Goal: Task Accomplishment & Management: Use online tool/utility

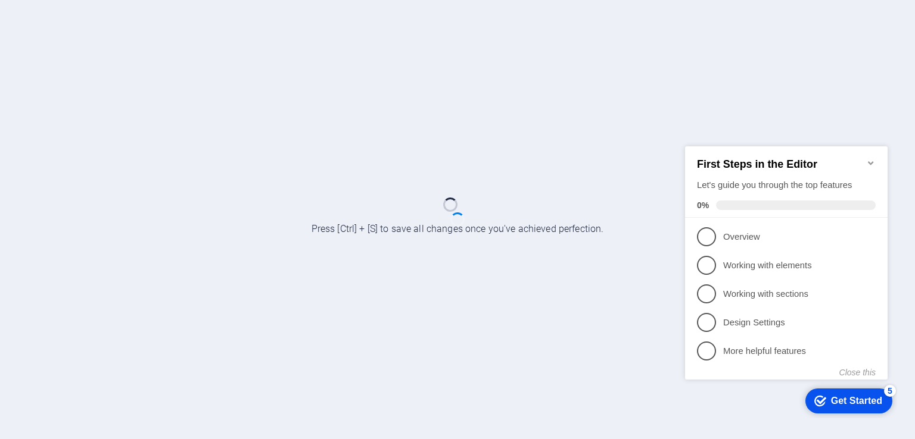
click at [871, 159] on icon "Minimize checklist" at bounding box center [871, 163] width 10 height 10
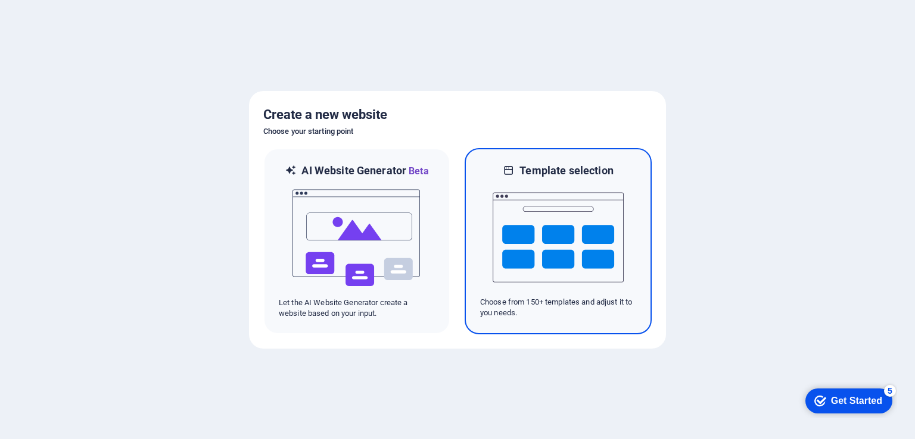
click at [566, 240] on img at bounding box center [557, 237] width 131 height 119
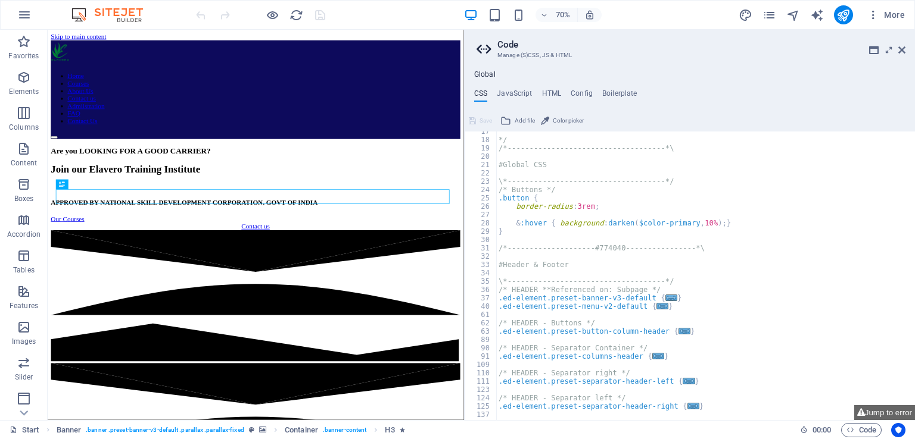
scroll to position [143, 0]
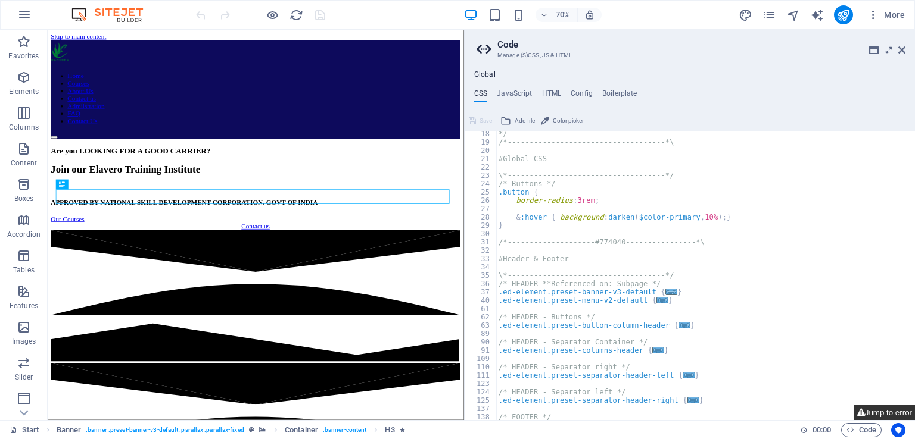
click at [891, 413] on button "Jump to error" at bounding box center [884, 412] width 61 height 15
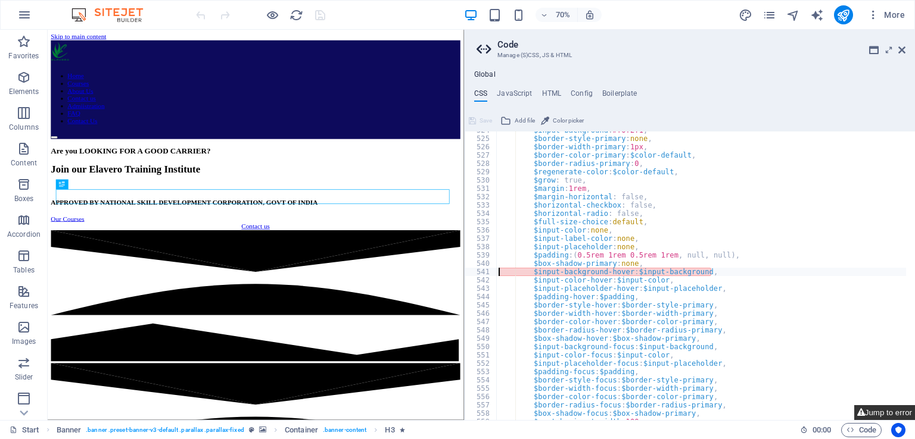
type textarea "$input-background-hover: $input-background,"
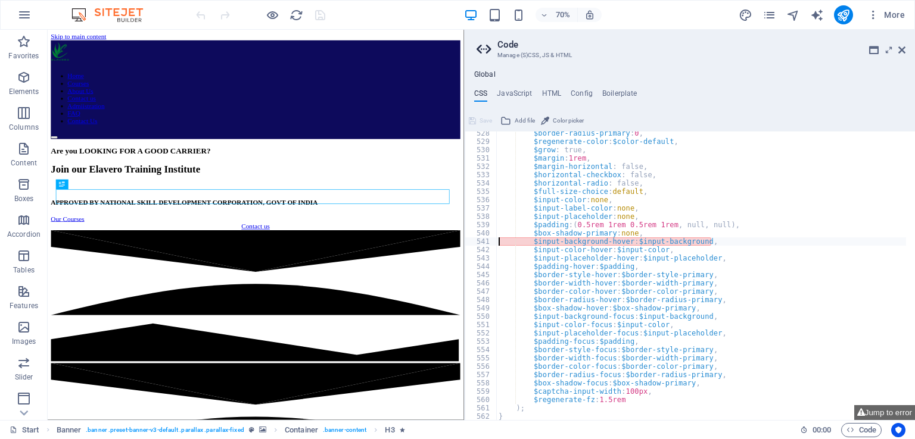
scroll to position [912, 0]
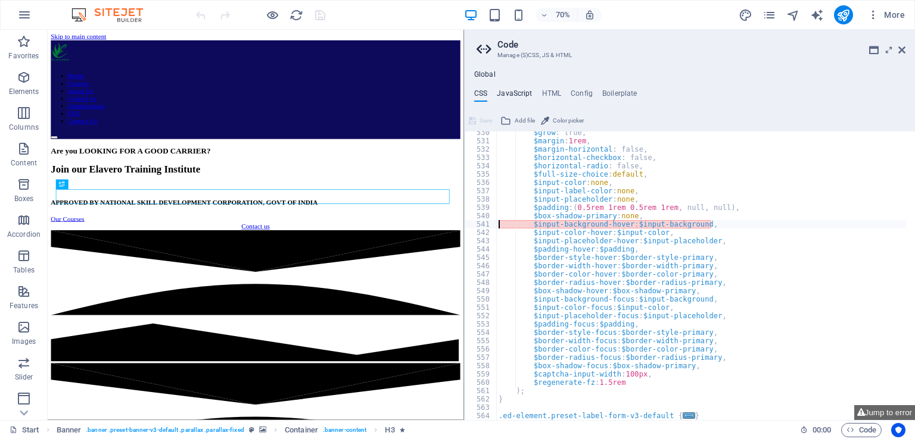
type textarea "/* JS for preset "Menu V2" */"
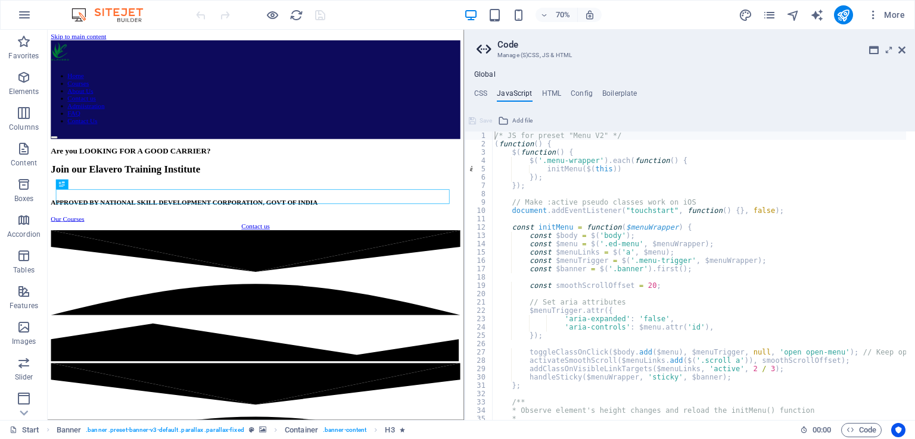
click at [560, 96] on ul "CSS JavaScript HTML Config Boilerplate" at bounding box center [689, 95] width 450 height 13
type textarea "<a href="#main-content" class="wv-link-content button">Skip to main content</a>"
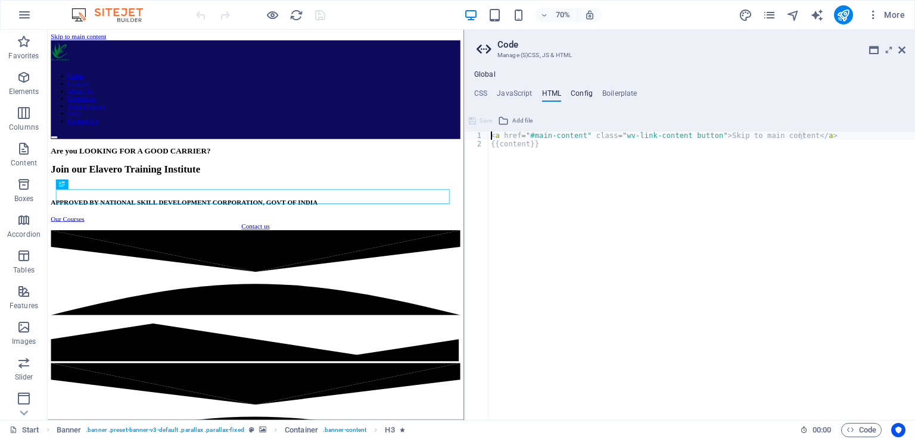
type textarea "$color-background: #ffffff;"
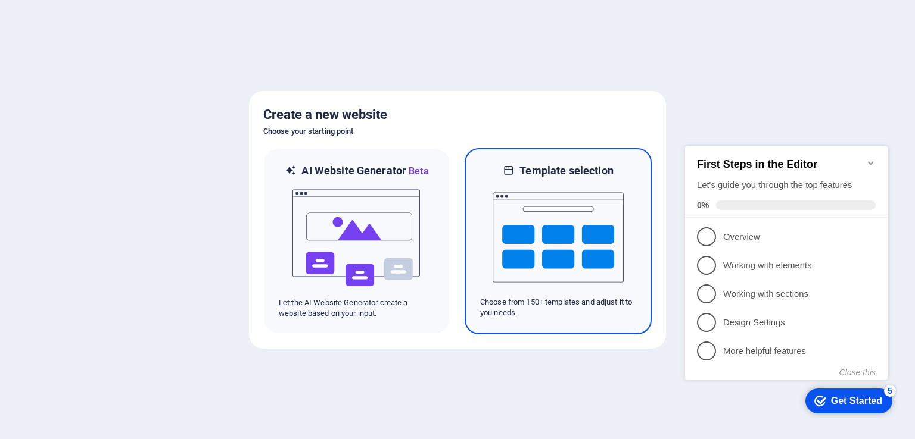
click at [591, 229] on img at bounding box center [557, 237] width 131 height 119
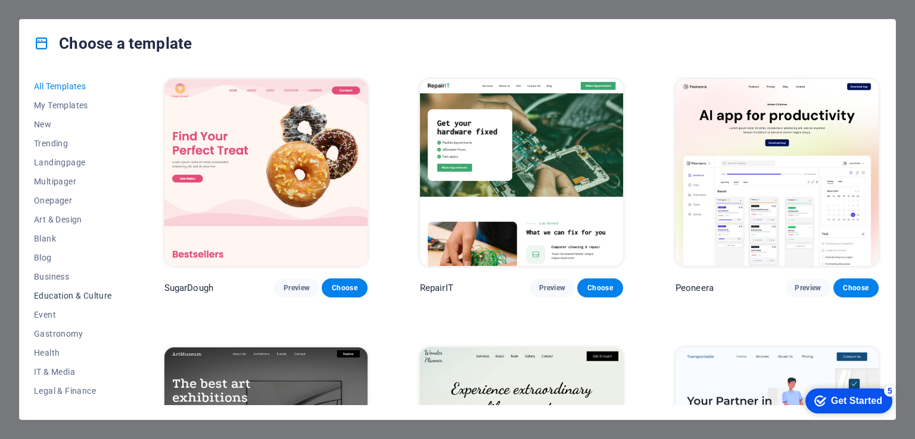
click at [95, 295] on span "Education & Culture" at bounding box center [73, 296] width 78 height 10
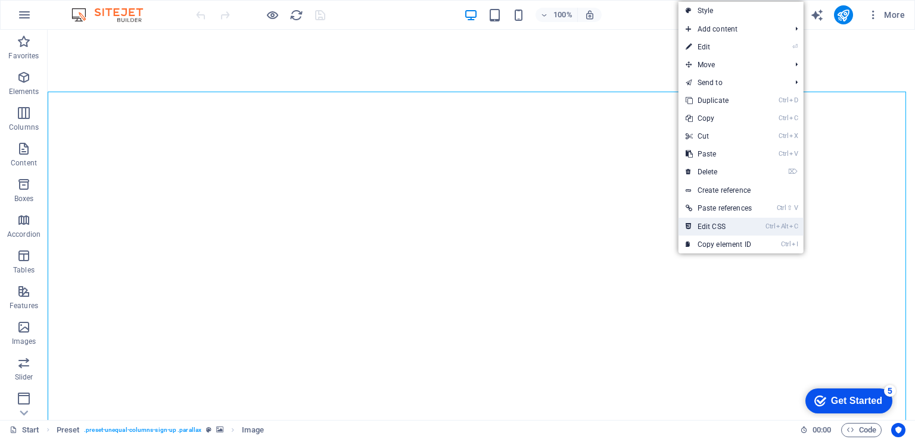
click at [721, 229] on link "Ctrl Alt C Edit CSS" at bounding box center [718, 227] width 80 height 18
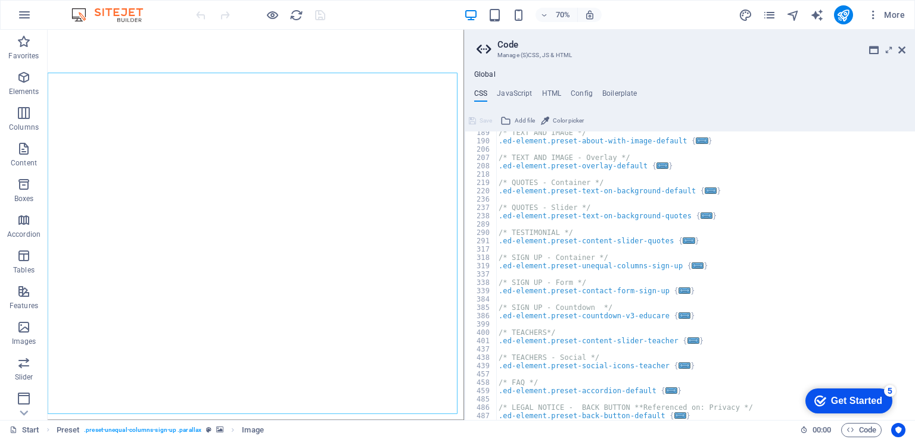
scroll to position [519, 0]
click at [686, 311] on div "/* TEXT AND IMAGE */ .ed-element.preset-about-with-image-default { ... } /* TEX…" at bounding box center [701, 281] width 410 height 305
type textarea ".ed-element.preset-countdown-v3-educare {"
type textarea ".ed-element.preset-content-slider-teacher {"
type textarea ".ed-element.preset-social-icons-teacher {"
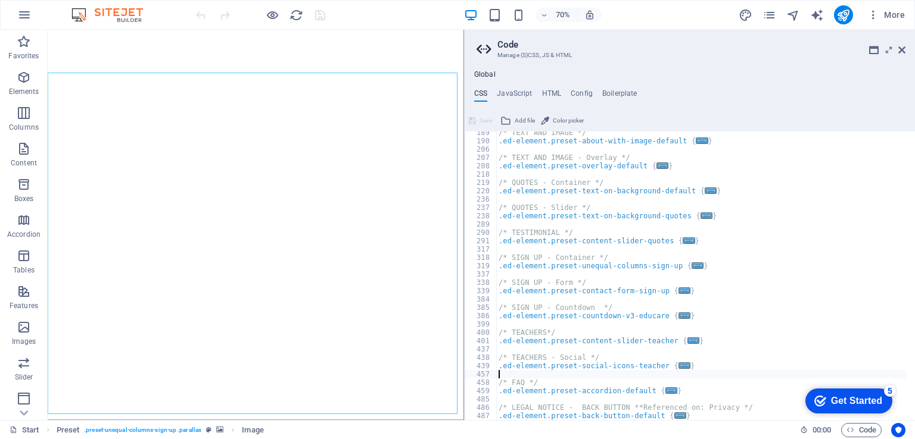
type textarea ".ed-element.preset-accordion-default {"
click at [623, 204] on div "/* TEXT AND IMAGE */ .ed-element.preset-about-with-image-default { ... } /* TEX…" at bounding box center [701, 281] width 410 height 305
type textarea "/* QUOTES - Slider */"
type textarea "/* QUOTES - Container */"
type textarea "/* TEXT AND IMAGE - Overlay */"
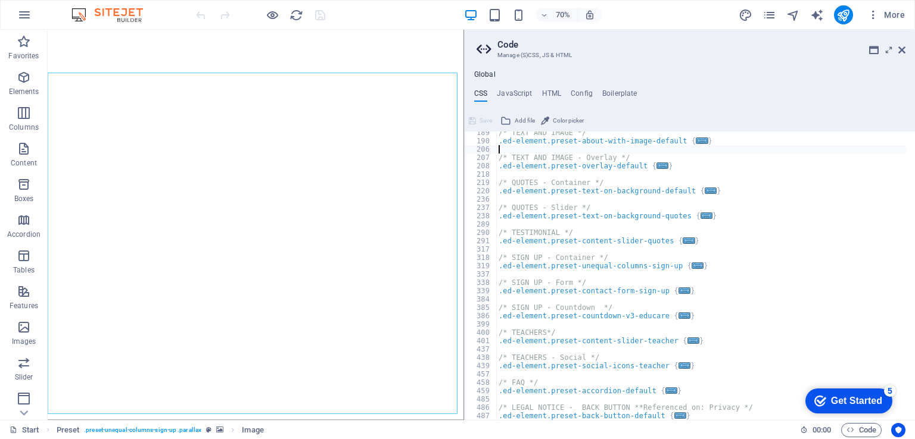
type textarea "/* TEXT AND IMAGE */"
type textarea "\*------------------------------------*/"
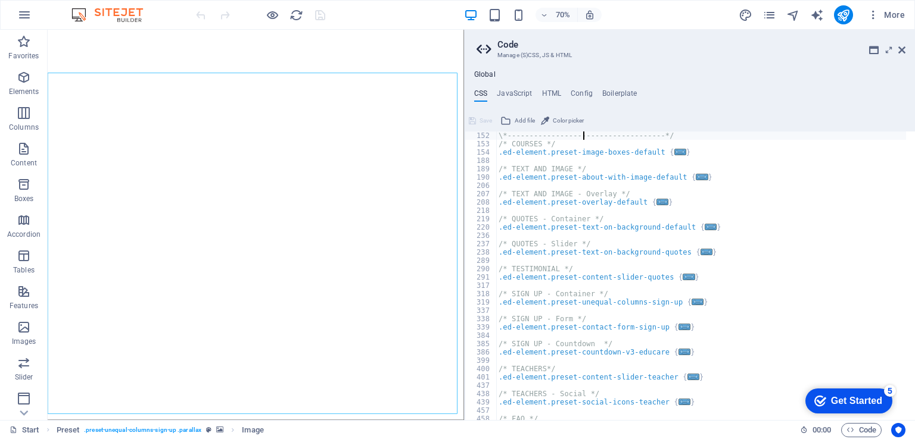
type textarea "#Presets & Custom Sections"
type textarea "/*------------------------------------*\"
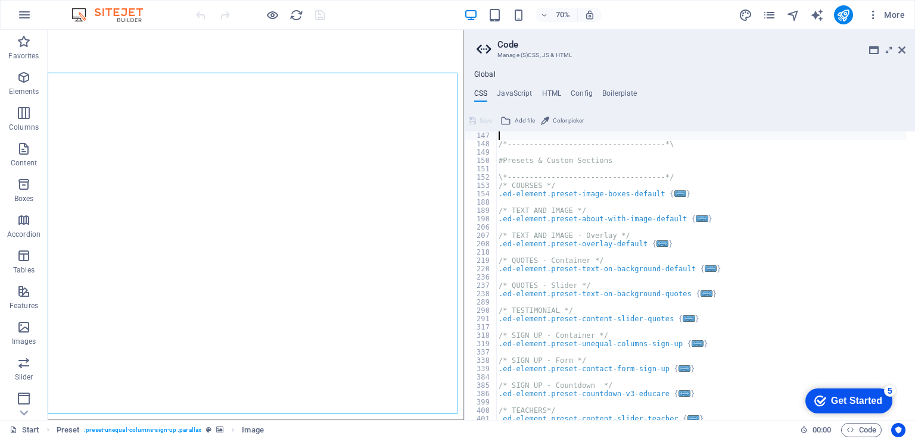
type textarea "/* FOOTER */"
type textarea "/* HEADER - Separator left */"
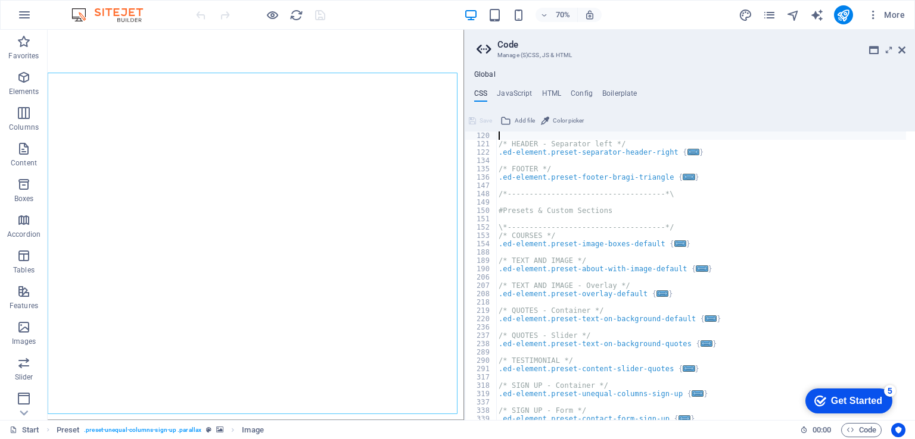
type textarea "/* HEADER - Separator right */"
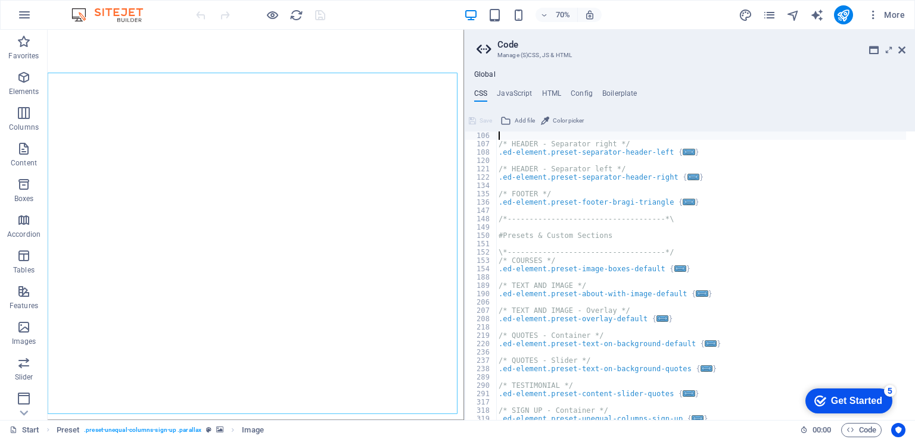
type textarea "/* HEADER - Separator Container */"
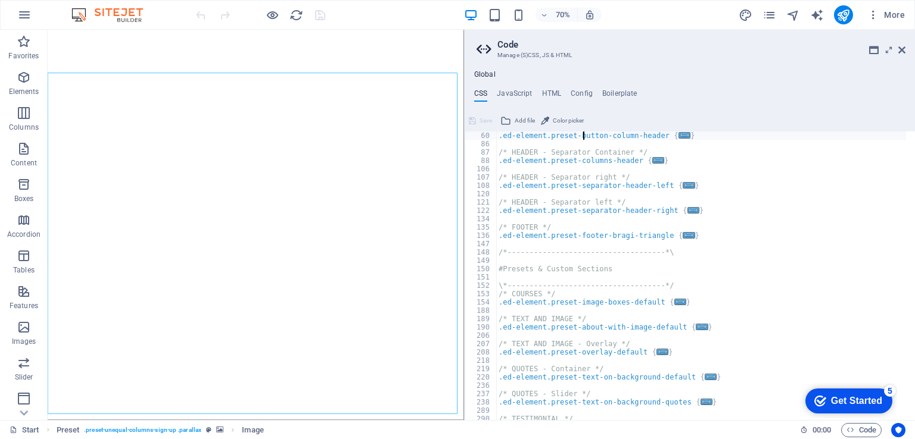
type textarea "/* HEADER - Buttons */"
type textarea "\*------------------------------------*/"
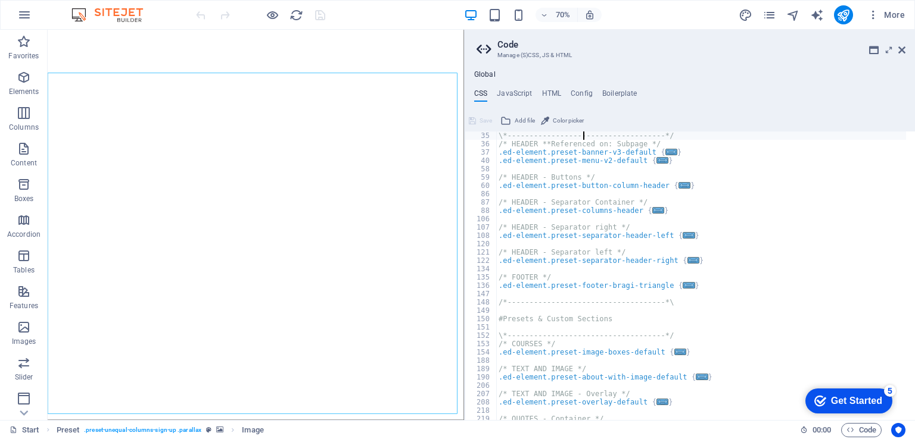
type textarea "#Header & Footer"
type textarea "/*------------------------------------*\"
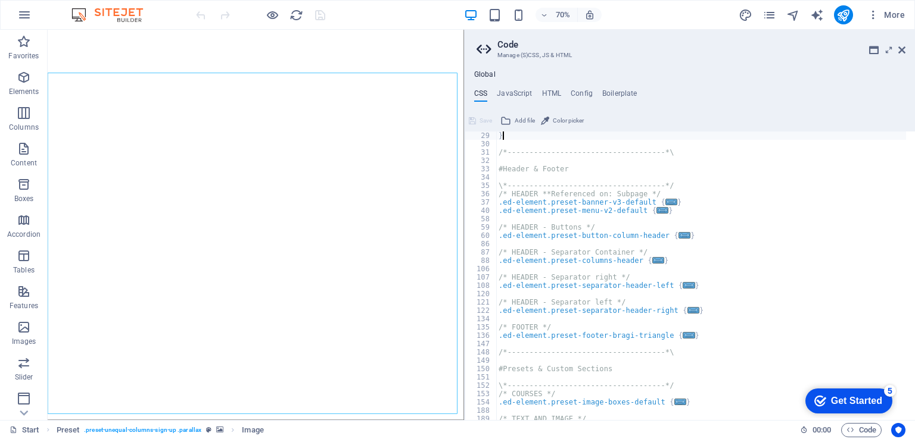
type textarea "&:hover { background: darken($color-primary, 10%); }"
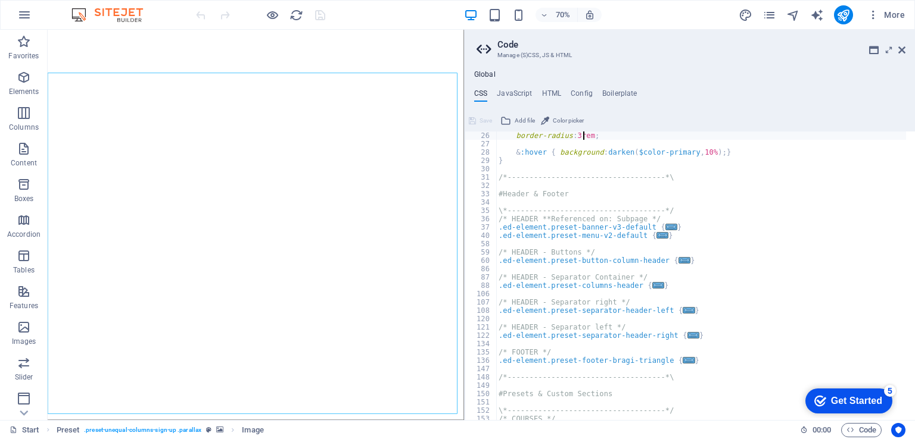
type textarea "\*------------------------------------*/"
type textarea "#Global CSS"
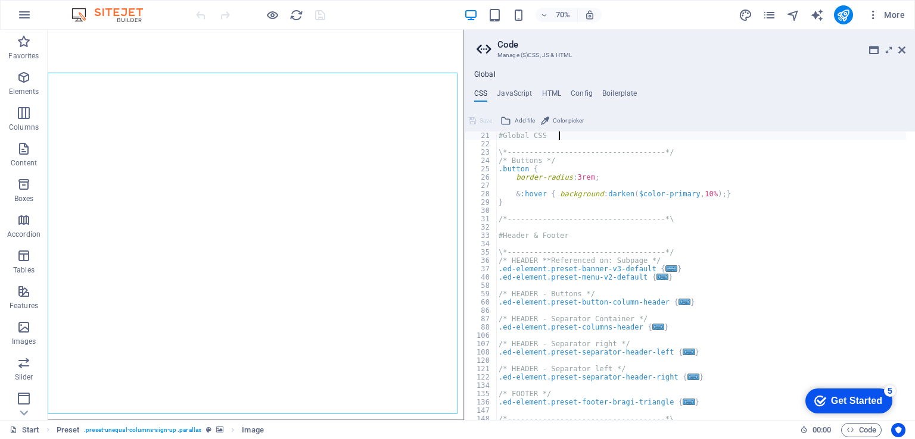
type textarea "*/"
type textarea "* Config has not been changed"
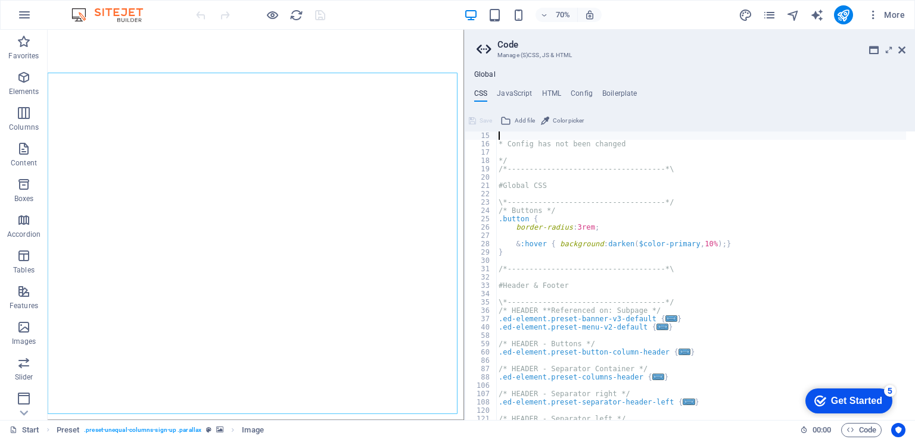
type textarea "* HTML has not been changed"
type textarea "* JavaScript has not been changed"
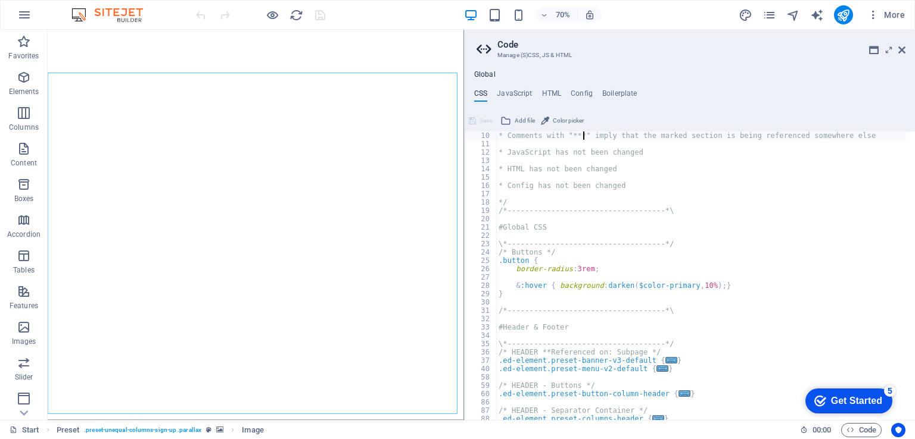
type textarea "* Comments with "***" imply that the marked section is being referenced somewhe…"
type textarea "* Template: Educare"
type textarea "\*------------------------------------*/"
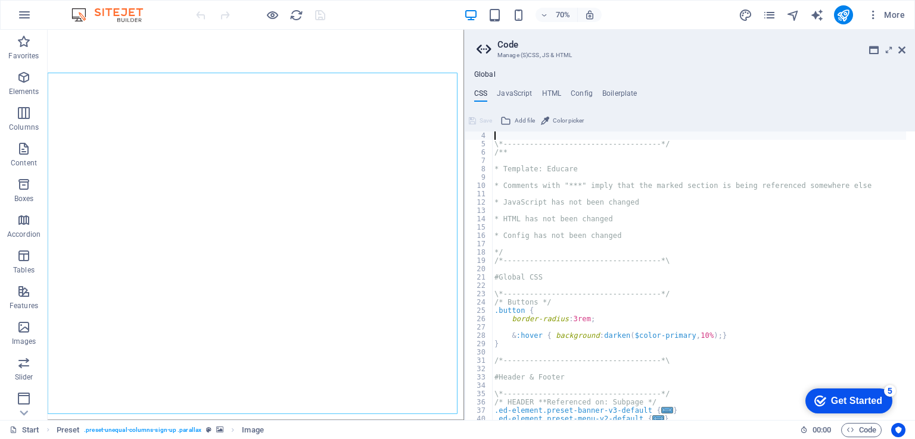
type textarea "#Trivia"
type textarea "/*------------------------------------*\"
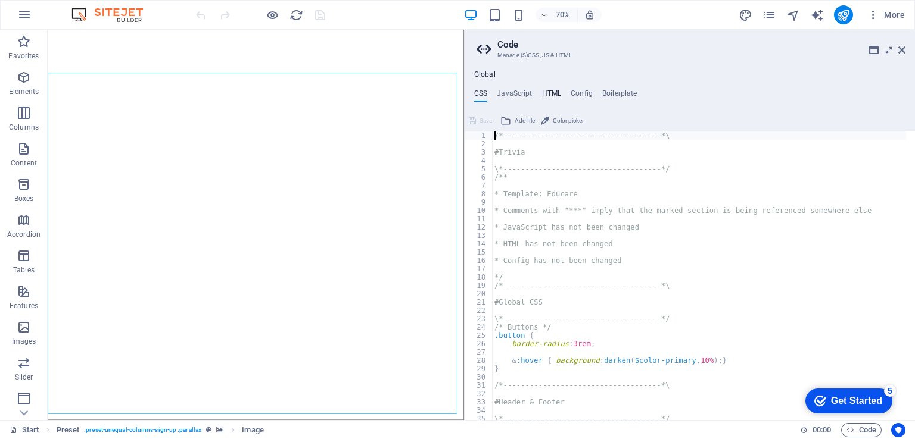
click at [556, 89] on h4 "HTML" at bounding box center [552, 95] width 20 height 13
type textarea "<a href="#main-content" class="wv-link-content button">Skip to main content</a>"
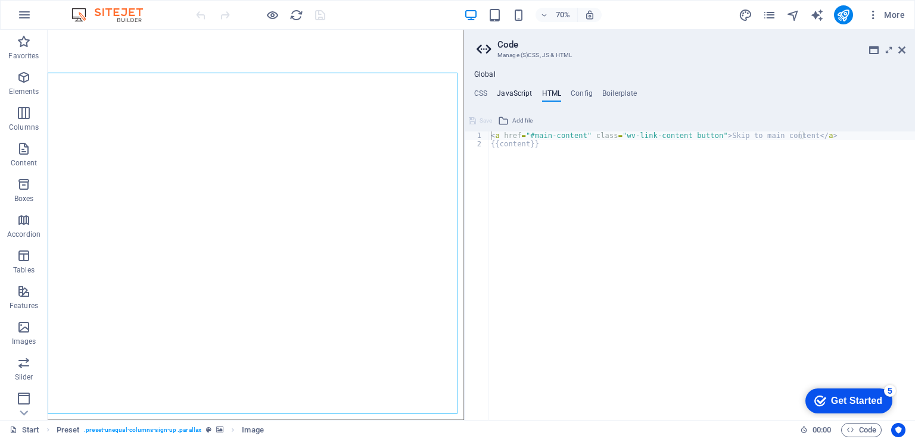
click at [525, 96] on h4 "JavaScript" at bounding box center [514, 95] width 35 height 13
type textarea "/* JS for preset "Menu V2" */"
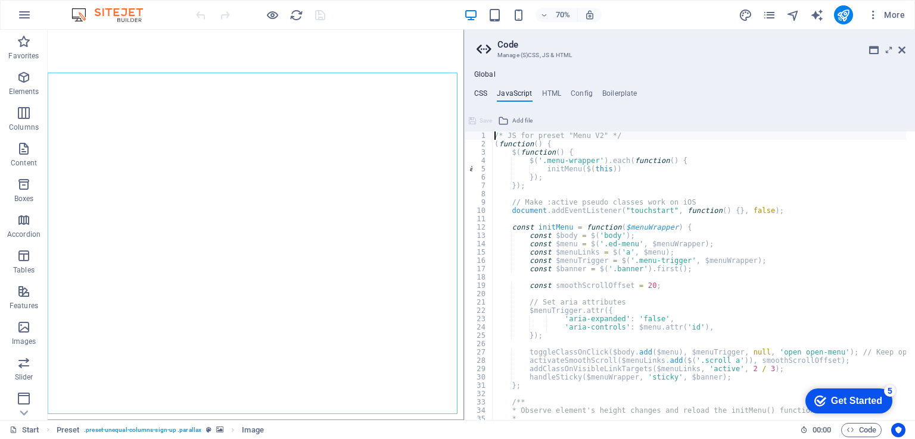
click at [484, 93] on h4 "CSS" at bounding box center [480, 95] width 13 height 13
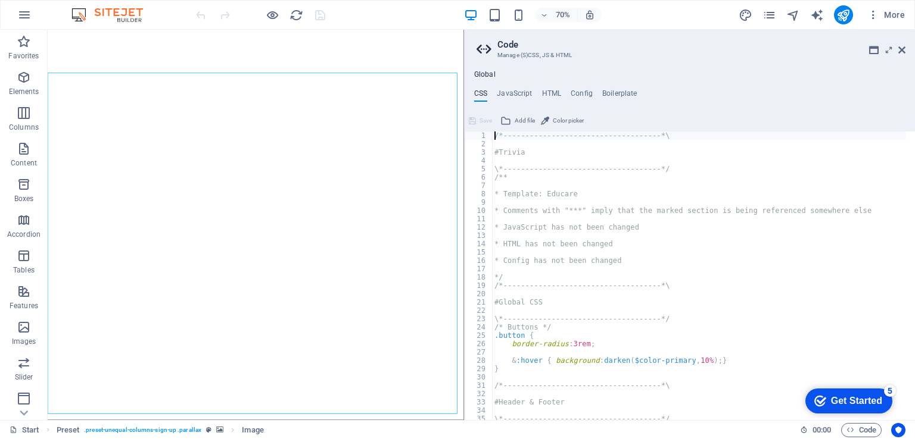
click at [565, 203] on div "/*------------------------------------*\ #Trivia \*----------------------------…" at bounding box center [699, 284] width 414 height 305
type textarea "* Comments with "***" imply that the marked section is being referenced somewhe…"
type textarea "* JavaScript has not been changed"
type textarea "* HTML has not been changed"
type textarea "* Config has not been changed"
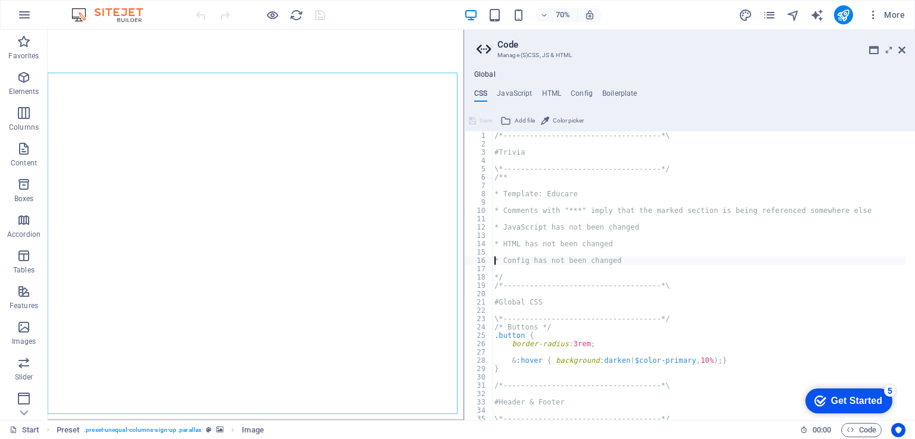
type textarea "/*------------------------------------*\"
type textarea "#Global CSS"
type textarea "border-radius: 3rem;"
type textarea "}"
type textarea "/*------------------------------------*\"
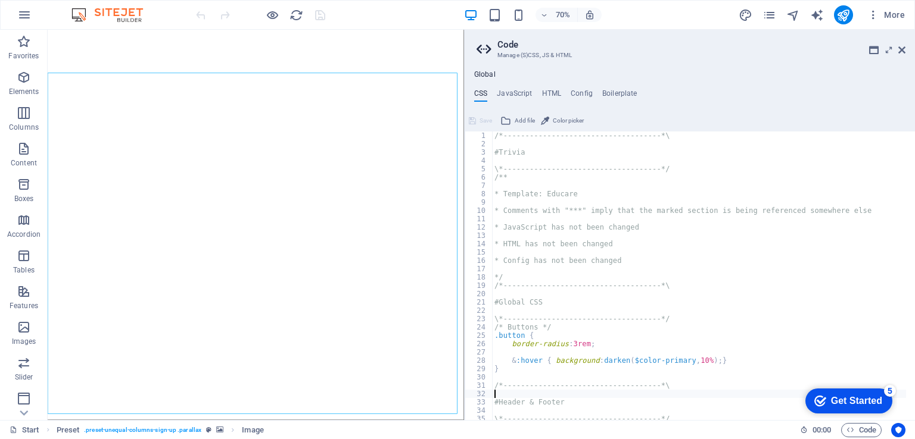
type textarea "#Header & Footer"
type textarea ".ed-element.preset-menu-v2-default {"
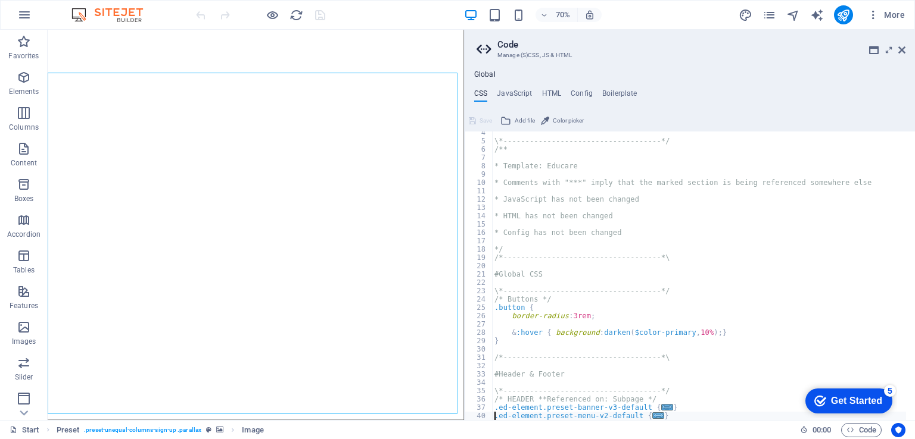
type textarea ".ed-element.preset-button-column-header {"
type textarea ".ed-element.preset-columns-header {"
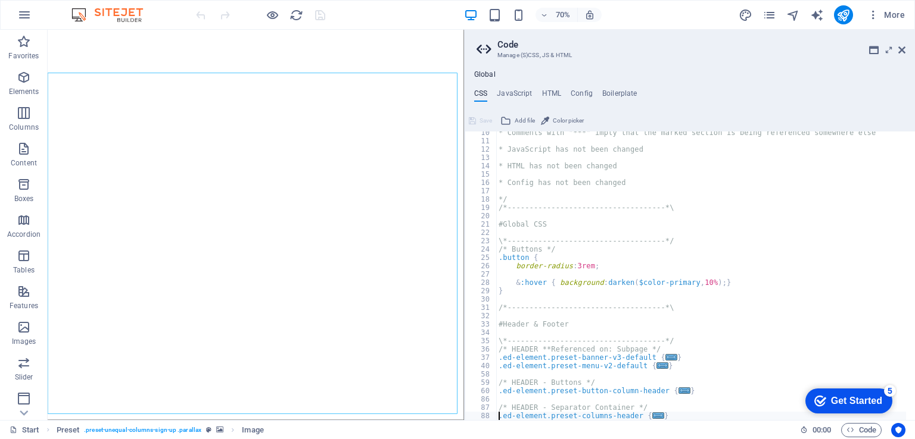
type textarea ".ed-element.preset-separator-header-left {"
type textarea ".ed-element.preset-separator-header-right {"
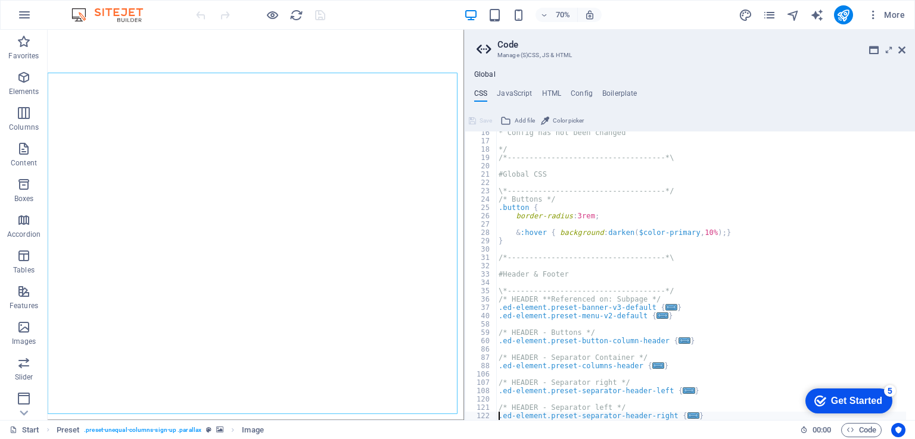
type textarea ".ed-element.preset-footer-bragi-triangle {"
type textarea "/*------------------------------------*\"
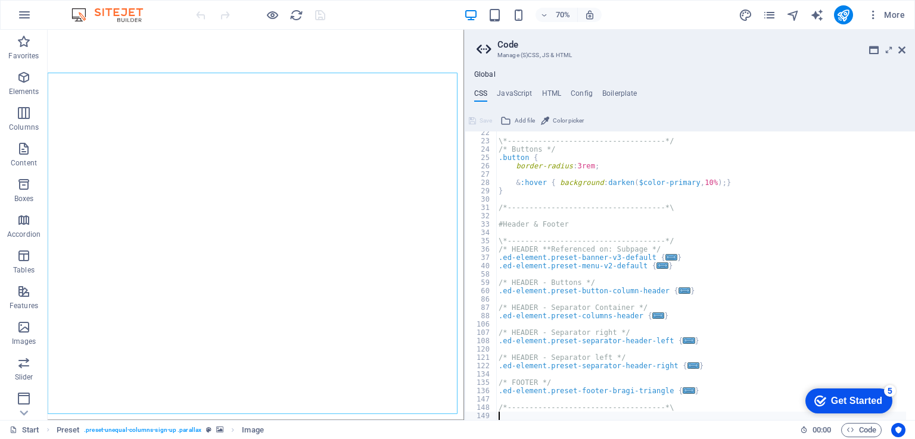
type textarea "#Presets & Custom Sections"
type textarea ".ed-element.preset-image-boxes-default {"
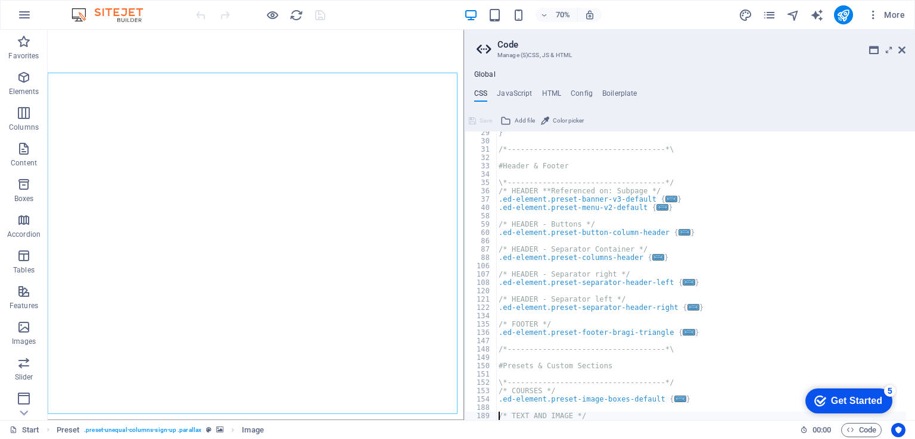
type textarea ".ed-element.preset-about-with-image-default {"
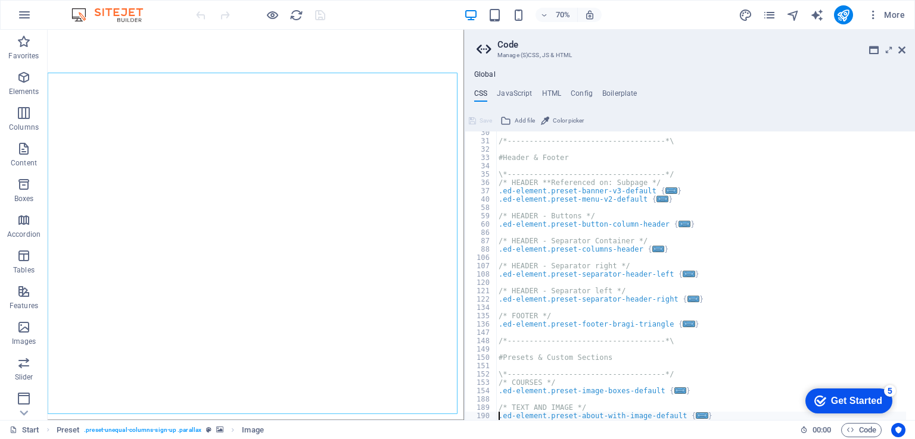
type textarea ".ed-element.preset-overlay-default {"
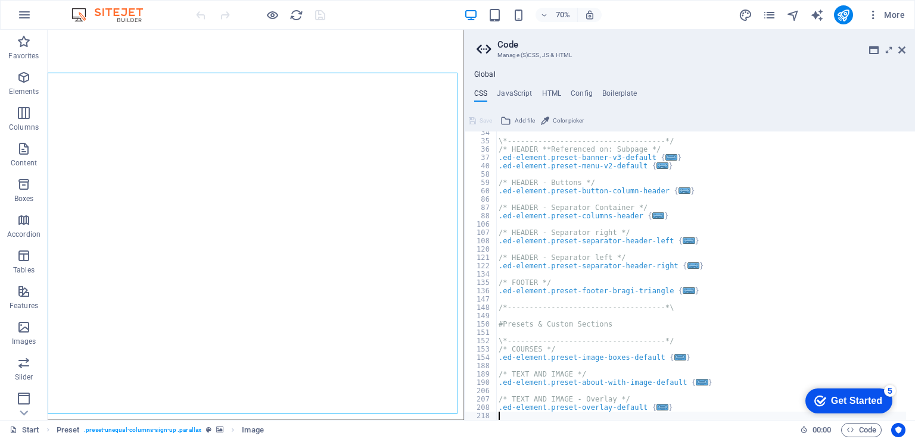
type textarea ".ed-element.preset-text-on-background-default {"
type textarea ".ed-element.preset-text-on-background-quotes {"
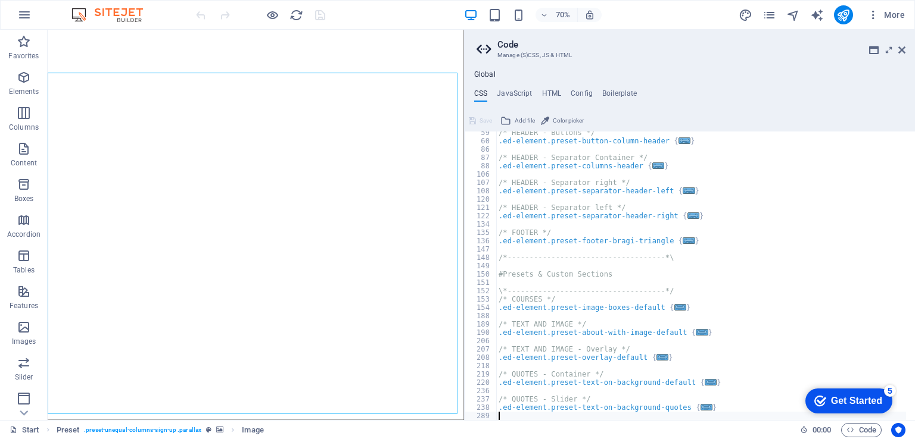
type textarea ".ed-element.preset-content-slider-quotes {"
type textarea ".ed-element.preset-unequal-columns-sign-up {"
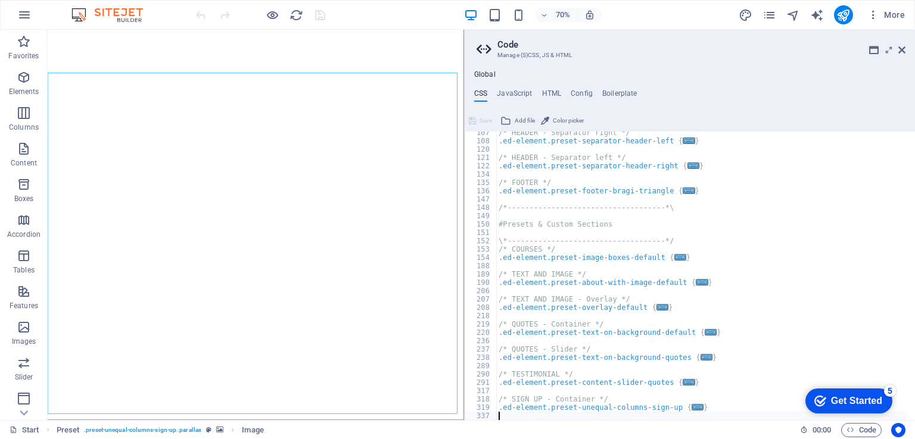
type textarea ".ed-element.preset-contact-form-sign-up {"
type textarea ".ed-element.preset-countdown-v3-educare {"
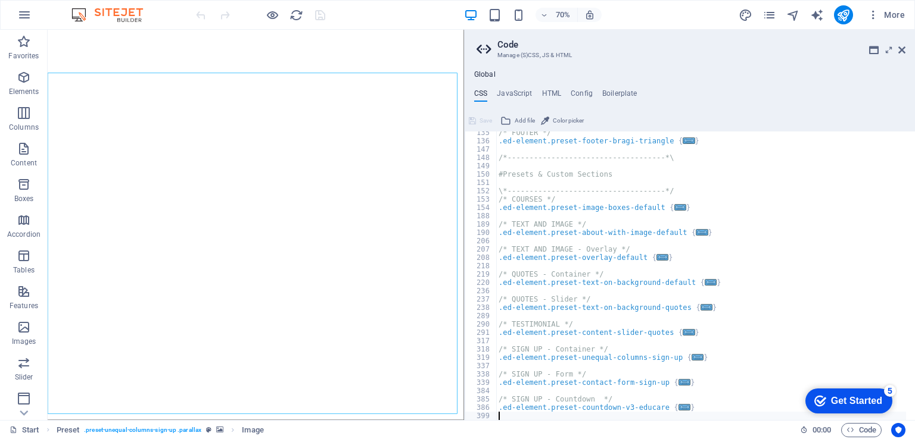
type textarea ".ed-element.preset-content-slider-teacher {"
type textarea ".ed-element.preset-social-icons-teacher {"
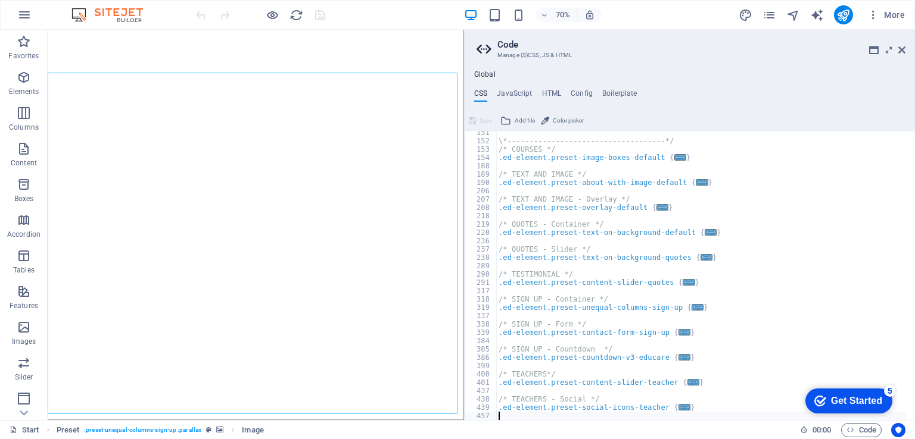
type textarea ".ed-element.preset-accordion-default {"
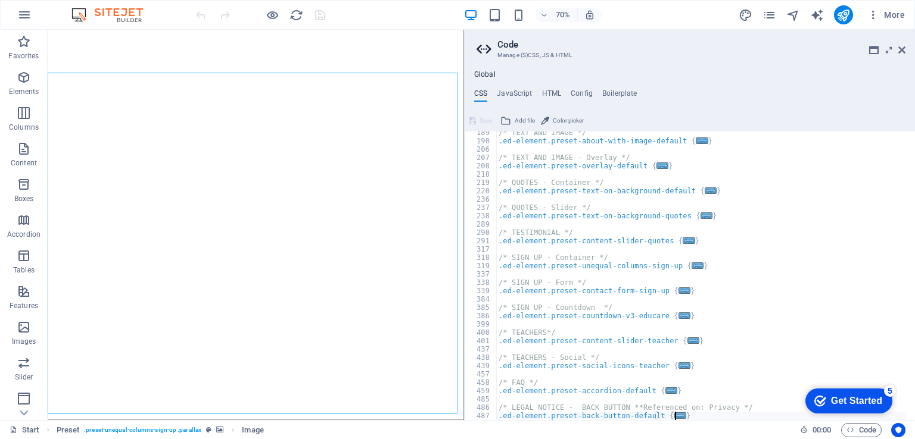
scroll to position [519, 0]
click at [691, 264] on span "..." at bounding box center [697, 266] width 12 height 7
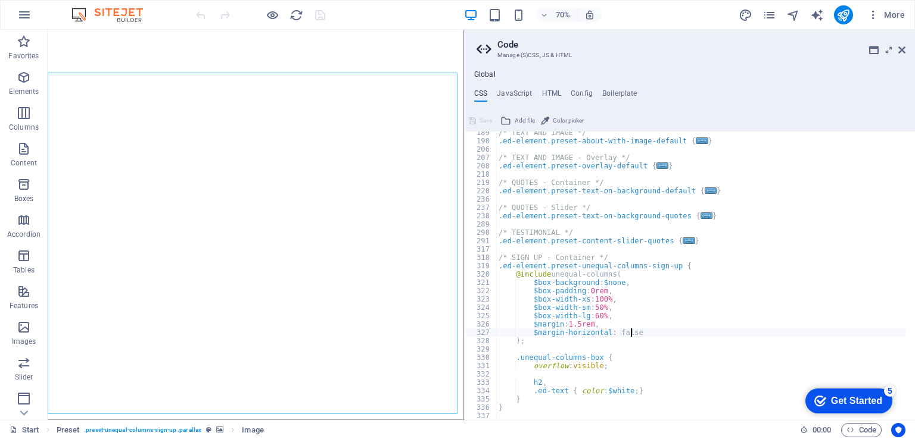
type textarea ");"
type textarea "overflow: visible;"
type textarea "}"
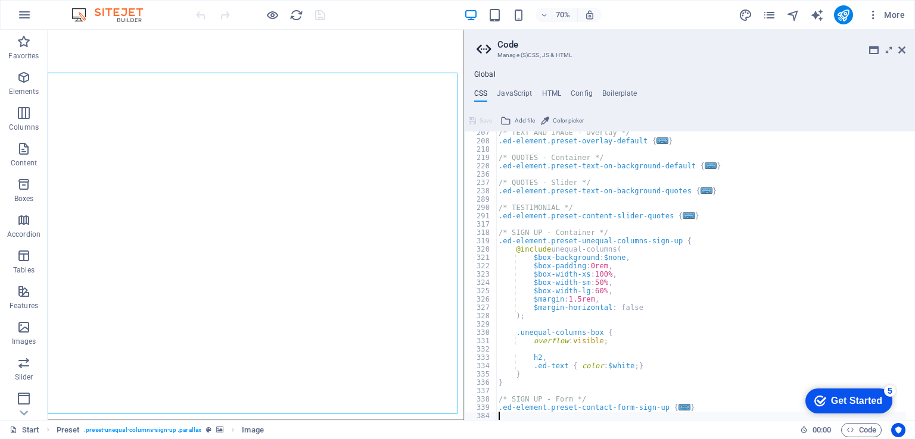
type textarea "}"
type textarea ".ed-element.preset-content-slider-teacher {"
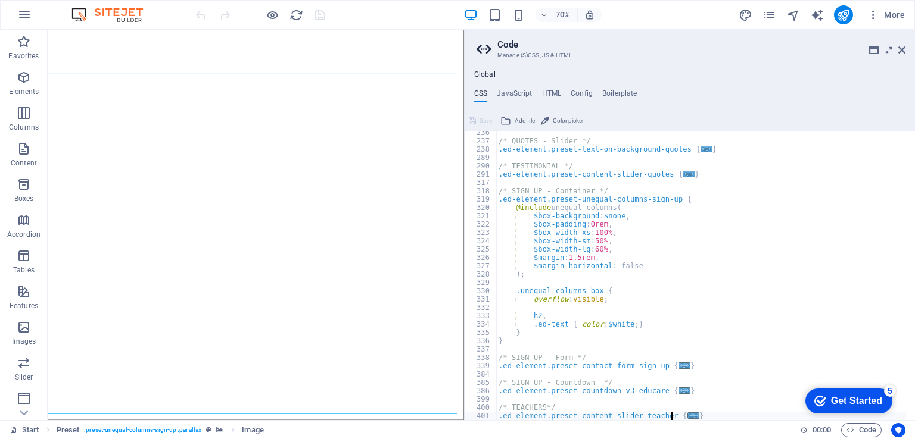
type textarea "}"
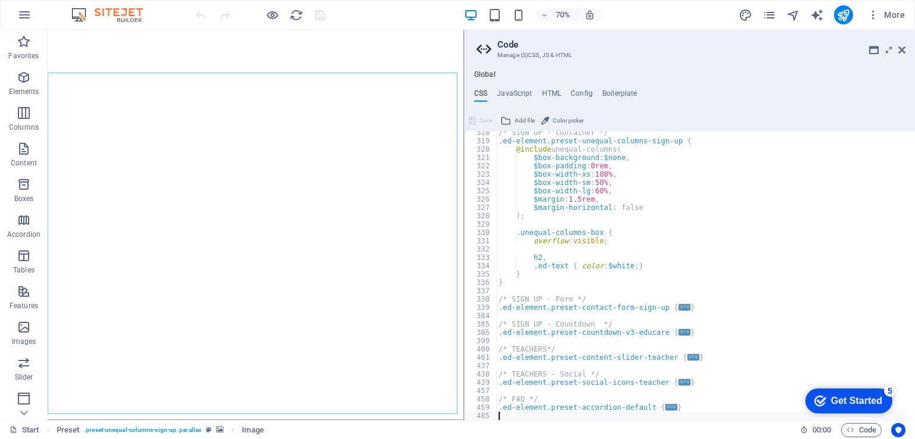
scroll to position [661, 0]
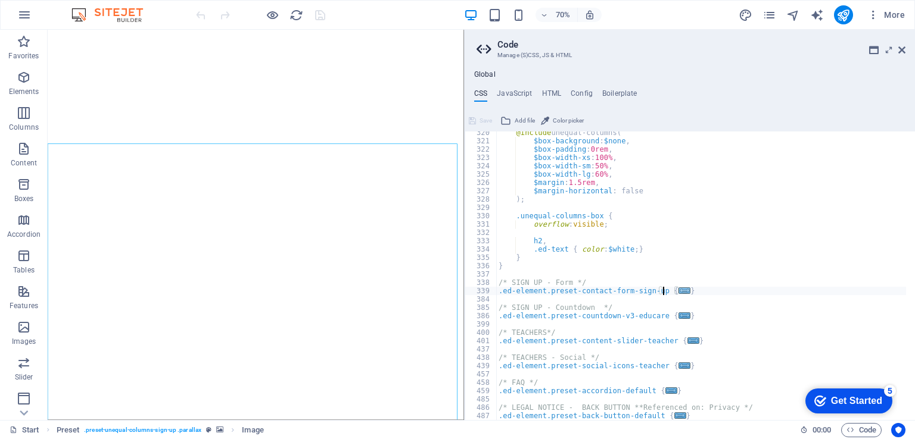
click at [678, 291] on span "..." at bounding box center [684, 291] width 12 height 7
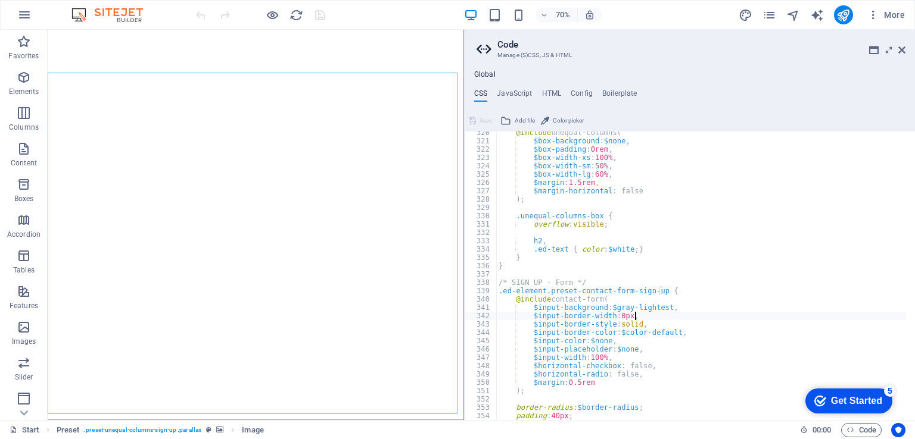
click at [648, 316] on div "@include unequal-columns ( $box-background : $none , $box-padding : 0rem , $box…" at bounding box center [701, 281] width 410 height 305
type textarea ");"
type textarea "box-shadow: 5px 5px 15px rgba($black,0.2);"
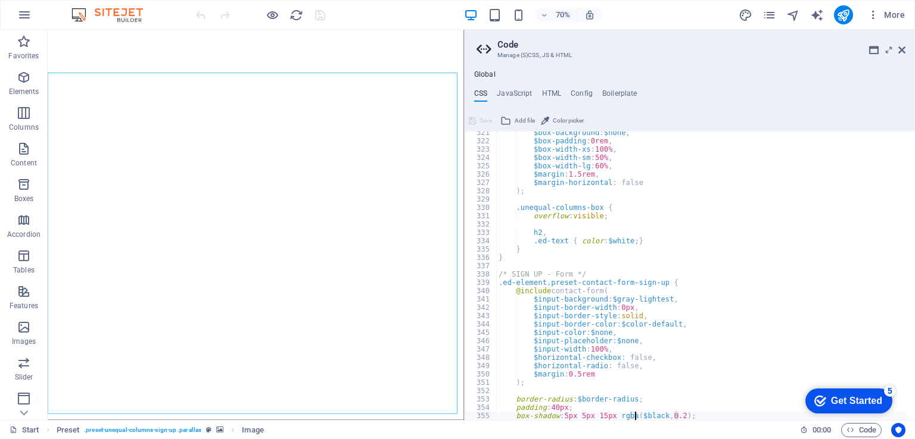
type textarea "}"
type textarea "> .inner > .ed-headline > h2 { color: $color-secondary; }"
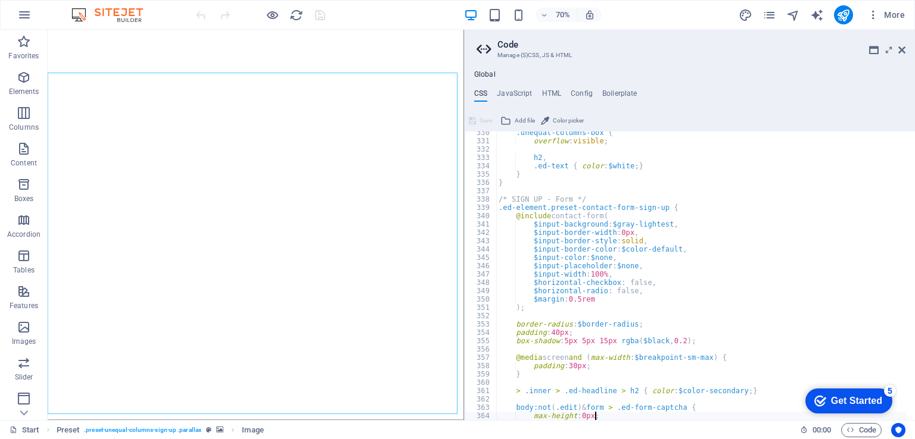
type textarea "transition: $transition-base;"
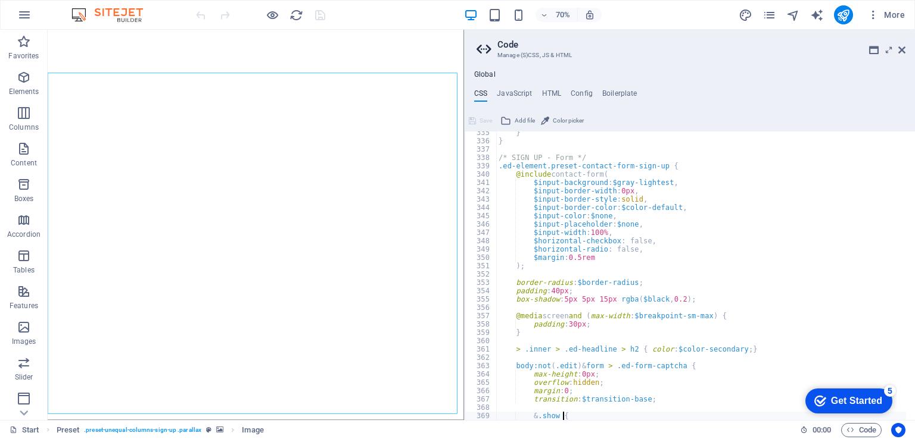
type textarea "}"
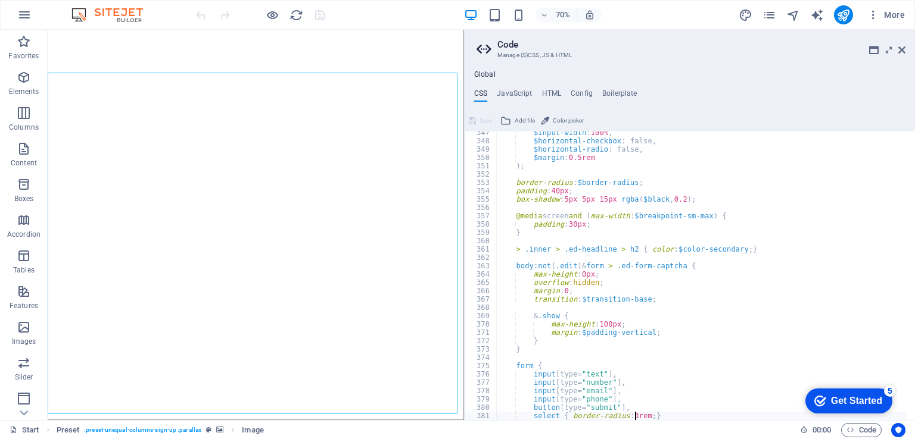
type textarea "}"
type textarea ".ed-element.preset-countdown-v3-educare {"
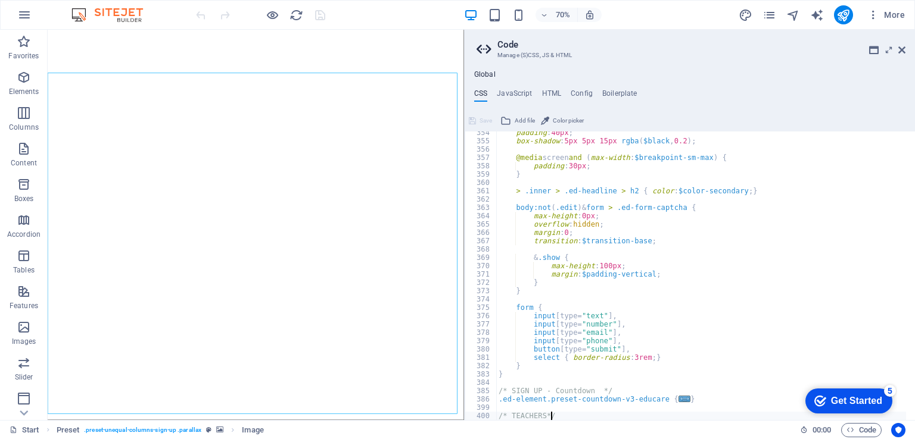
type textarea ".ed-element.preset-content-slider-teacher {"
type textarea ".ed-element.preset-social-icons-teacher {"
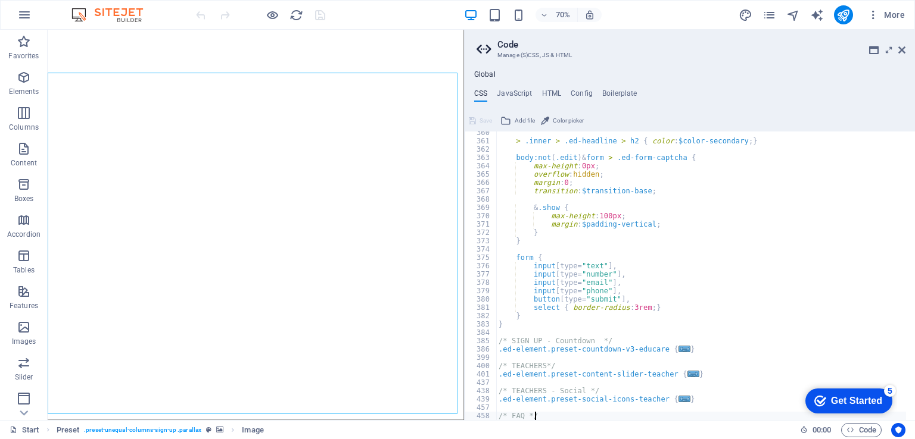
type textarea ".ed-element.preset-accordion-default {"
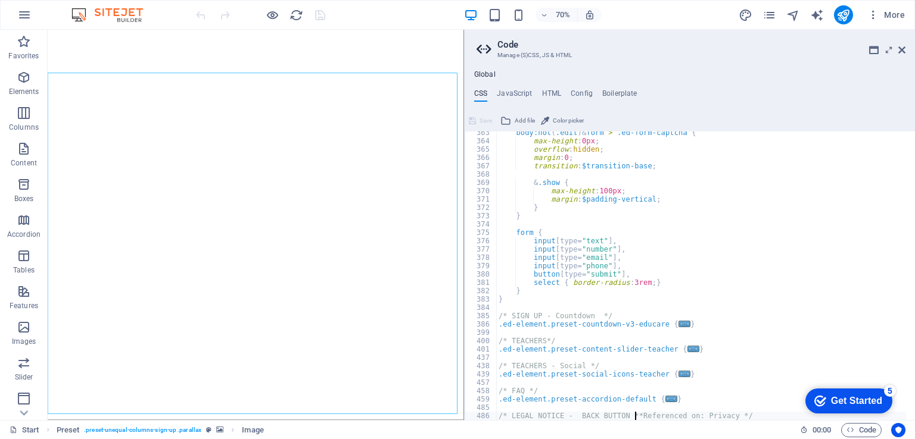
scroll to position [1028, 0]
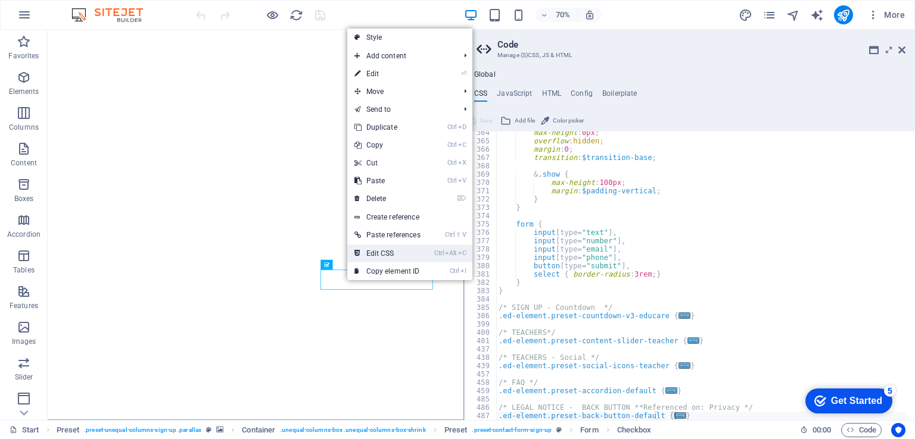
click at [387, 253] on link "Ctrl Alt C Edit CSS" at bounding box center [387, 254] width 80 height 18
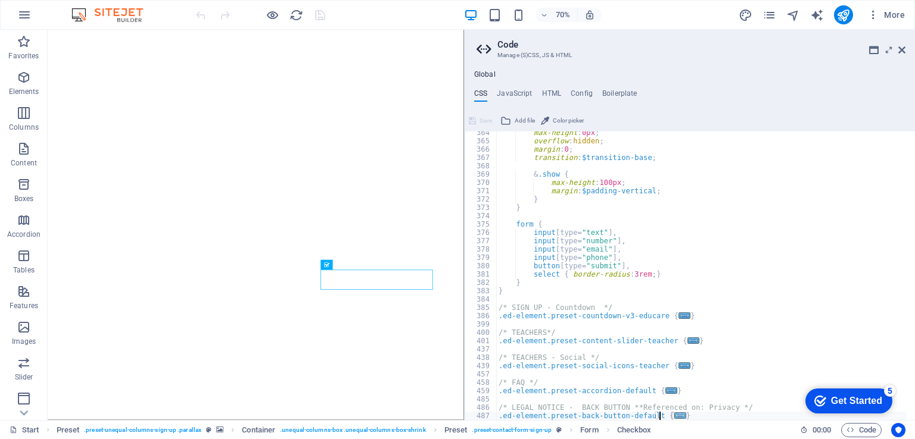
click at [674, 413] on span "..." at bounding box center [680, 416] width 12 height 7
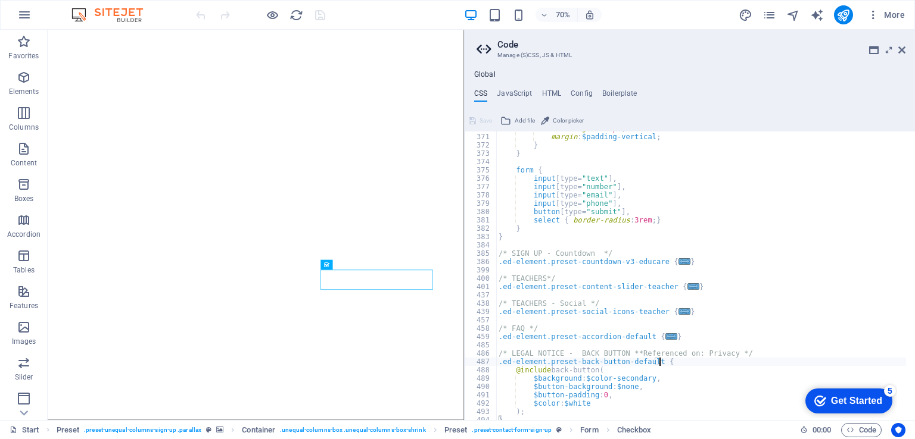
scroll to position [1086, 0]
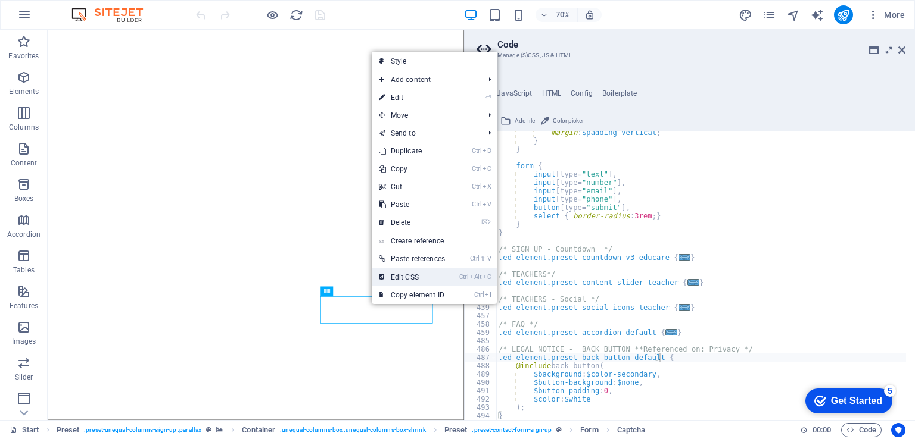
click at [410, 276] on link "Ctrl Alt C Edit CSS" at bounding box center [412, 278] width 80 height 18
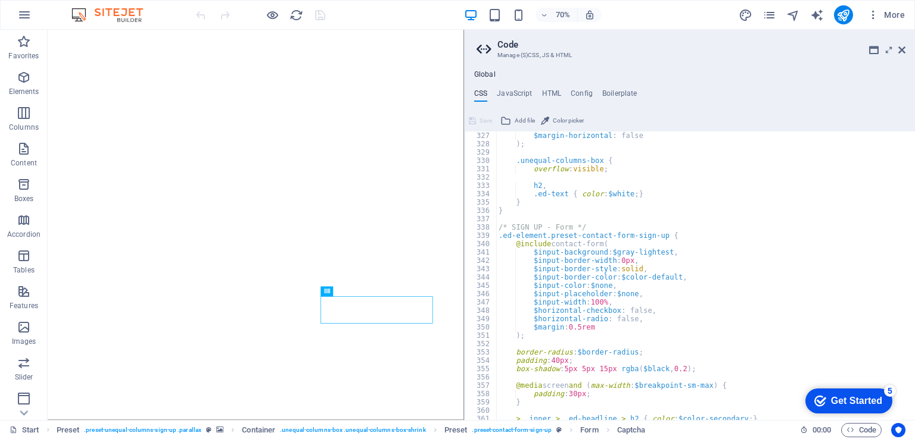
scroll to position [717, 0]
click at [553, 92] on h4 "HTML" at bounding box center [552, 95] width 20 height 13
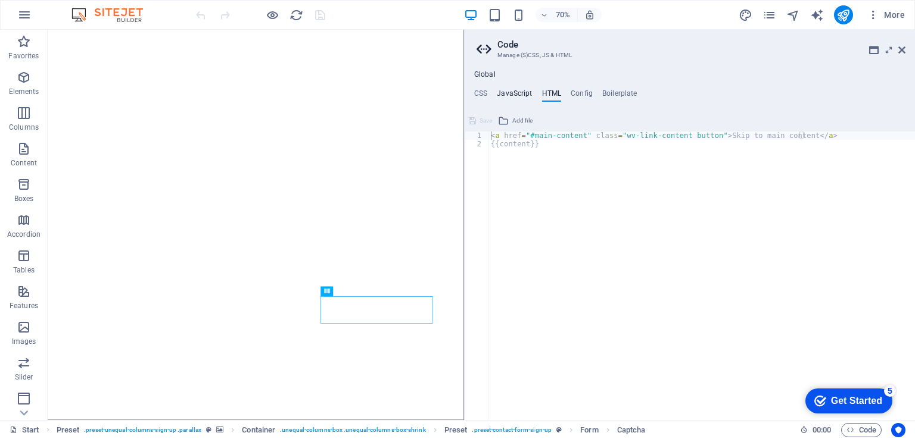
click at [511, 90] on h4 "JavaScript" at bounding box center [514, 95] width 35 height 13
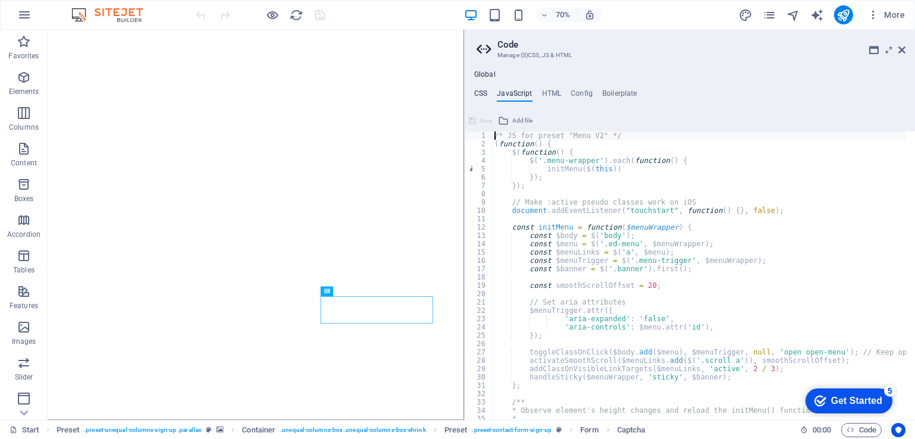
click at [480, 92] on h4 "CSS" at bounding box center [480, 95] width 13 height 13
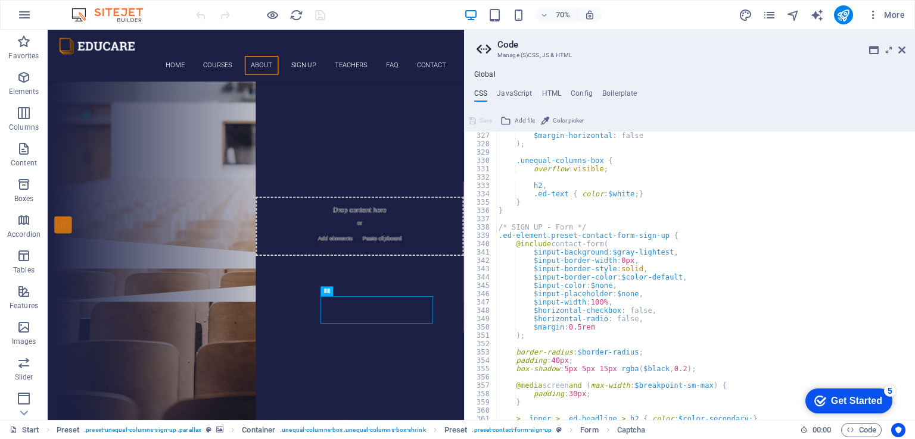
scroll to position [2386, 0]
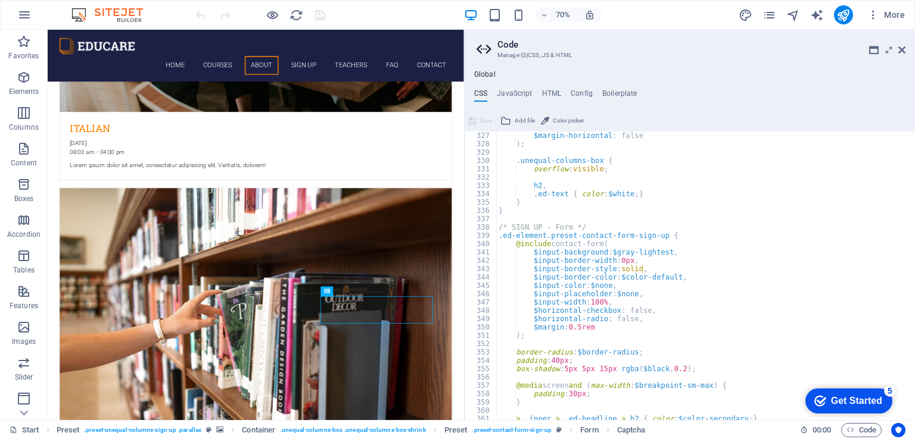
click at [509, 236] on div "$margin-horizontal : false ) ; .unequal-columns-box { overflow : visible ; h2 ,…" at bounding box center [701, 284] width 410 height 305
type textarea ".ed-element.preset-contact-form-sign-up {"
click at [901, 46] on icon at bounding box center [901, 50] width 7 height 10
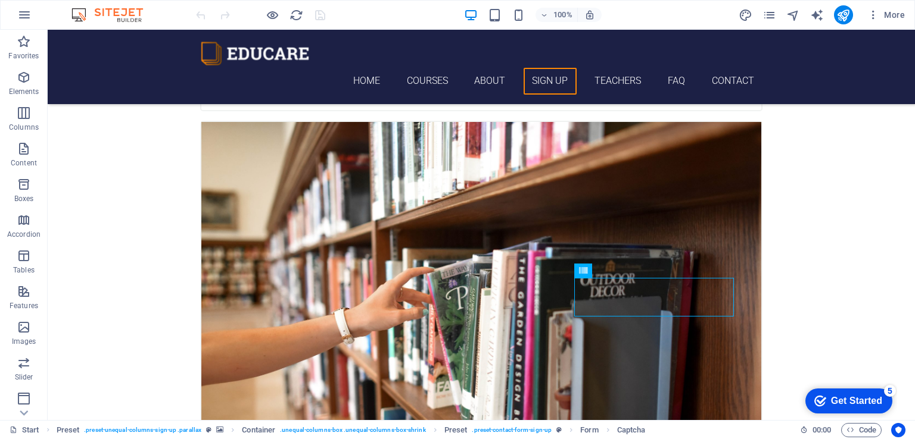
scroll to position [2341, 0]
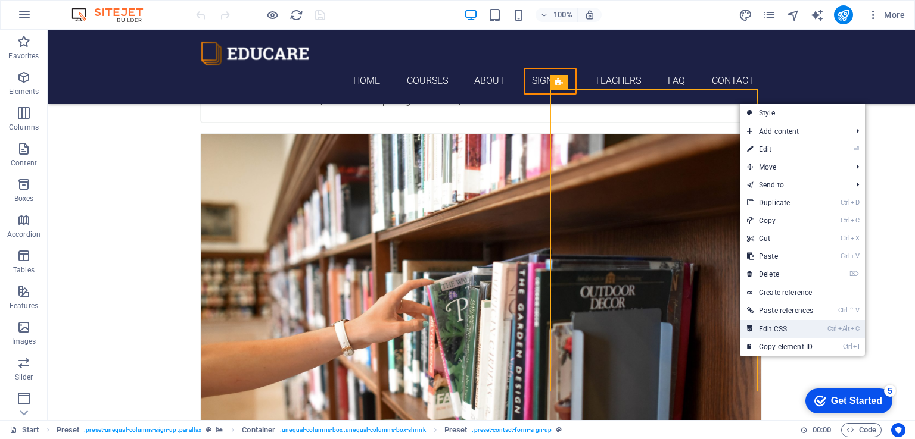
click at [785, 328] on link "Ctrl Alt C Edit CSS" at bounding box center [779, 329] width 80 height 18
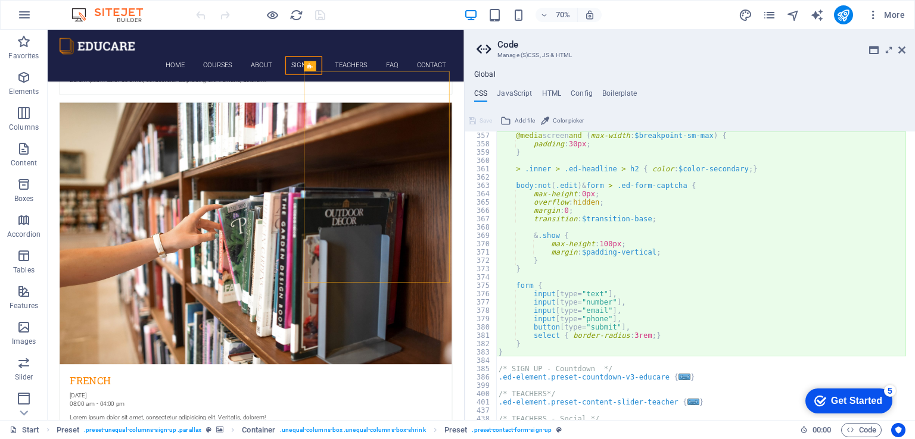
scroll to position [973, 0]
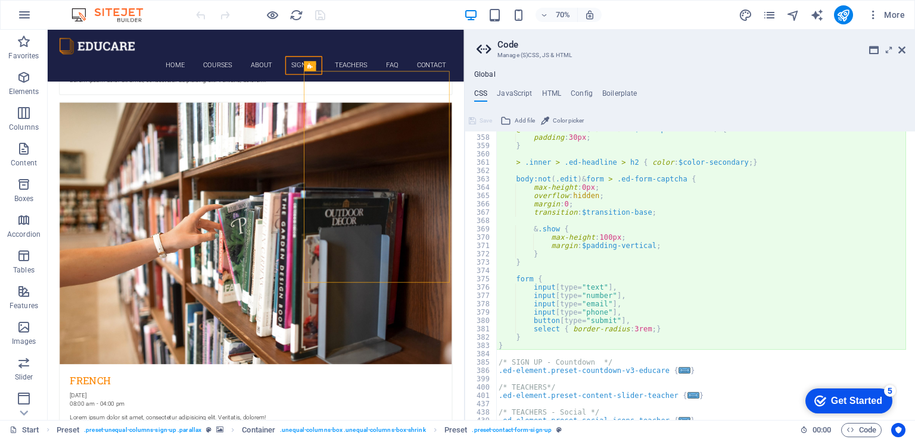
type textarea "}"
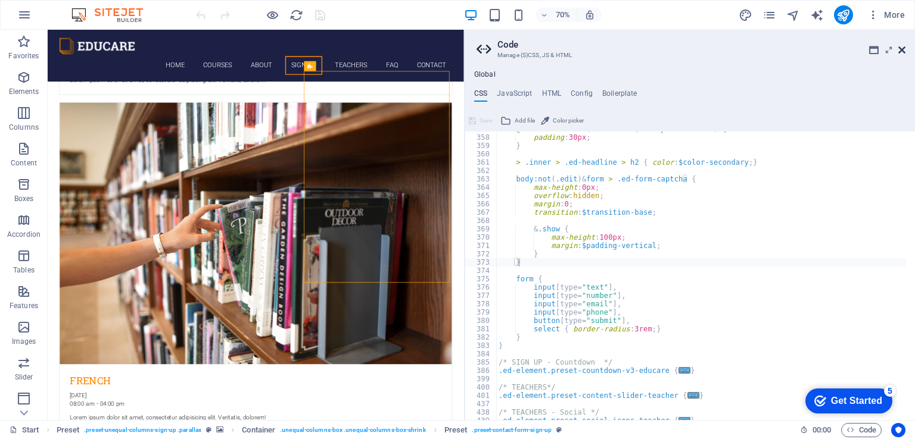
click at [903, 49] on icon at bounding box center [901, 50] width 7 height 10
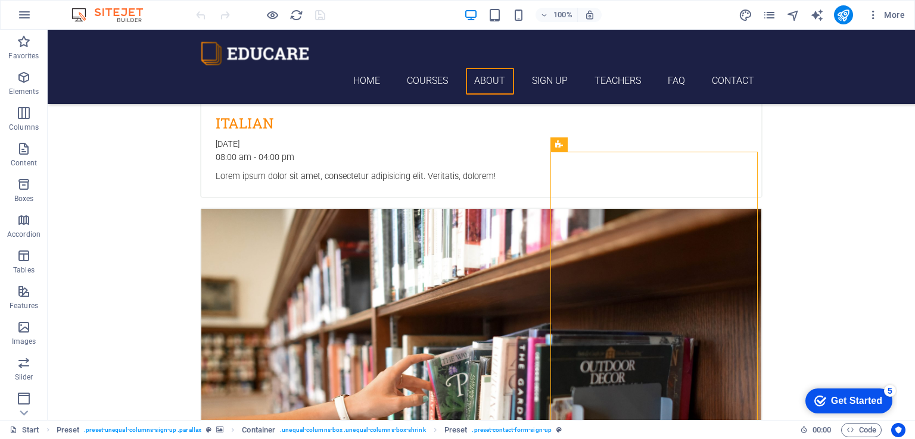
scroll to position [2186, 0]
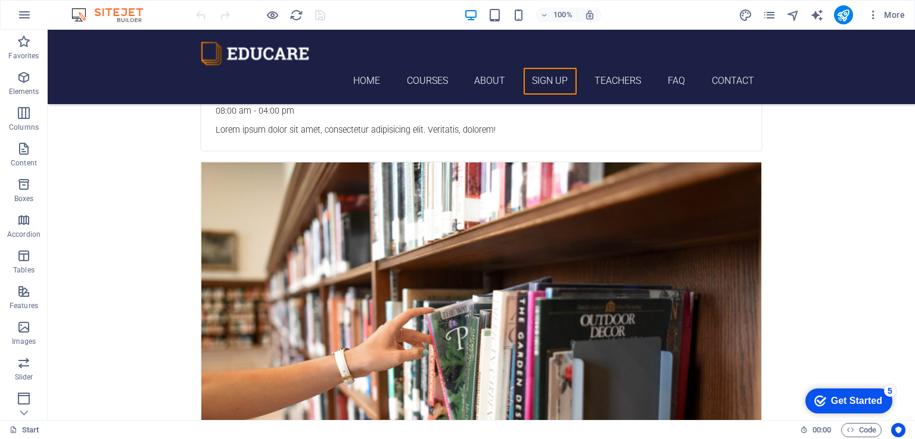
scroll to position [2306, 0]
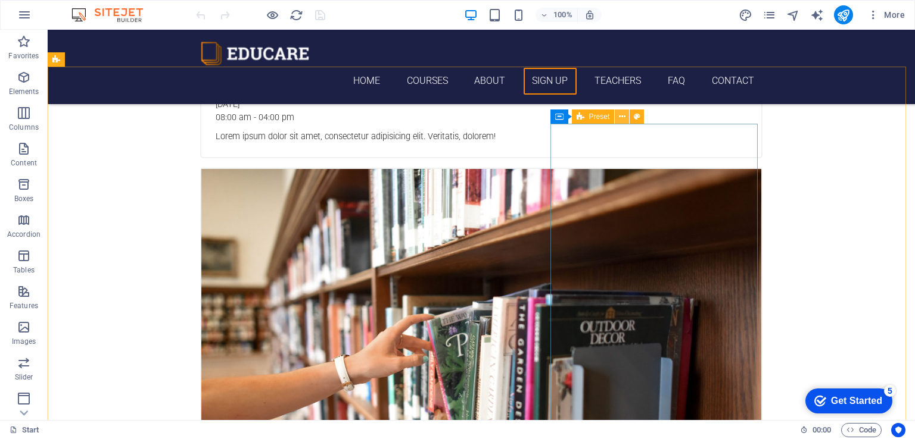
click at [624, 117] on icon at bounding box center [622, 117] width 7 height 13
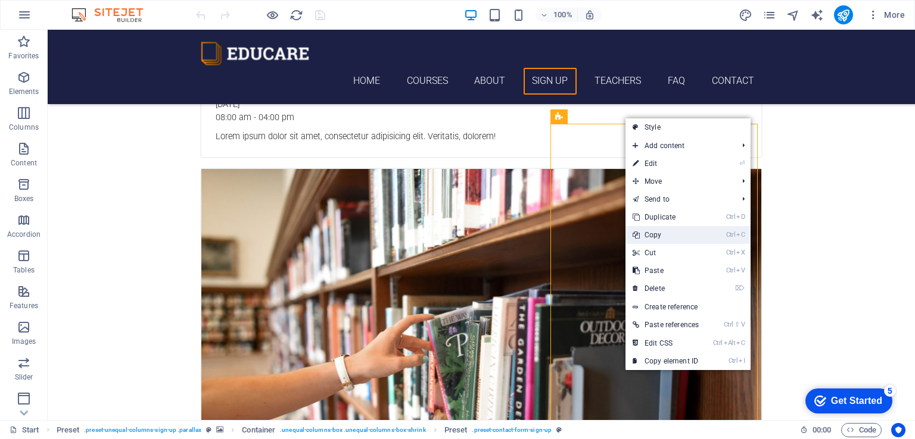
click at [663, 235] on link "Ctrl C Copy" at bounding box center [665, 235] width 80 height 18
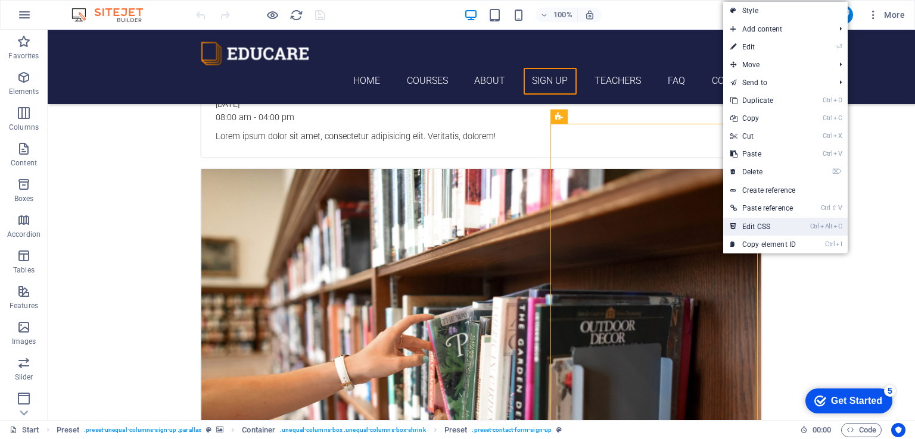
click at [750, 223] on link "Ctrl Alt C Edit CSS" at bounding box center [763, 227] width 80 height 18
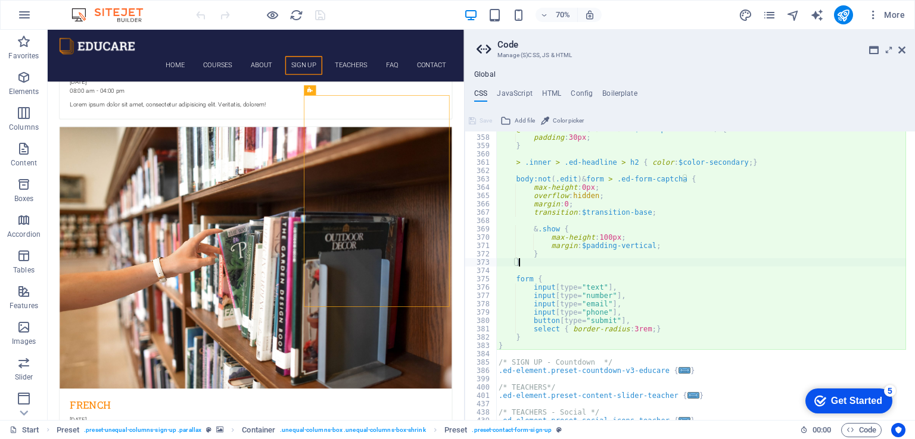
scroll to position [689, 0]
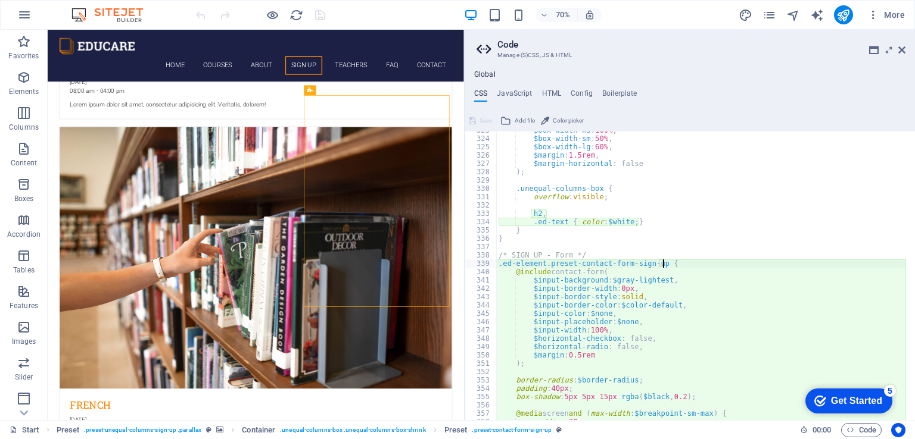
drag, startPoint x: 736, startPoint y: 265, endPoint x: 720, endPoint y: 264, distance: 16.1
click at [720, 264] on div "$box-width-xs : 100% , $box-width-sm : 50% , $box-width-lg : 60% , $margin : 1.…" at bounding box center [701, 278] width 410 height 305
click at [598, 255] on div "$box-width-xs : 100% , $box-width-sm : 50% , $box-width-lg : 60% , $margin : 1.…" at bounding box center [701, 278] width 410 height 305
type textarea "/* SIGN UP - Form */"
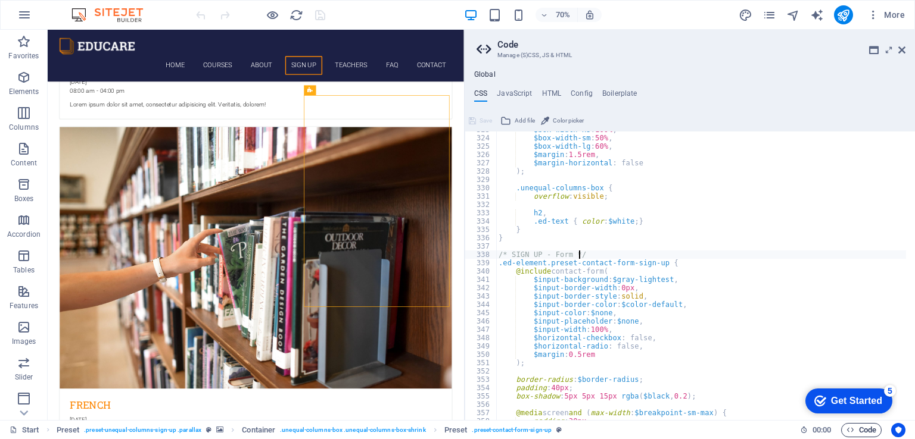
click at [866, 431] on span "Code" at bounding box center [861, 430] width 30 height 14
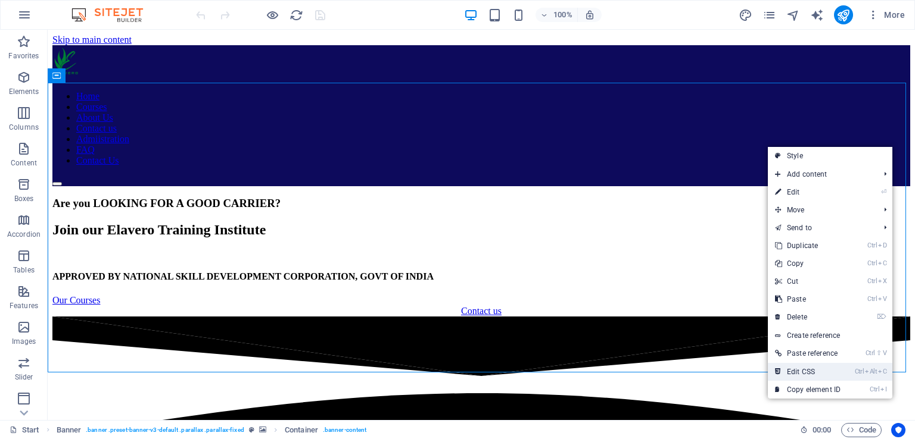
click at [806, 367] on link "Ctrl Alt C Edit CSS" at bounding box center [807, 372] width 80 height 18
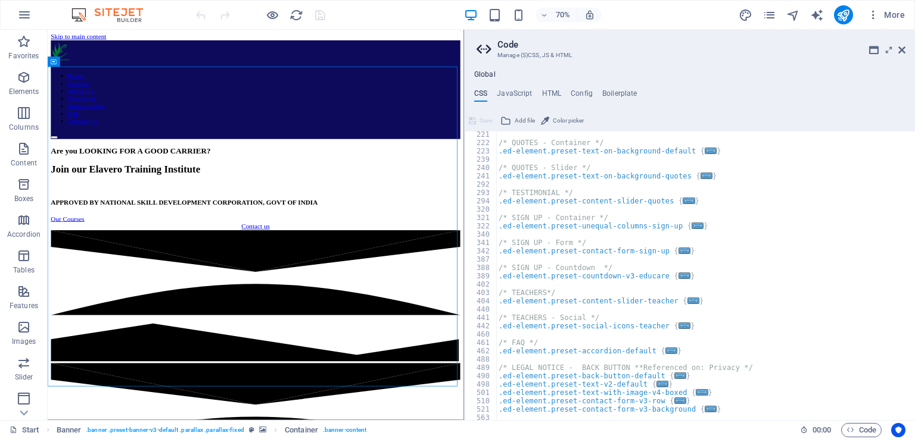
scroll to position [778, 0]
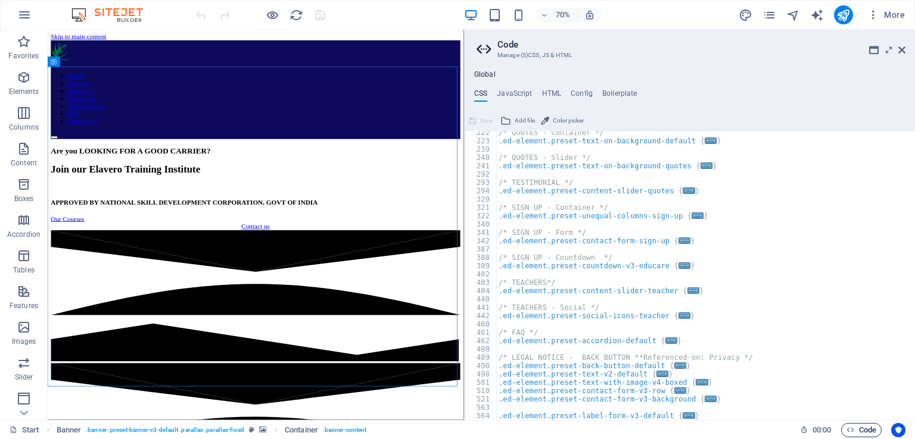
click at [0, 0] on span "Code" at bounding box center [0, 0] width 0 height 0
click at [704, 401] on span "..." at bounding box center [710, 399] width 12 height 7
type textarea ".ed-element.preset-contact-form-v3-background {"
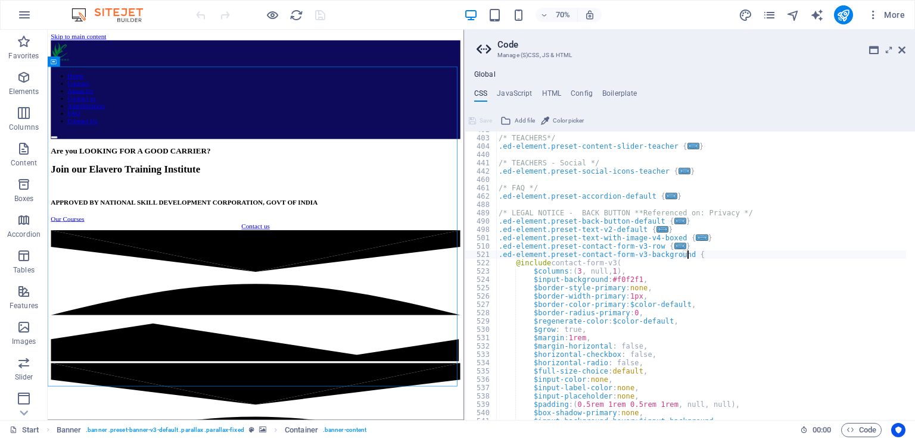
scroll to position [920, 0]
click at [900, 46] on icon at bounding box center [901, 50] width 7 height 10
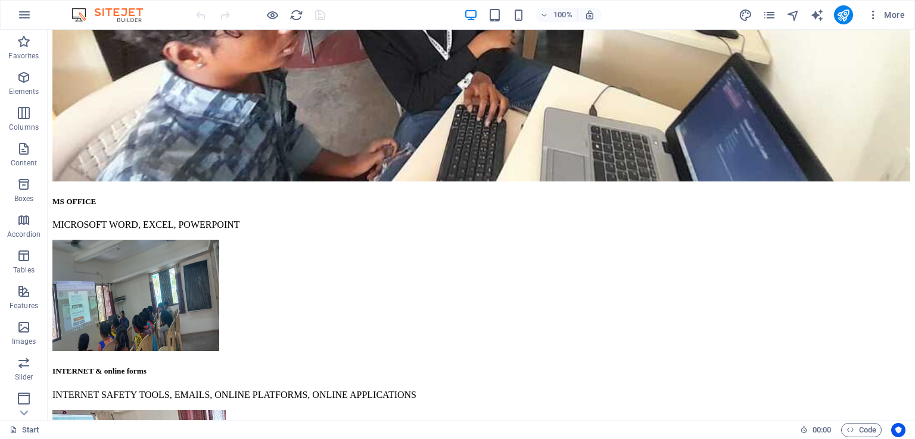
scroll to position [3626, 0]
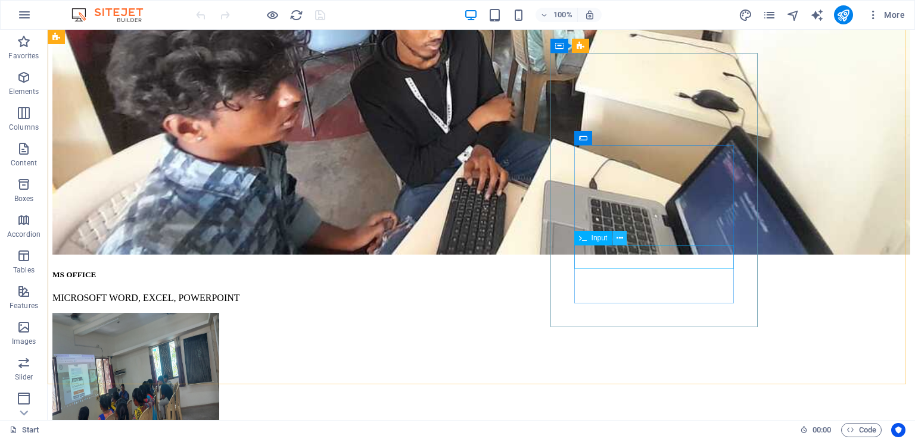
click at [620, 238] on icon at bounding box center [619, 238] width 7 height 13
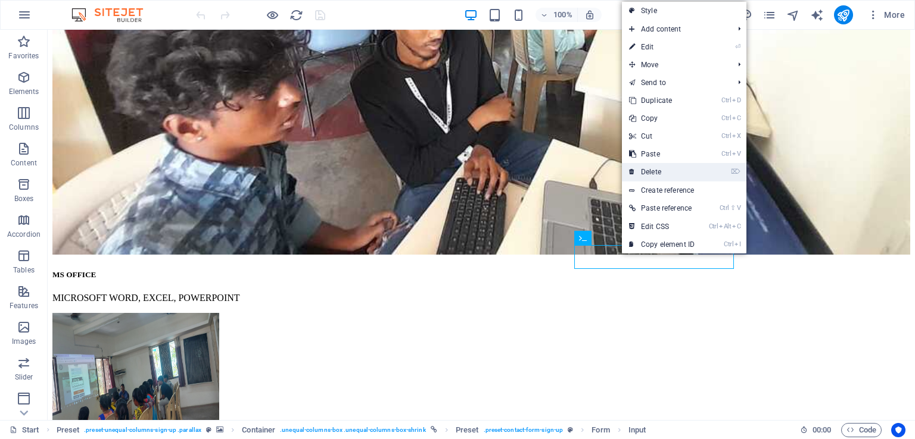
click at [654, 170] on link "⌦ Delete" at bounding box center [662, 172] width 80 height 18
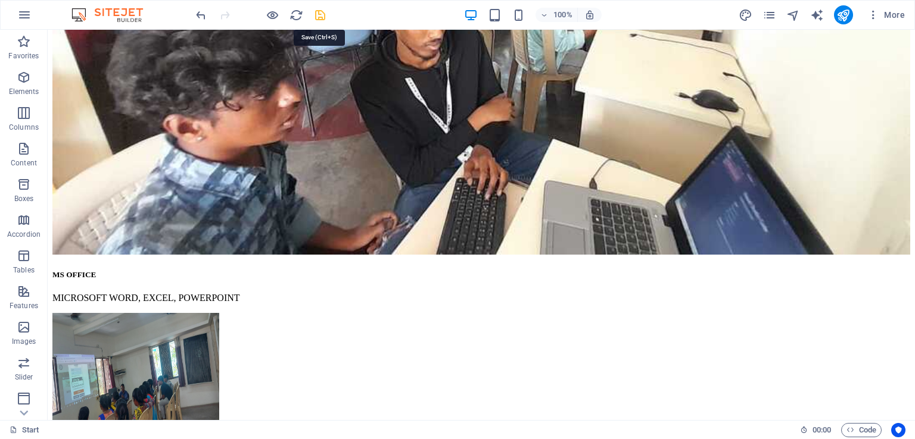
click at [0, 0] on icon "save" at bounding box center [0, 0] width 0 height 0
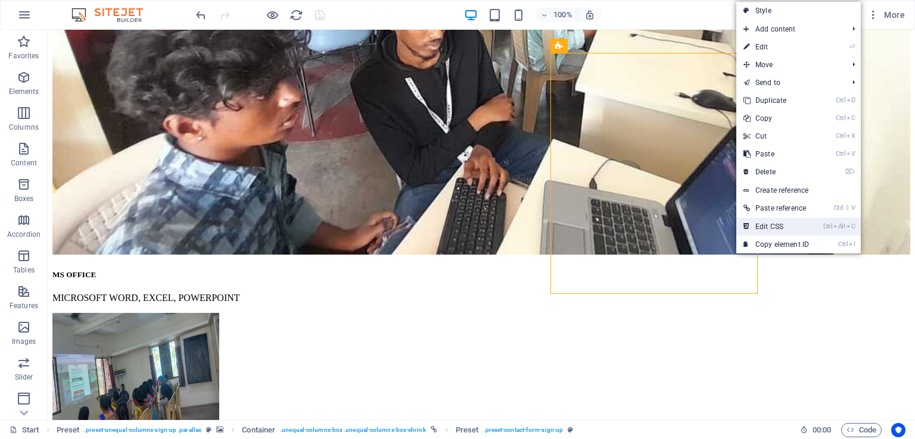
click at [772, 230] on link "Ctrl Alt C Edit CSS" at bounding box center [776, 227] width 80 height 18
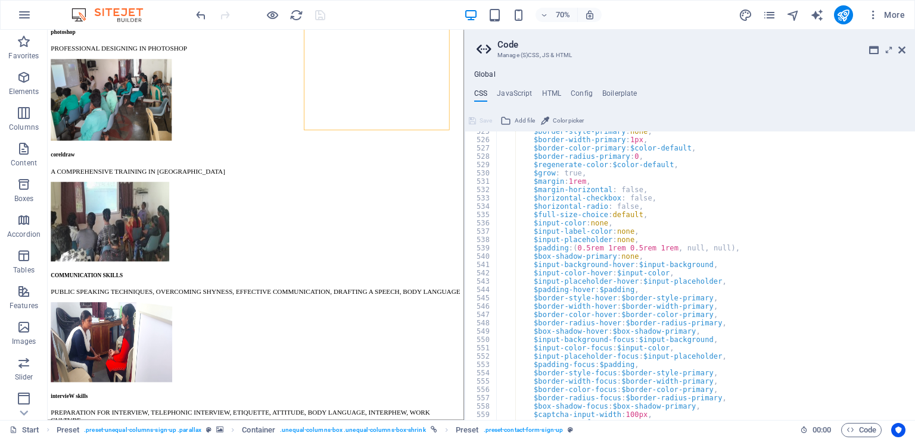
scroll to position [1486, 0]
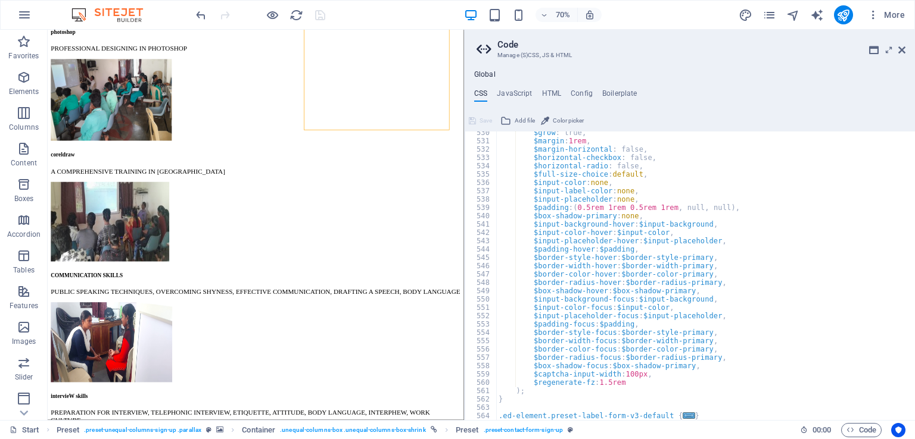
click at [773, 287] on div "$grow : true, $margin : 1rem , $margin-horizontal : false, $horizontal-checkbox…" at bounding box center [701, 281] width 410 height 305
click at [719, 218] on div "$grow : true, $margin : 1rem , $margin-horizontal : false, $horizontal-checkbox…" at bounding box center [701, 281] width 410 height 305
click at [714, 222] on div "$grow : true, $margin : 1rem , $margin-horizontal : false, $horizontal-checkbox…" at bounding box center [701, 281] width 410 height 305
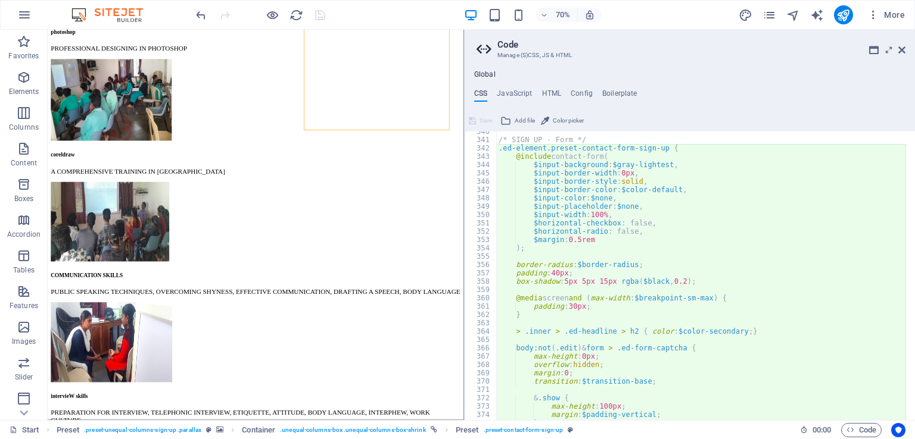
scroll to position [812, 0]
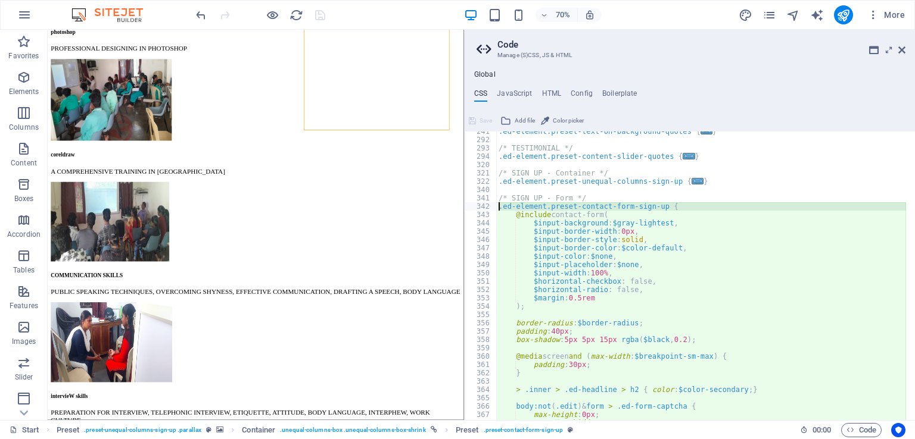
click at [484, 207] on div "342" at bounding box center [481, 206] width 32 height 8
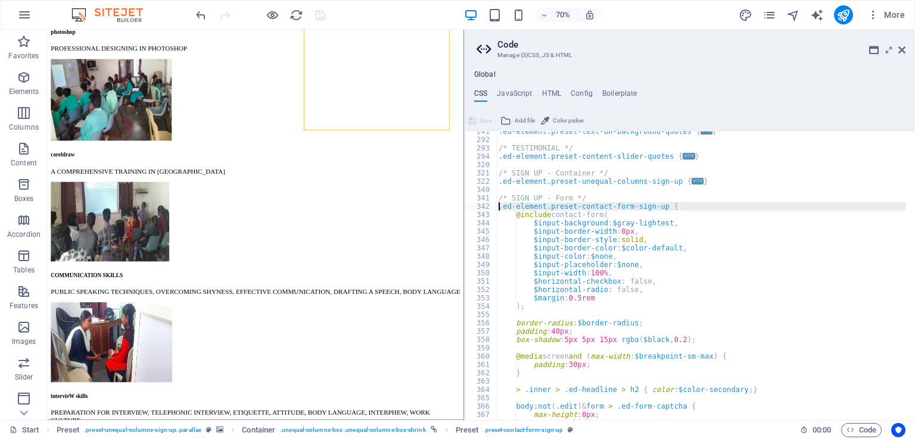
click at [514, 205] on div ".ed-element.preset-contact-form-sign-up { @include contact-form( 241 292 293 29…" at bounding box center [689, 276] width 450 height 289
click at [511, 207] on div ".ed-element.preset-text-on-background-quotes { ... } /* TESTIMONIAL */ .ed-elem…" at bounding box center [701, 279] width 410 height 305
click at [700, 241] on div ".ed-element.preset-text-on-background-quotes { ... } /* TESTIMONIAL */ .ed-elem…" at bounding box center [701, 279] width 410 height 305
type textarea "$input-border-style: solid,"
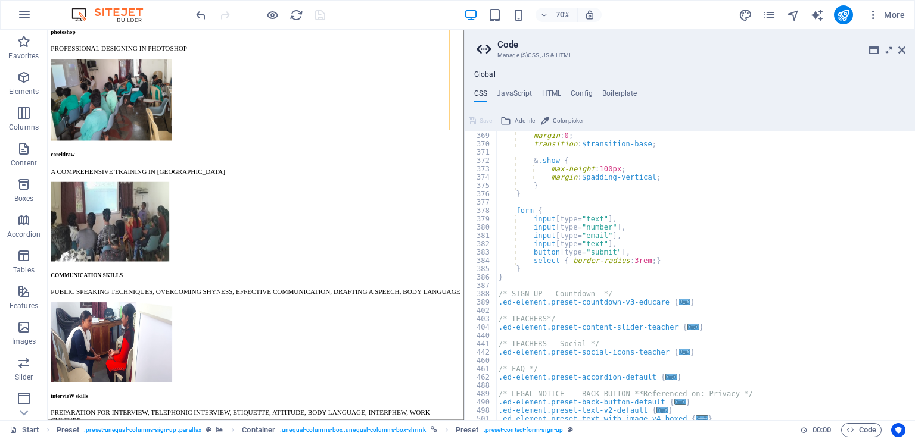
scroll to position [1144, 0]
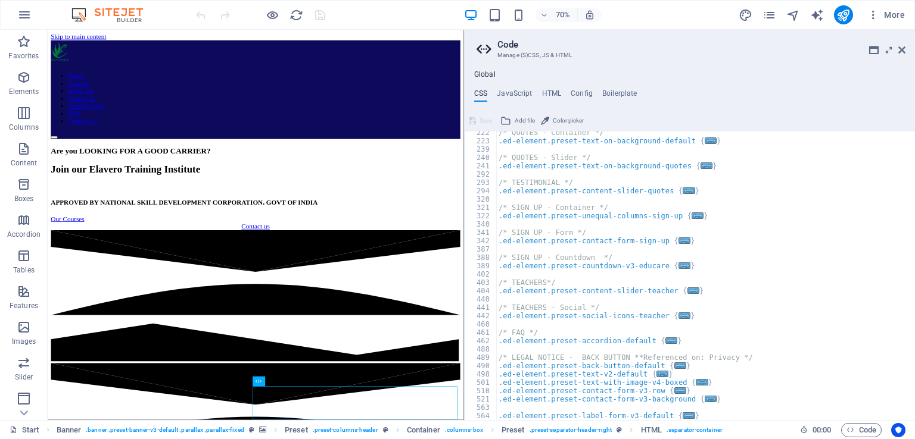
scroll to position [569, 0]
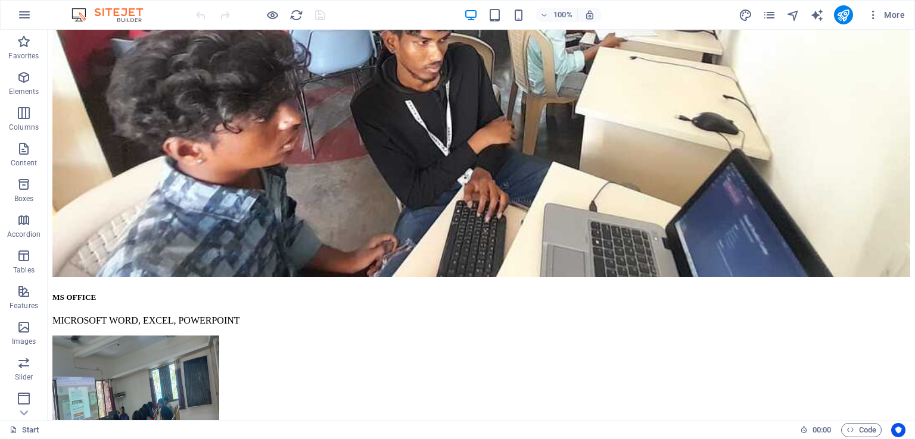
scroll to position [3625, 0]
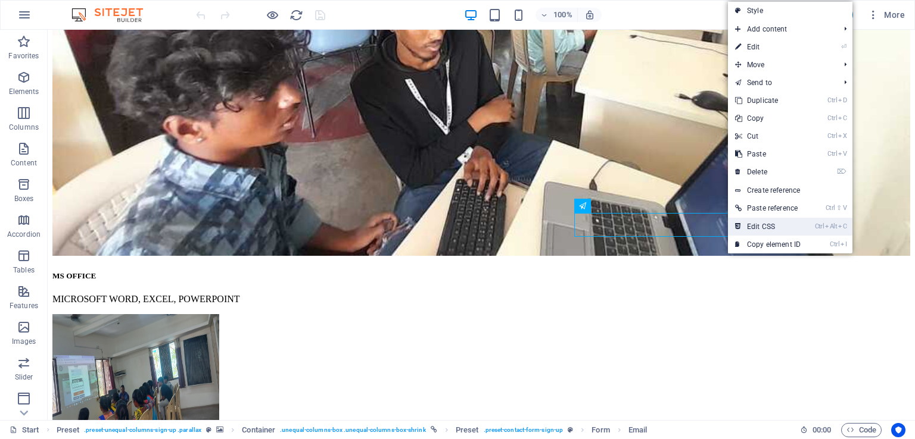
click at [753, 219] on link "Ctrl Alt C Edit CSS" at bounding box center [768, 227] width 80 height 18
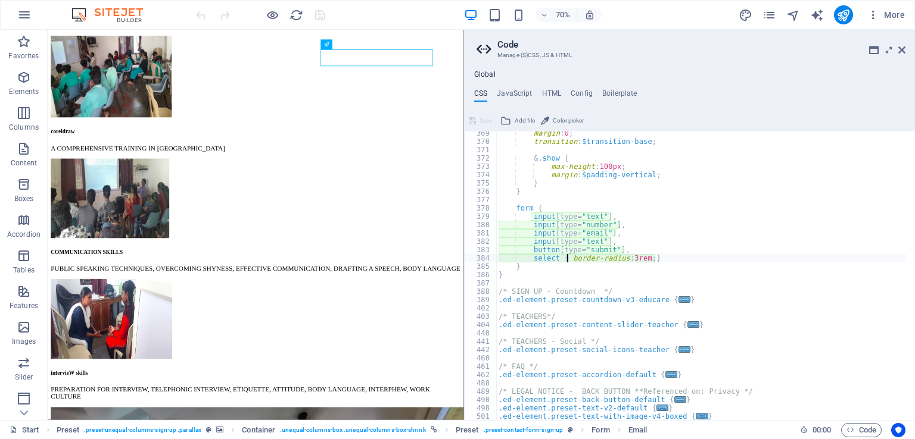
scroll to position [936, 0]
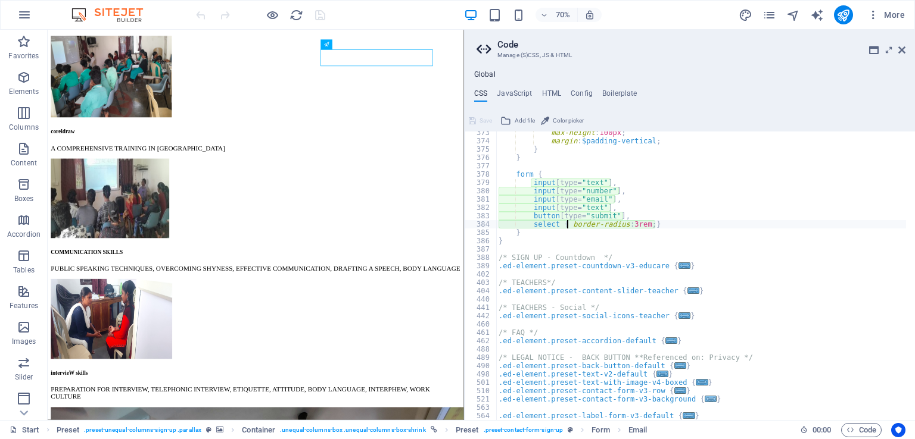
click at [704, 400] on span "..." at bounding box center [710, 399] width 12 height 7
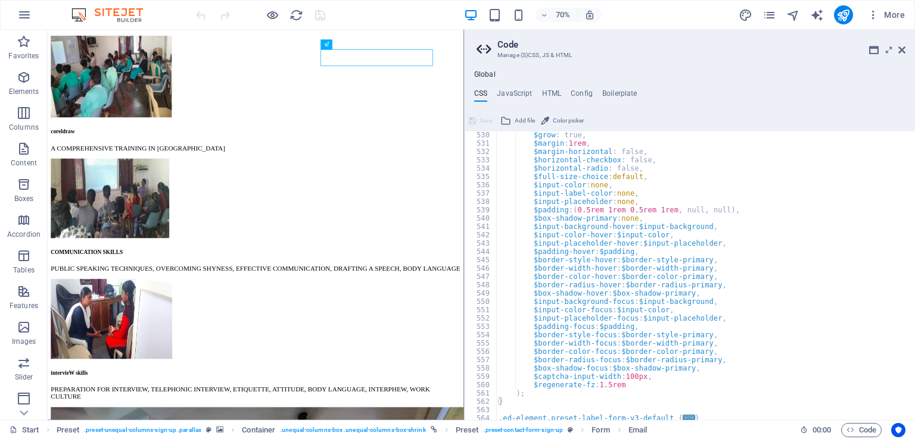
scroll to position [1278, 0]
click at [786, 365] on div "$grow : true, $margin : 1rem , $margin-horizontal : false, $horizontal-checkbox…" at bounding box center [701, 281] width 410 height 305
type textarea "$box-shadow-focus: $box-shadow-primary,"
click at [525, 90] on h4 "JavaScript" at bounding box center [514, 95] width 35 height 13
type textarea "/* JS for preset "Menu V2" */"
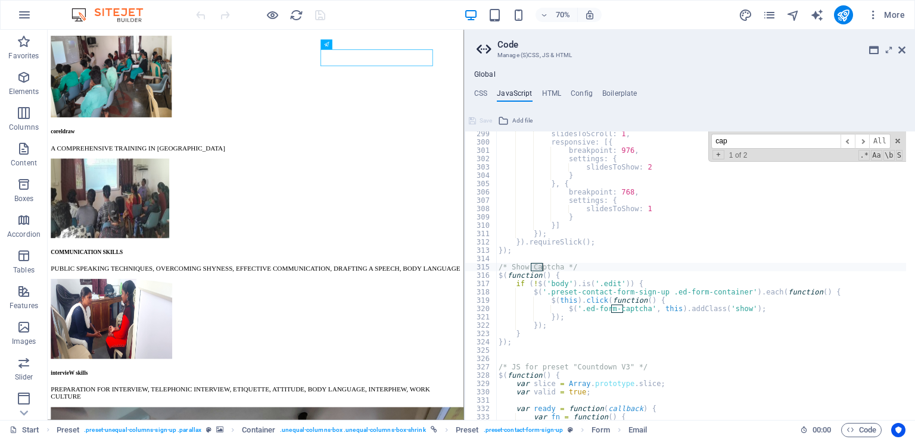
scroll to position [2486, 0]
type input "cap"
click at [864, 141] on span "​" at bounding box center [861, 141] width 14 height 15
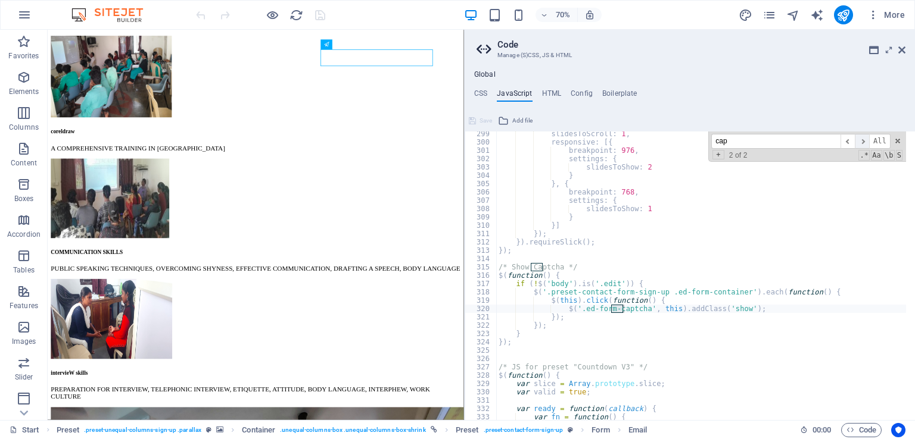
click at [864, 141] on span "​" at bounding box center [861, 141] width 14 height 15
type textarea "});"
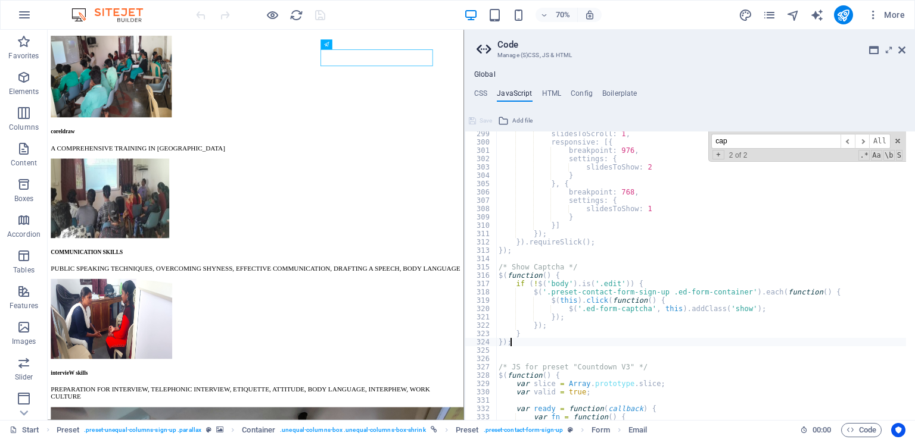
click at [692, 339] on div "slidesToScroll : 1 , responsive : [{ breakpoint : 976 , settings : { slidesToSh…" at bounding box center [769, 278] width 547 height 296
click at [897, 143] on span at bounding box center [897, 141] width 8 height 8
click at [479, 93] on h4 "CSS" at bounding box center [480, 95] width 13 height 13
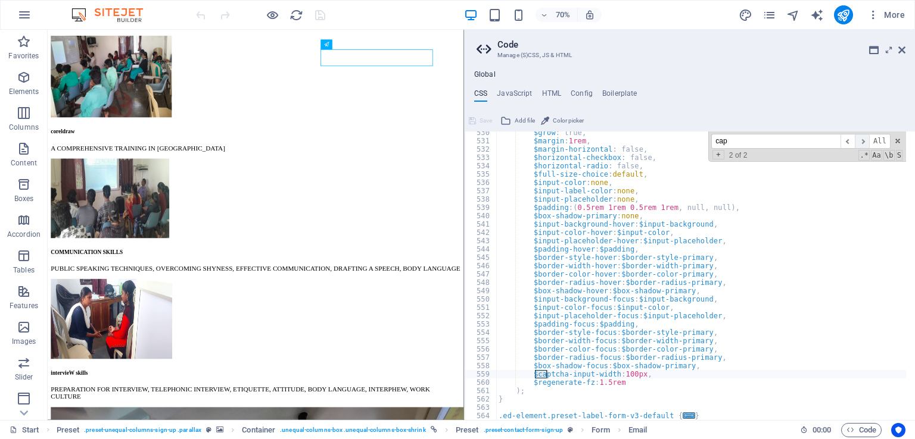
type input "cap"
click at [862, 142] on span "​" at bounding box center [861, 141] width 14 height 15
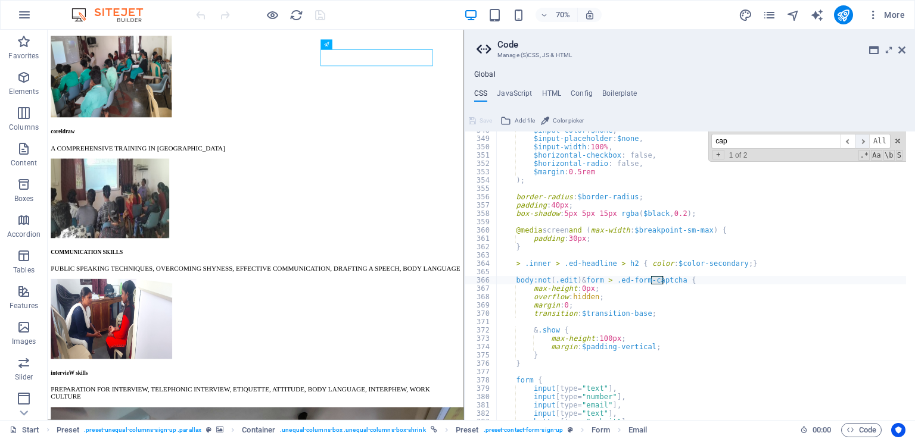
scroll to position [731, 0]
click at [897, 141] on span at bounding box center [897, 141] width 8 height 8
type textarea "body:not(.edit) & form > .ed-form-captcha {"
click at [549, 91] on h4 "HTML" at bounding box center [552, 95] width 20 height 13
type textarea "<a href="#main-content" class="wv-link-content button">Skip to main content</a>"
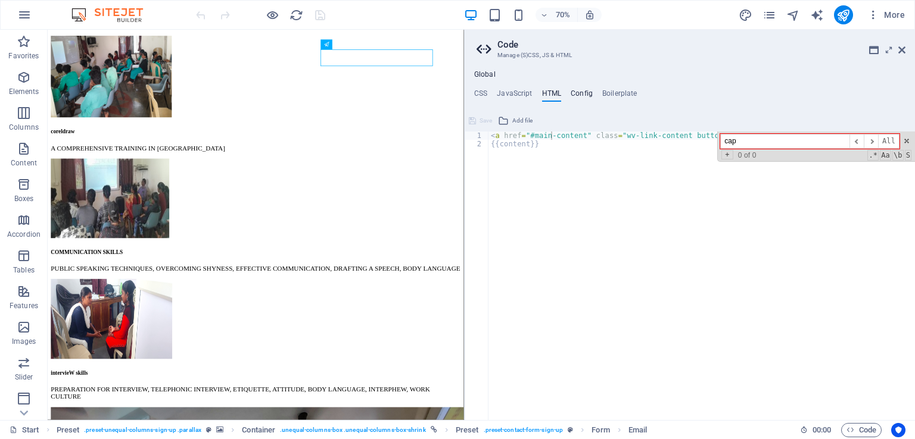
type input "cap"
click at [582, 97] on h4 "Config" at bounding box center [581, 95] width 22 height 13
type textarea "$color-background: #ffffff;"
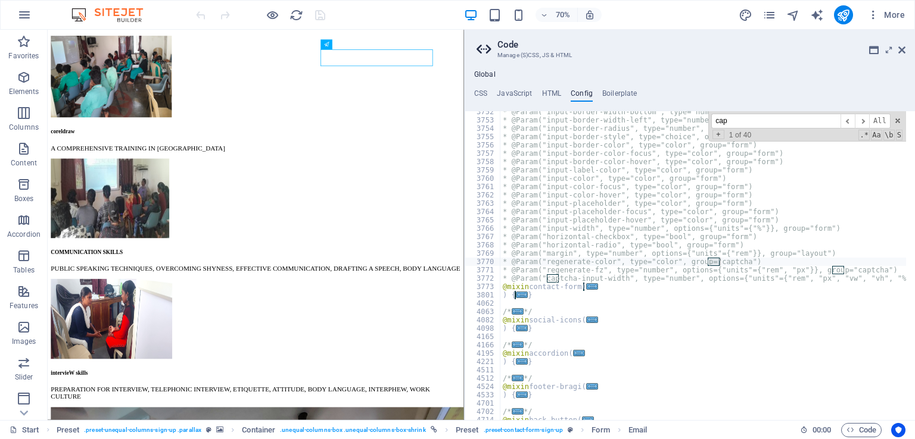
scroll to position [804, 0]
type input "captcha"
click at [863, 122] on span "​" at bounding box center [861, 121] width 14 height 15
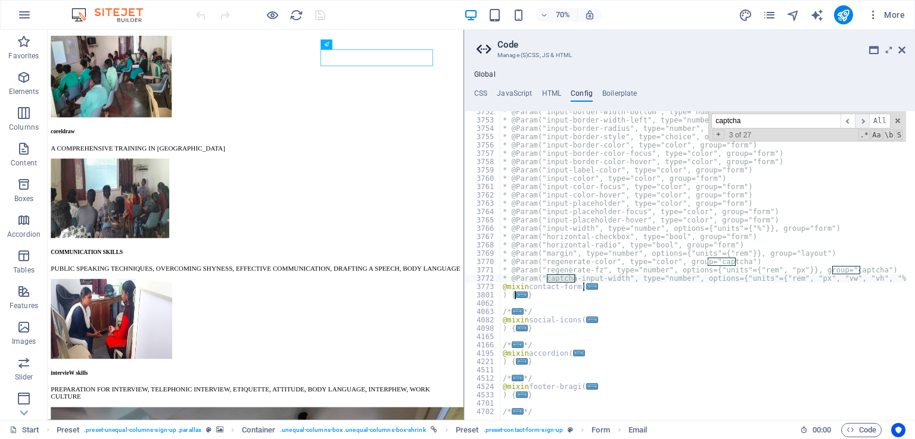
scroll to position [0, 50]
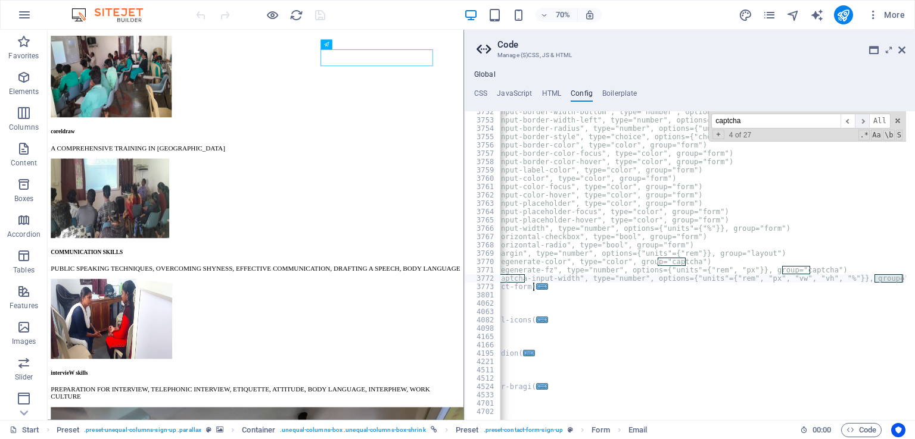
click at [863, 122] on span "​" at bounding box center [861, 121] width 14 height 15
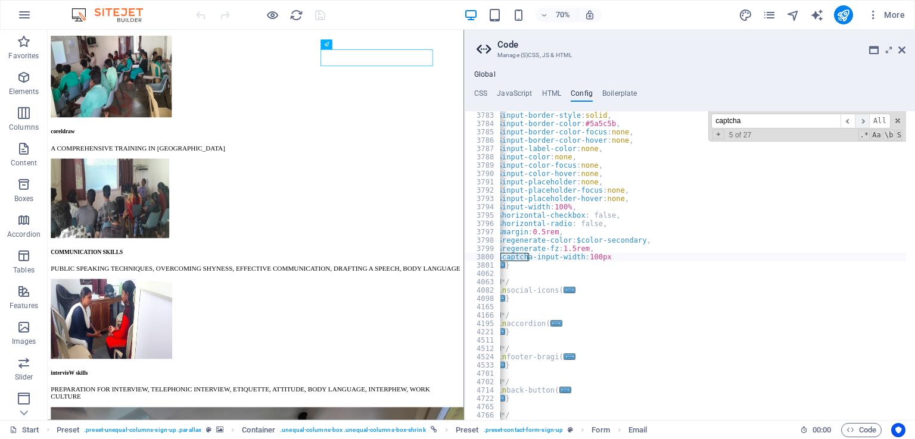
click at [863, 122] on span "​" at bounding box center [861, 121] width 14 height 15
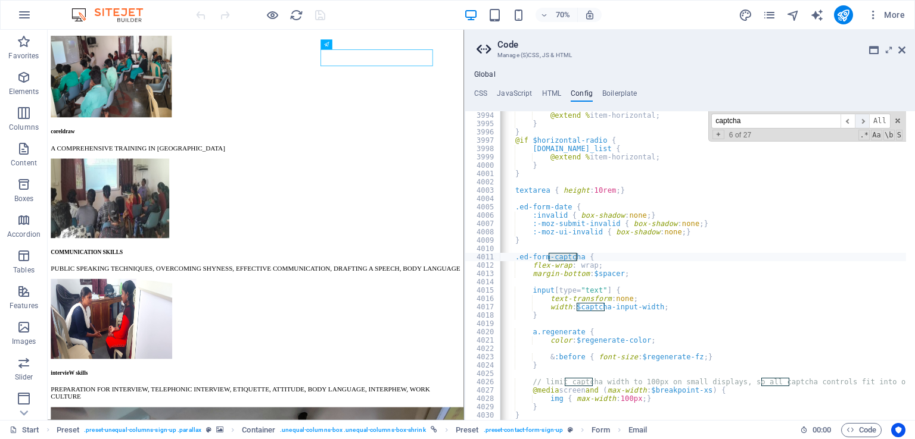
scroll to position [2817, 0]
click at [863, 122] on span "​" at bounding box center [861, 121] width 14 height 15
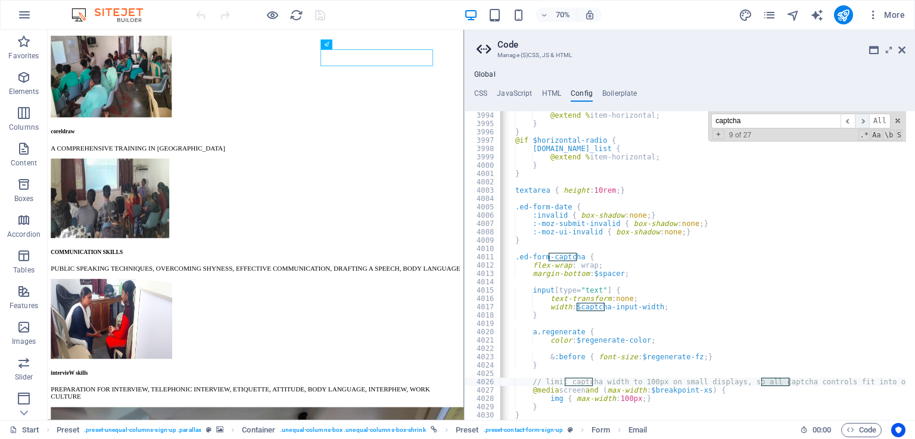
scroll to position [3743, 0]
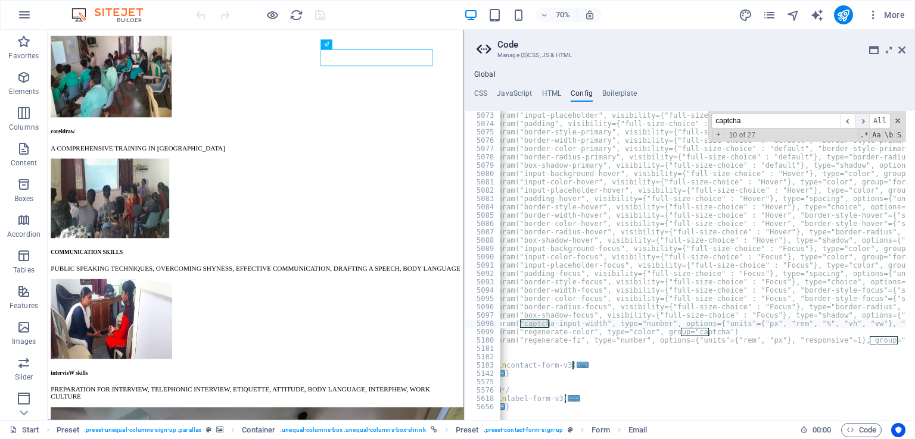
click at [863, 122] on span "​" at bounding box center [861, 121] width 14 height 15
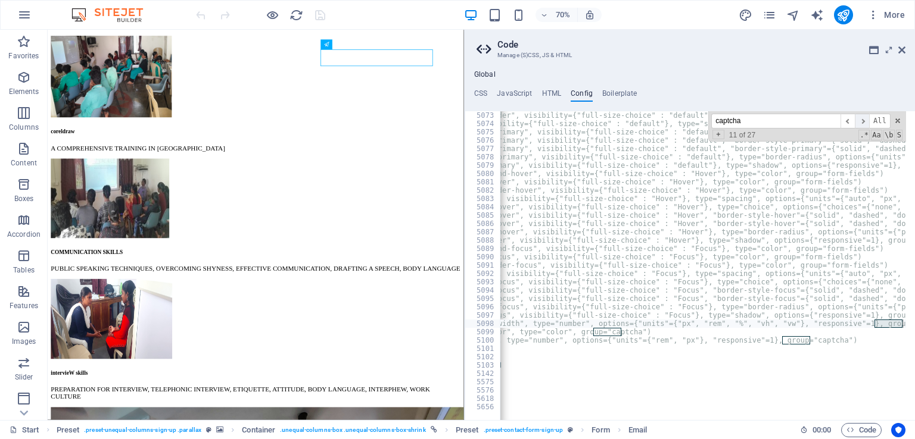
scroll to position [0, 110]
click at [863, 122] on span "​" at bounding box center [861, 121] width 14 height 15
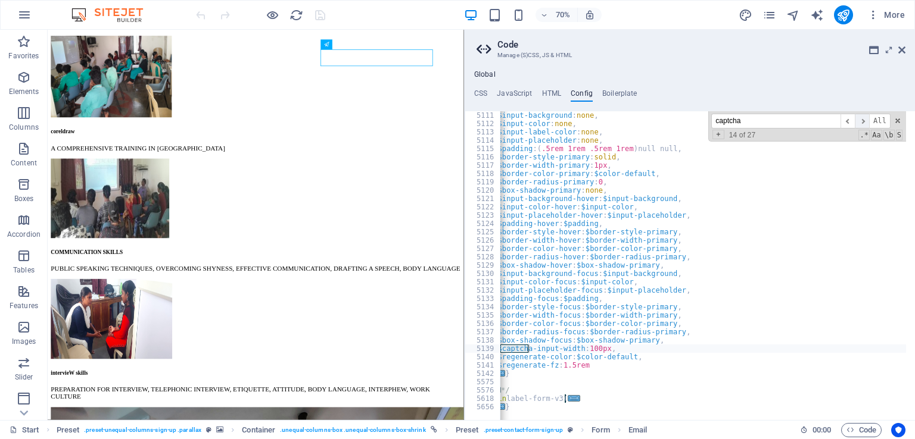
click at [863, 122] on span "​" at bounding box center [861, 121] width 14 height 15
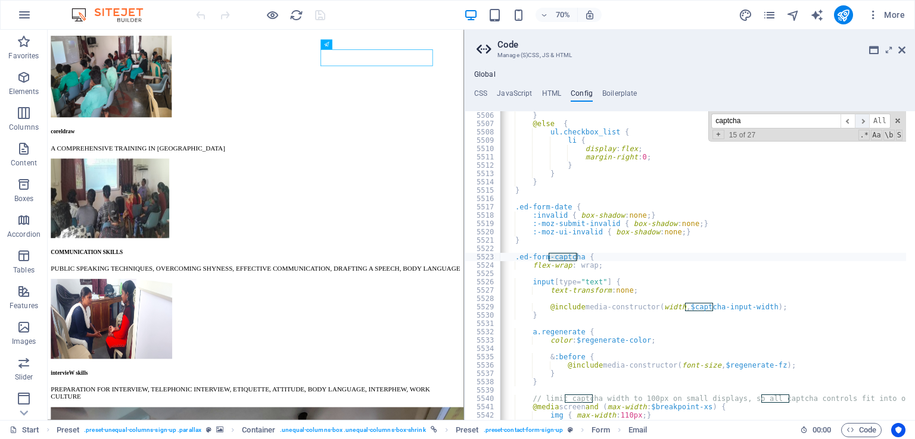
click at [863, 122] on span "​" at bounding box center [861, 121] width 14 height 15
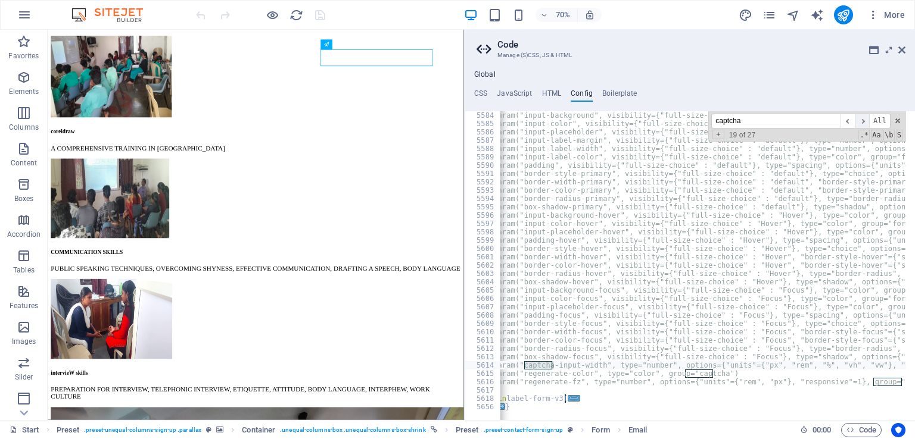
click at [863, 122] on span "​" at bounding box center [861, 121] width 14 height 15
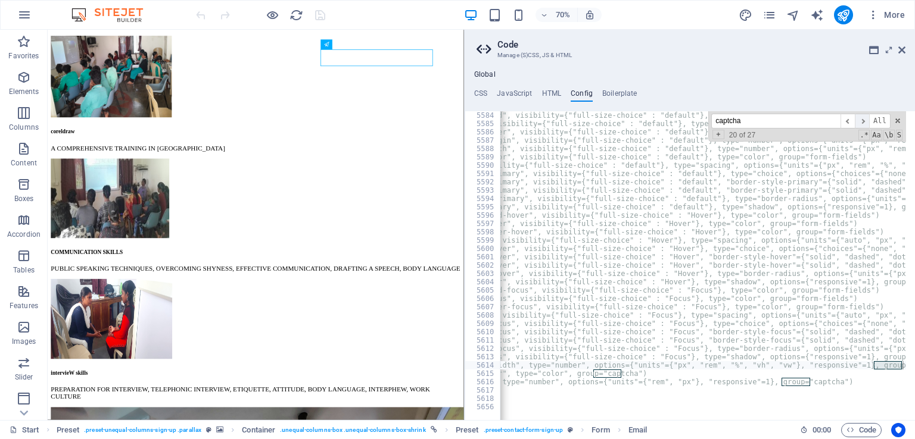
click at [863, 122] on span "​" at bounding box center [861, 121] width 14 height 15
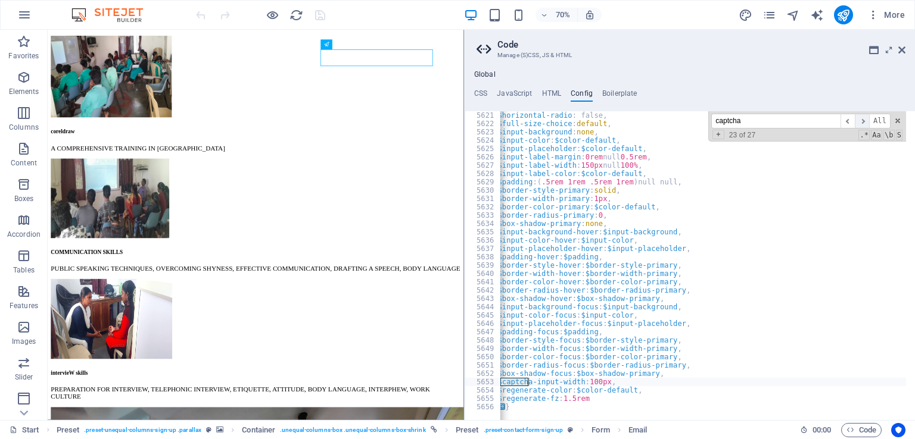
click at [863, 122] on span "​" at bounding box center [861, 121] width 14 height 15
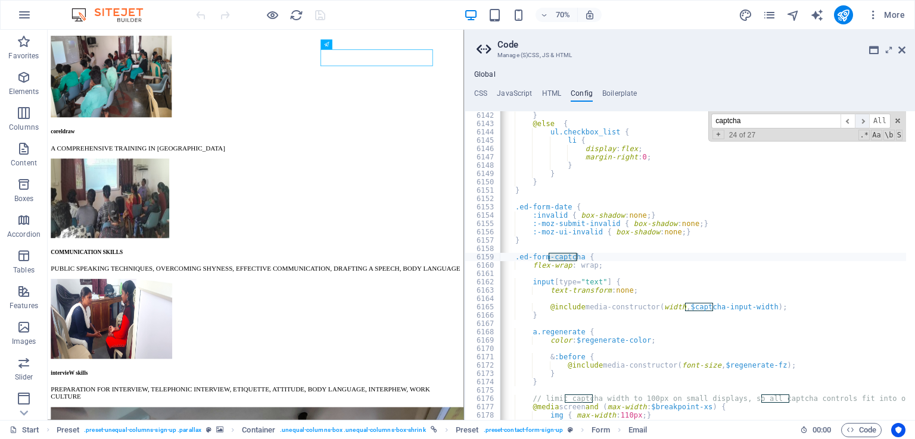
scroll to position [12653, 0]
click at [863, 122] on span "​" at bounding box center [861, 121] width 14 height 15
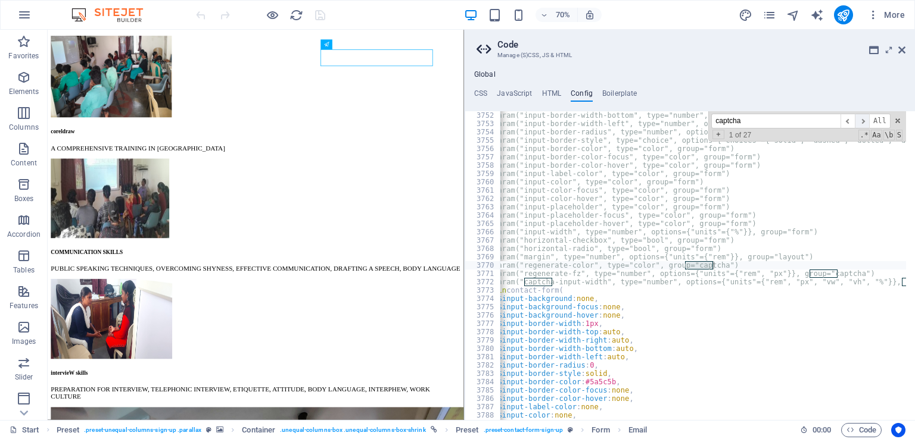
scroll to position [800, 0]
click at [624, 93] on h4 "Boilerplate" at bounding box center [619, 95] width 35 height 13
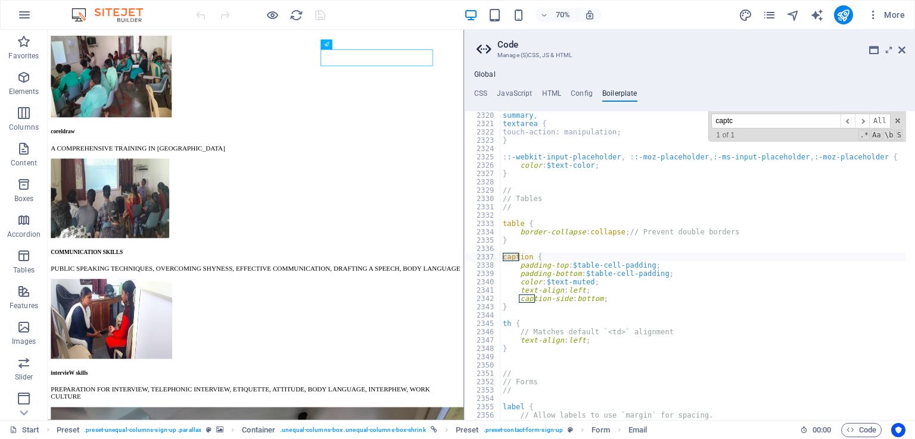
scroll to position [15257, 0]
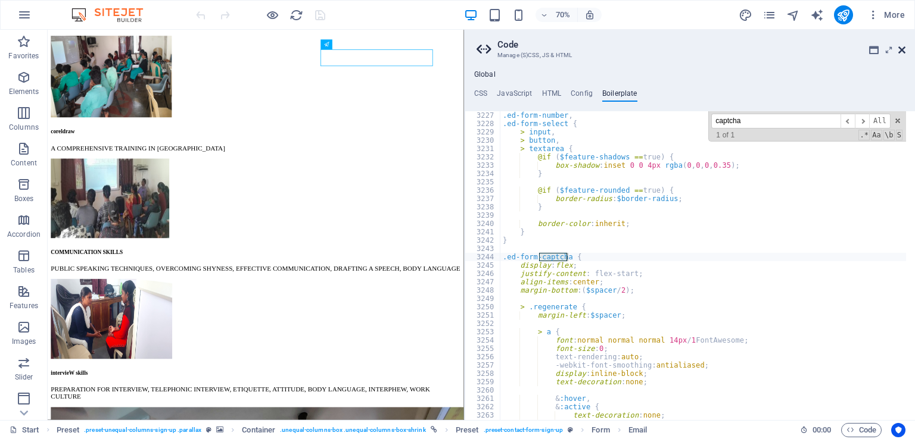
type input "captcha"
click at [903, 49] on icon at bounding box center [901, 50] width 7 height 10
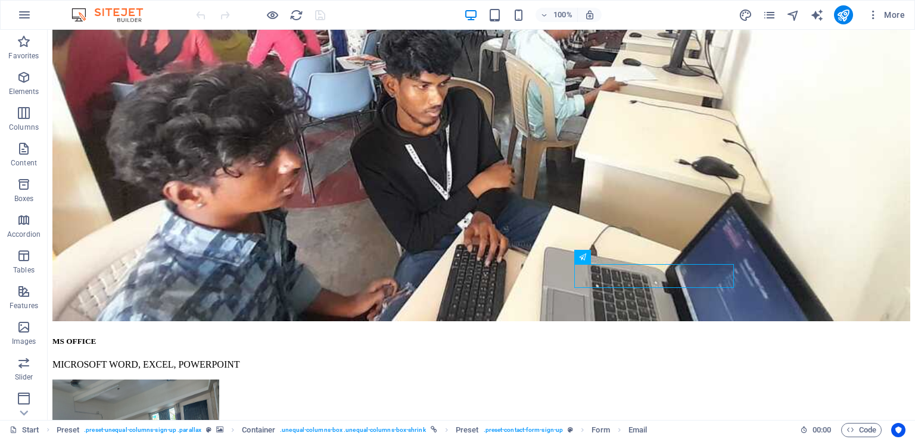
scroll to position [3582, 0]
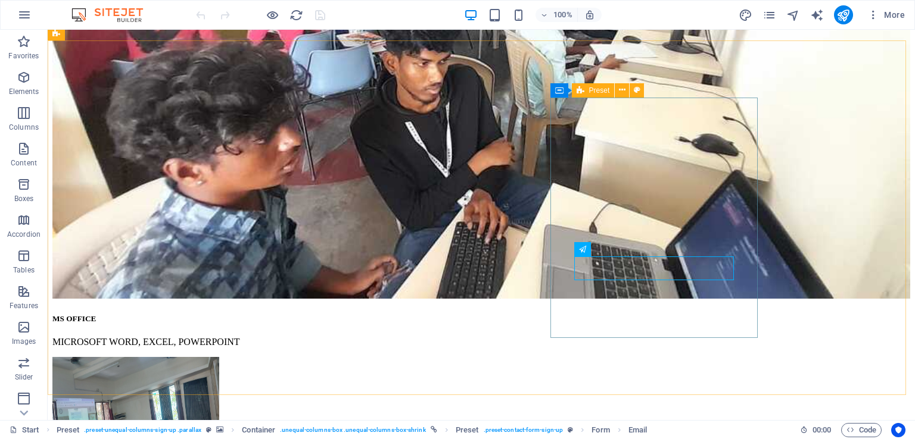
click at [599, 93] on span "Preset" at bounding box center [599, 90] width 21 height 7
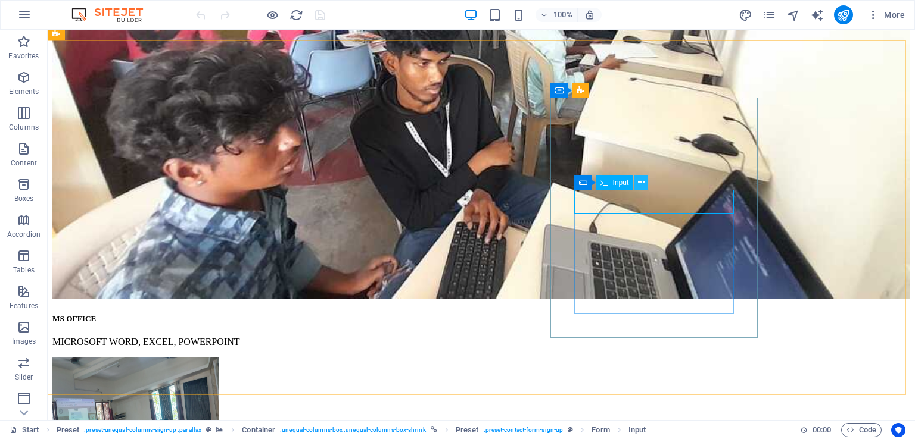
click at [640, 182] on icon at bounding box center [641, 182] width 7 height 13
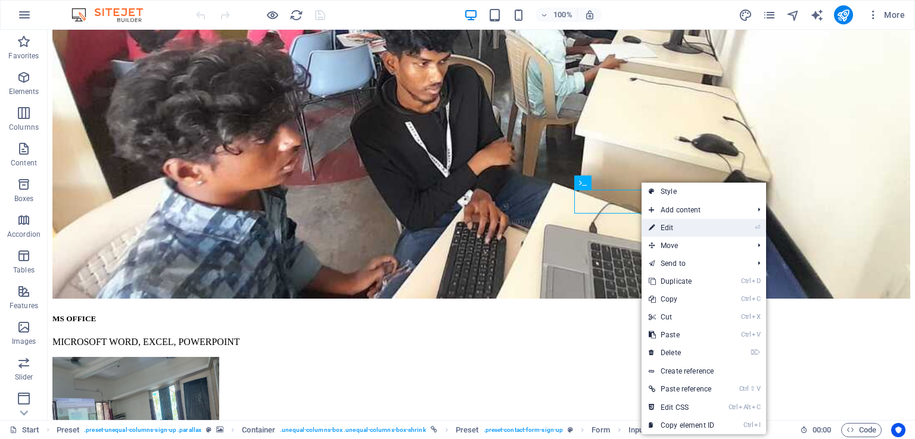
click at [675, 233] on link "⏎ Edit" at bounding box center [681, 228] width 80 height 18
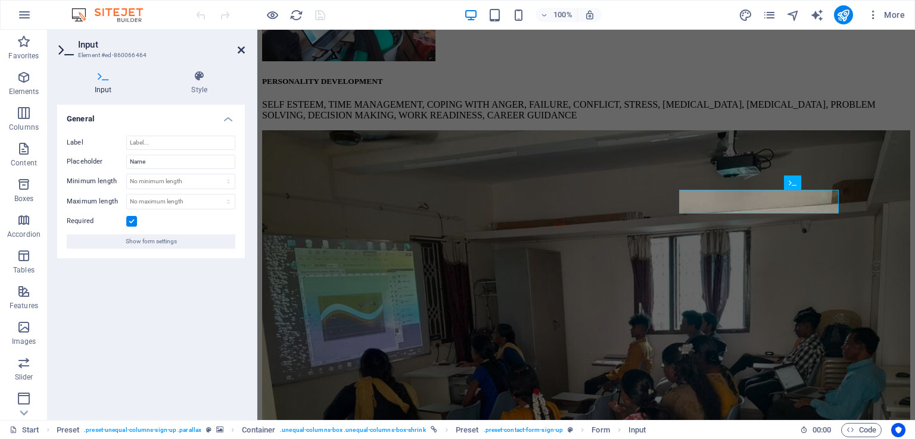
click at [241, 51] on icon at bounding box center [241, 50] width 7 height 10
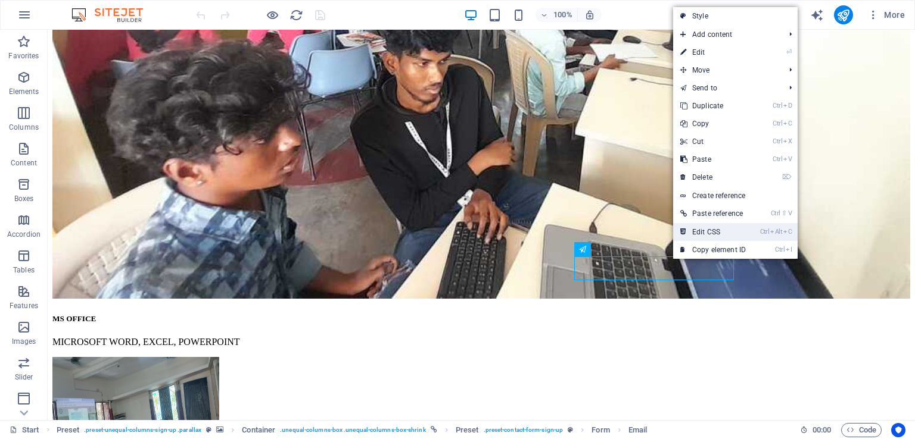
click at [729, 234] on link "Ctrl Alt C Edit CSS" at bounding box center [713, 232] width 80 height 18
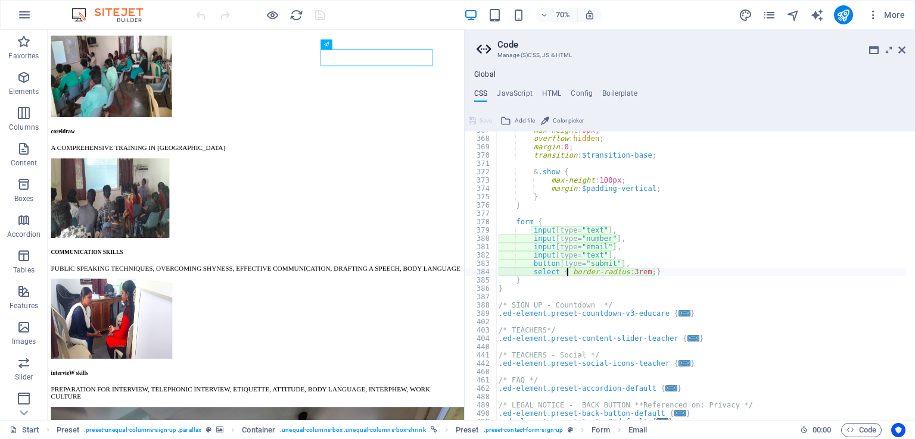
scroll to position [889, 0]
click at [612, 253] on div "max-height : 0px ; overflow : hidden ; margin : 0 ; transition : $transition-ba…" at bounding box center [701, 278] width 410 height 305
type textarea "input[type="text"],"
click at [612, 253] on div "max-height : 0px ; overflow : hidden ; margin : 0 ; transition : $transition-ba…" at bounding box center [701, 278] width 410 height 305
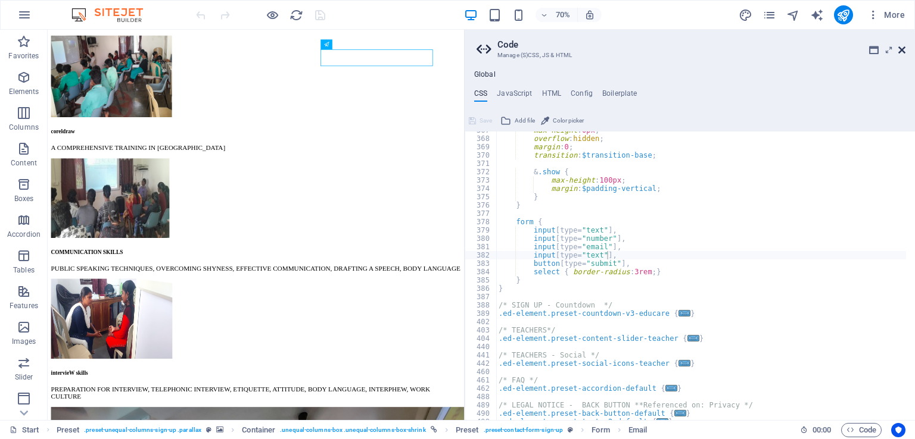
click at [901, 51] on icon at bounding box center [901, 50] width 7 height 10
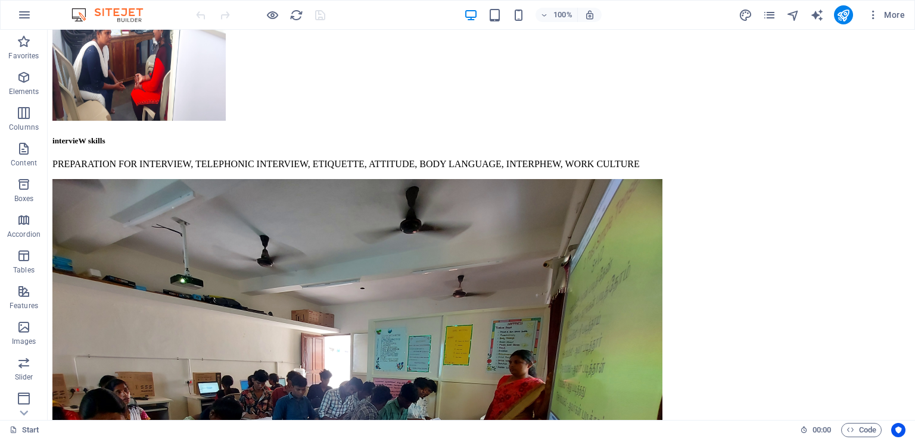
scroll to position [5233, 0]
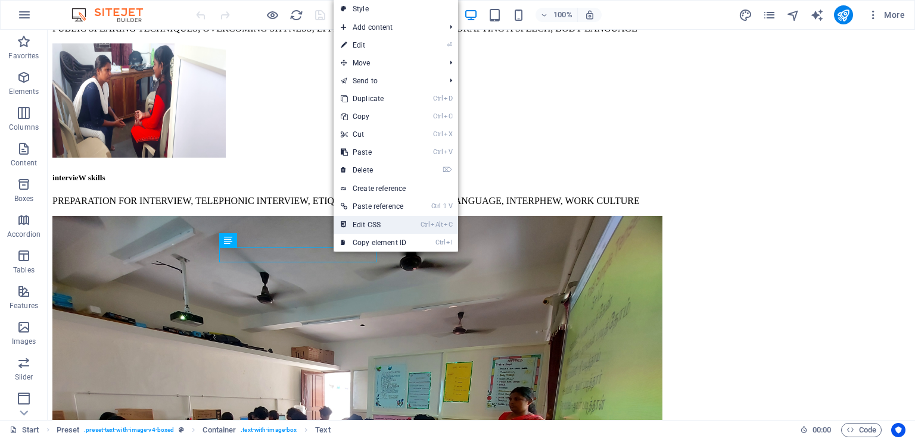
drag, startPoint x: 374, startPoint y: 220, endPoint x: 466, endPoint y: 270, distance: 104.7
click at [374, 220] on link "Ctrl Alt C Edit CSS" at bounding box center [373, 225] width 80 height 18
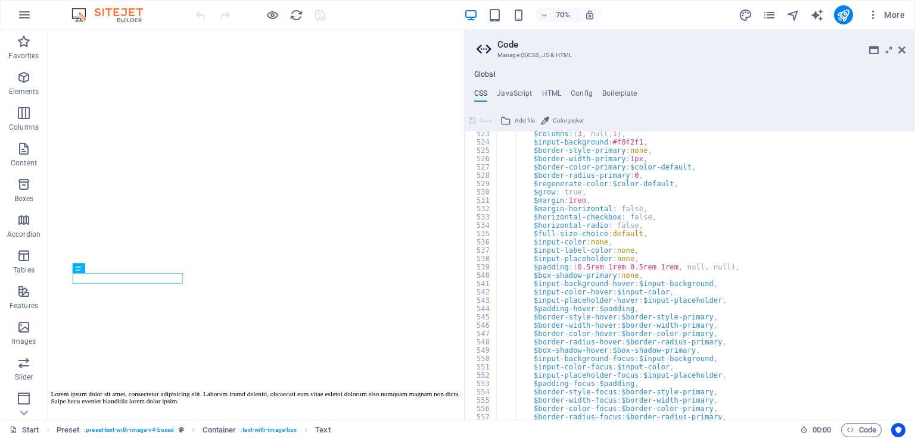
scroll to position [1278, 0]
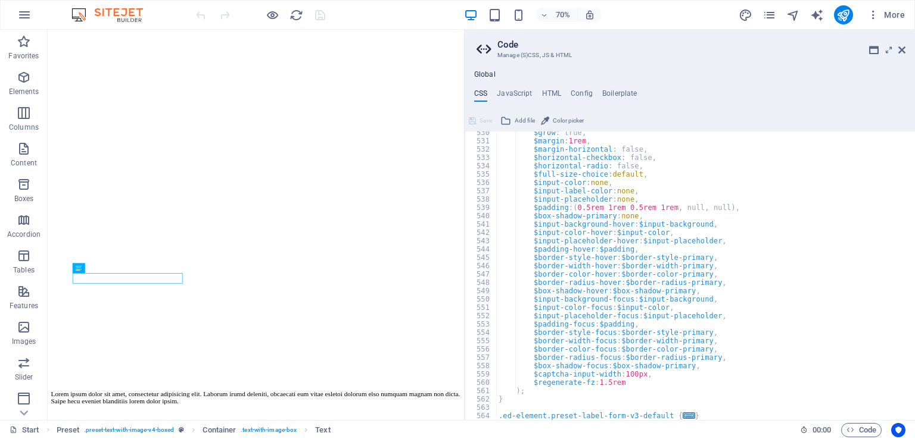
click at [682, 416] on span "..." at bounding box center [688, 416] width 12 height 7
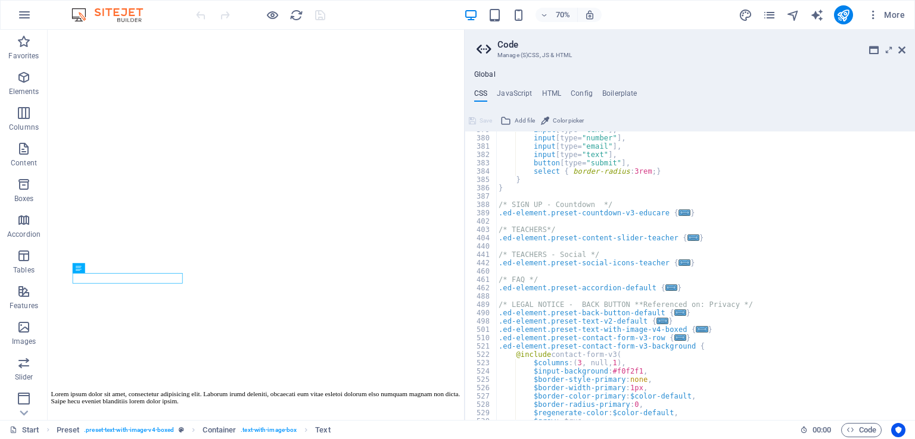
scroll to position [992, 0]
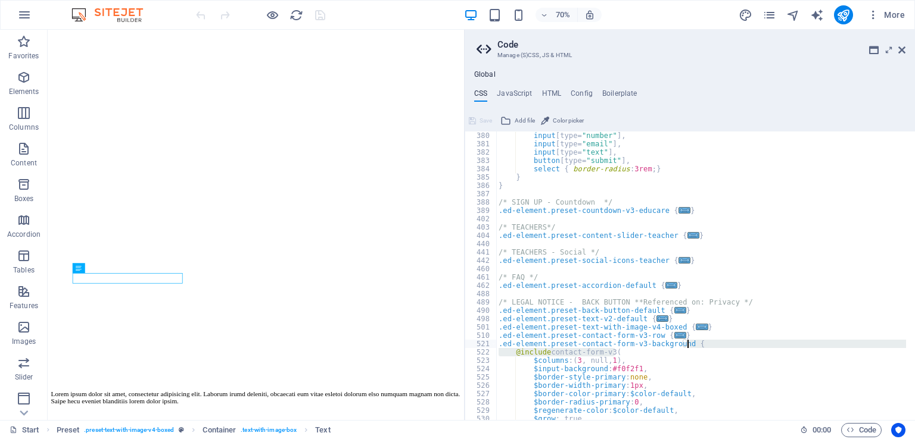
drag, startPoint x: 910, startPoint y: 353, endPoint x: 910, endPoint y: 342, distance: 10.7
type textarea ".ed-element.preset-contact-form-v3-background { @include contact-form-v3("
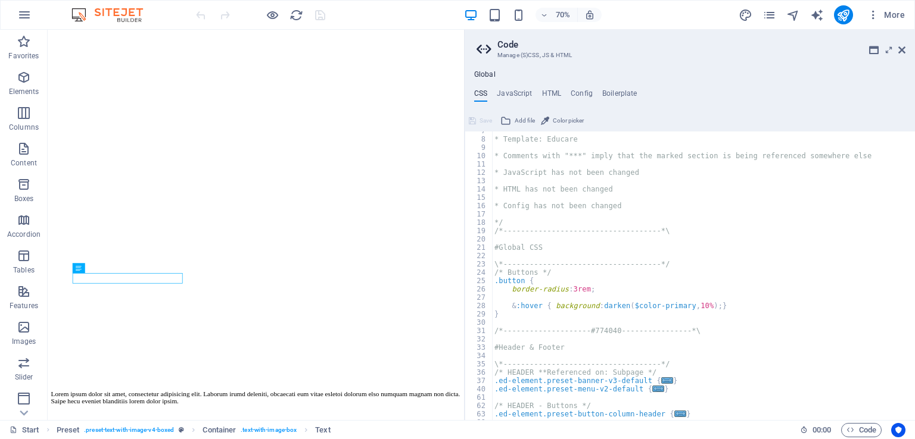
scroll to position [0, 0]
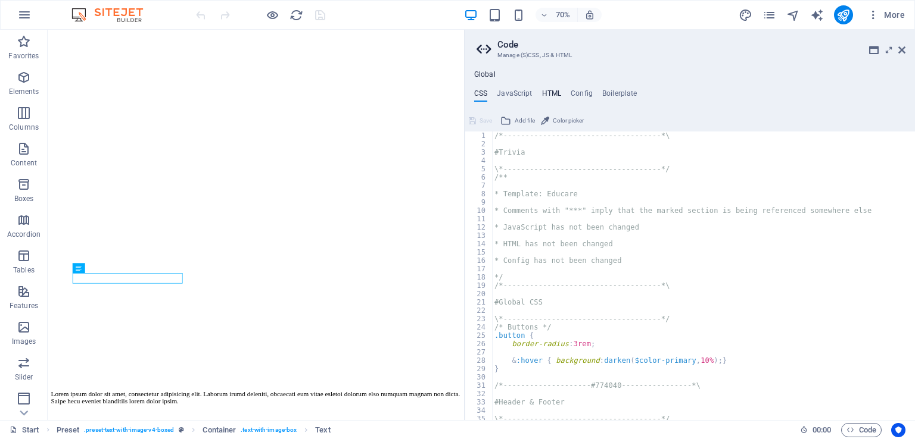
click at [553, 95] on h4 "HTML" at bounding box center [552, 95] width 20 height 13
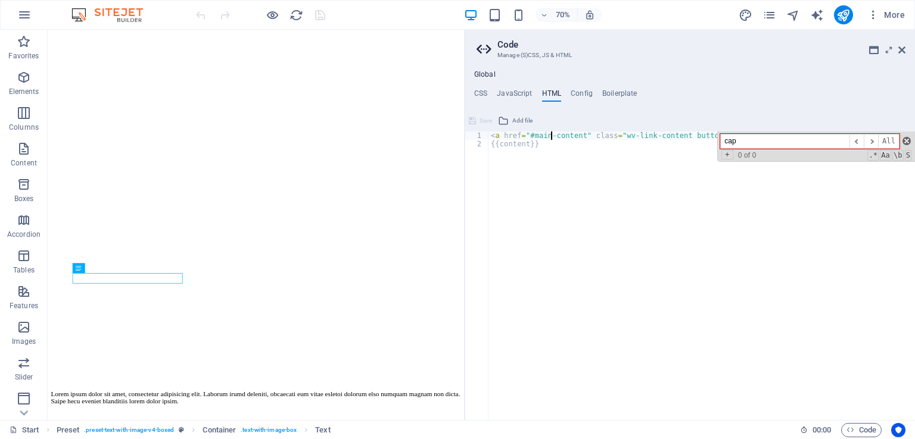
click at [907, 143] on span at bounding box center [906, 141] width 8 height 8
click at [760, 133] on div "< a href = "#main-content" class = "wv-link-content button" > Skip to main cont…" at bounding box center [701, 284] width 426 height 305
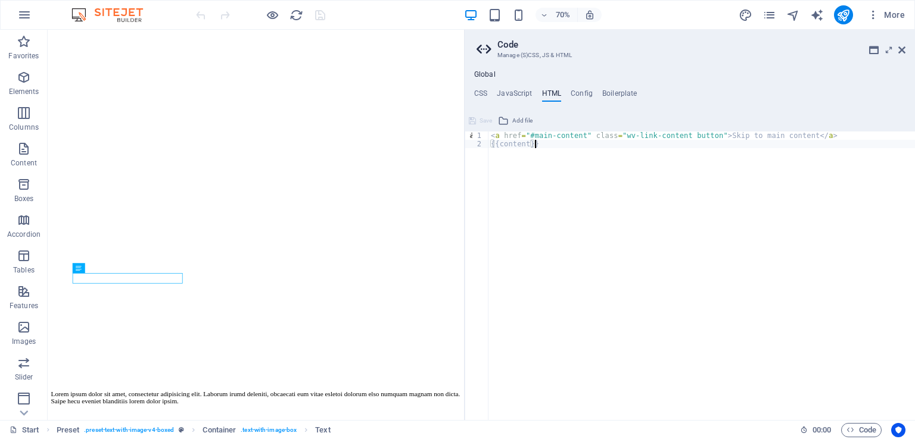
click at [543, 143] on div "< a href = "#main-content" class = "wv-link-content button" > Skip to main cont…" at bounding box center [701, 284] width 426 height 305
click at [554, 135] on div "< a href = "#main-content" class = "wv-link-content button" > Skip to main cont…" at bounding box center [701, 284] width 426 height 305
type textarea "<a href="#main-content" class="wv-link-content button">Skip to main content</a>"
click at [586, 96] on h4 "Config" at bounding box center [581, 95] width 22 height 13
type textarea "* @Param("regenerate-color", type="color", group="captcha")"
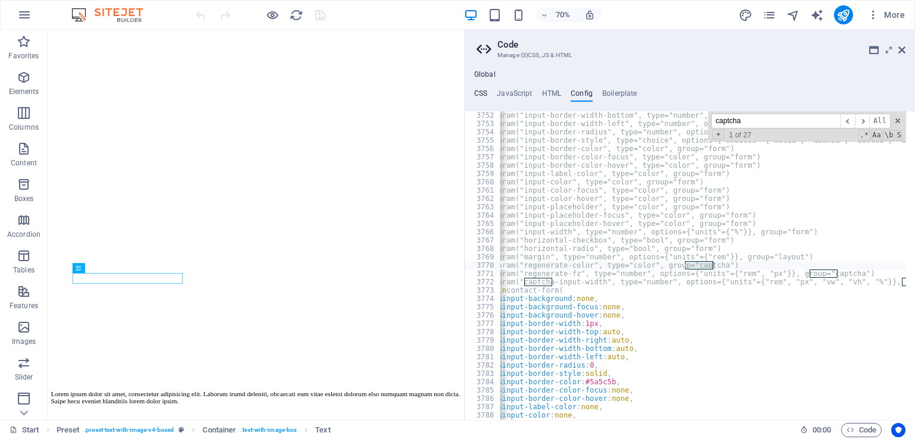
click at [477, 92] on h4 "CSS" at bounding box center [480, 95] width 13 height 13
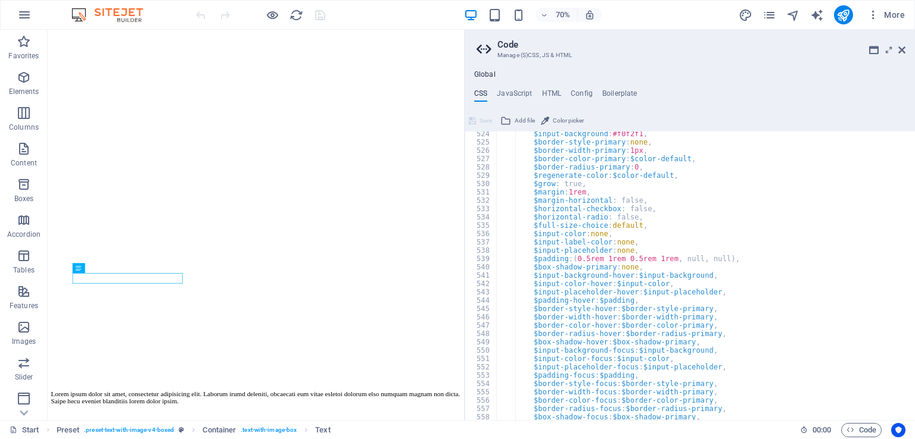
scroll to position [1295, 0]
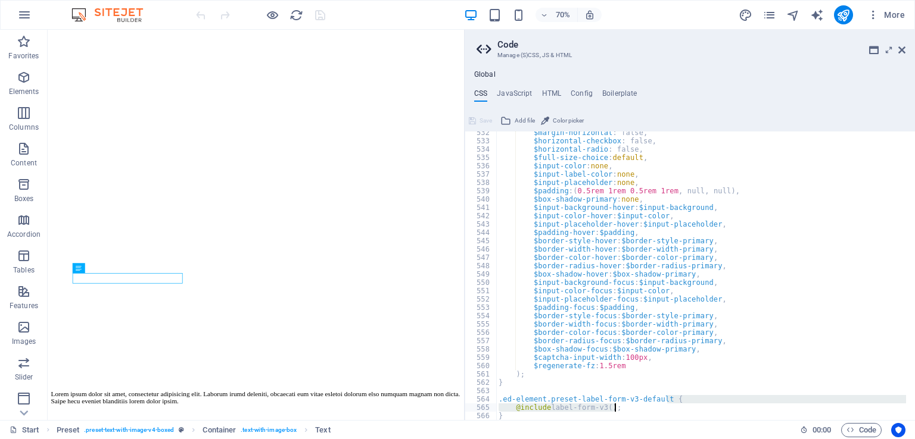
drag, startPoint x: 907, startPoint y: 402, endPoint x: 907, endPoint y: 408, distance: 6.0
click at [661, 377] on div "$margin-horizontal : false, $horizontal-checkbox : false, $horizontal-radio : f…" at bounding box center [701, 281] width 410 height 305
click at [631, 405] on div "$margin-horizontal : false, $horizontal-checkbox : false, $horizontal-radio : f…" at bounding box center [701, 281] width 410 height 305
click at [669, 401] on div "$margin-horizontal : false, $horizontal-checkbox : false, $horizontal-radio : f…" at bounding box center [701, 281] width 410 height 305
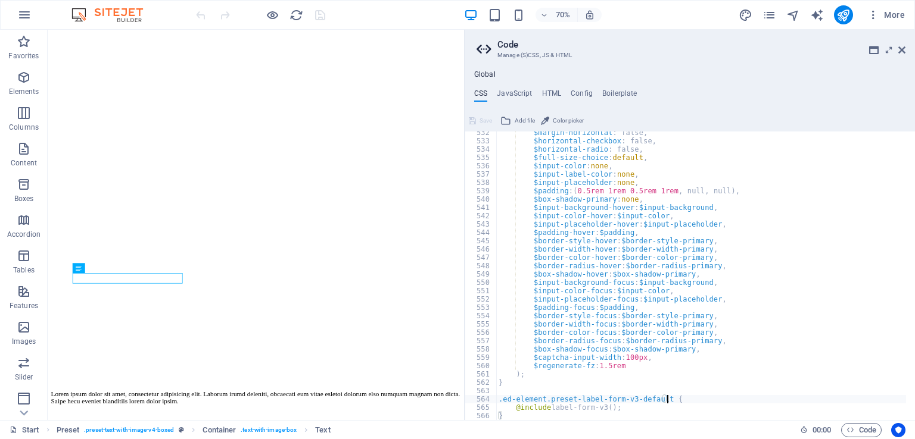
type textarea ".ed-element.preset-label-form-v3-default {"
click at [900, 51] on icon at bounding box center [901, 50] width 7 height 10
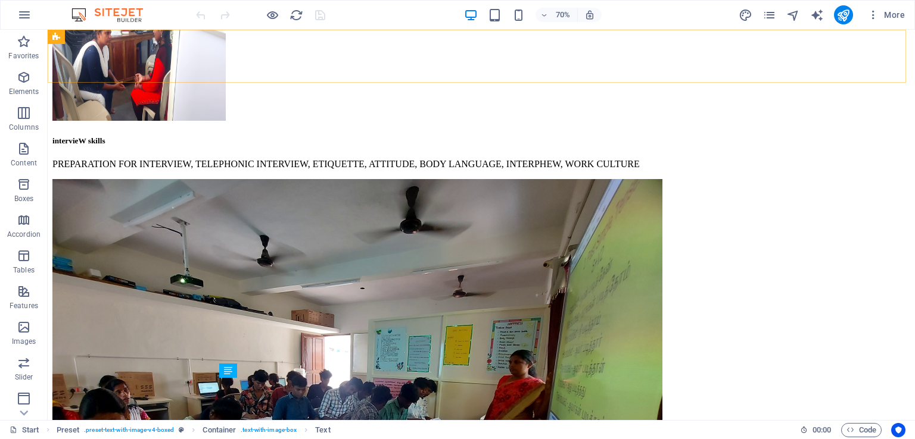
scroll to position [5102, 0]
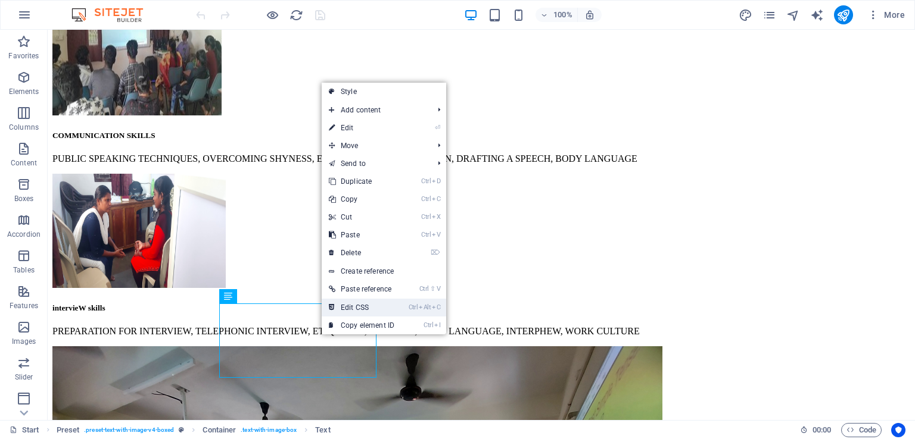
click at [347, 307] on link "Ctrl Alt C Edit CSS" at bounding box center [362, 308] width 80 height 18
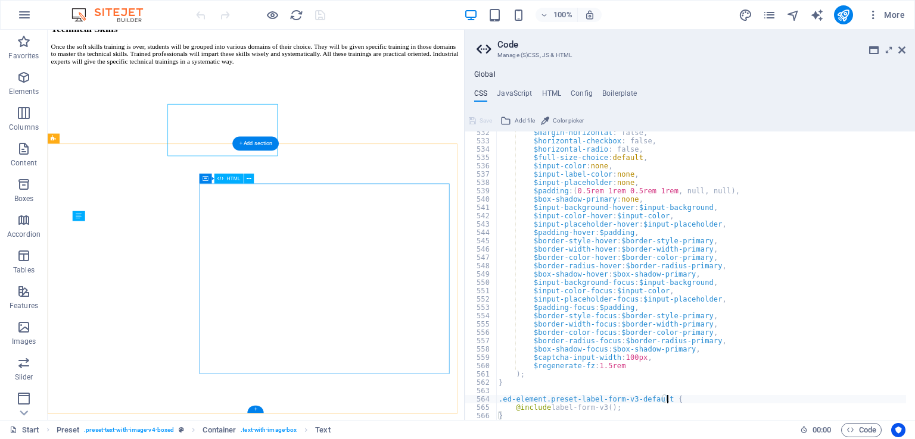
scroll to position [5270, 0]
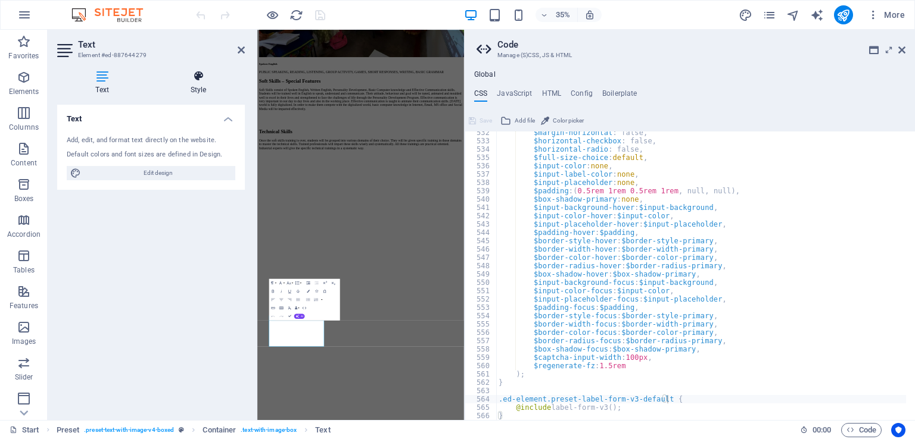
click at [193, 82] on icon at bounding box center [198, 76] width 93 height 12
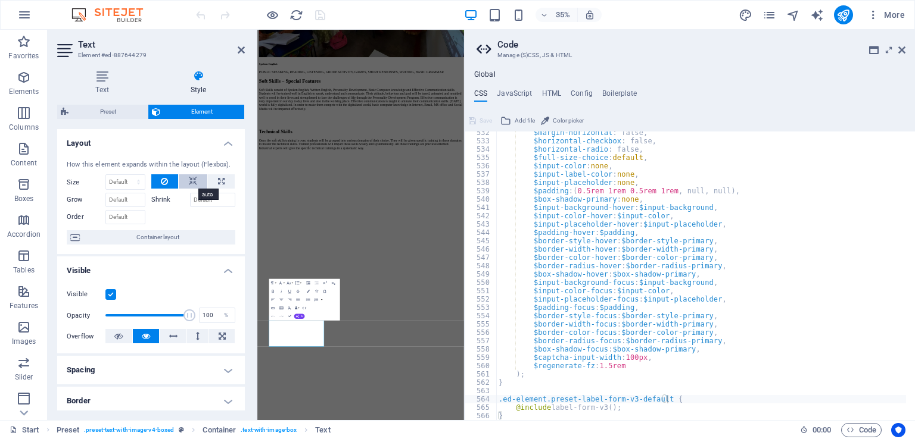
click at [195, 179] on icon at bounding box center [193, 181] width 8 height 14
click at [220, 178] on icon at bounding box center [221, 181] width 7 height 14
type input "100"
select select "%"
click at [230, 141] on h4 "Layout" at bounding box center [151, 139] width 188 height 21
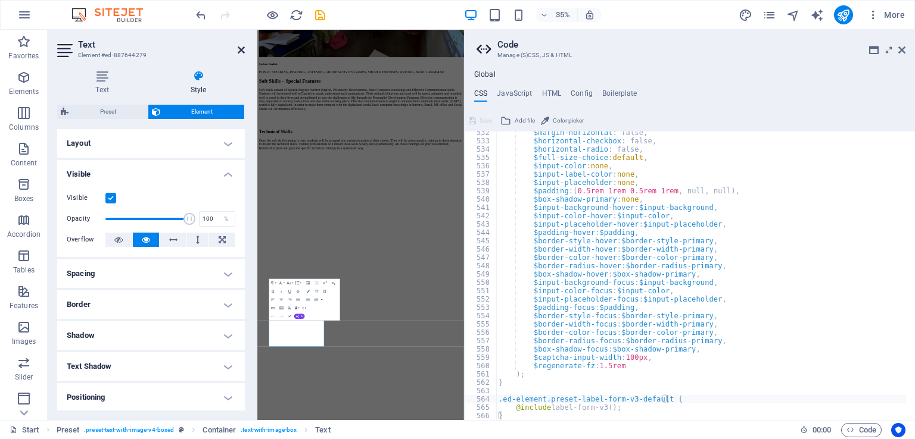
click at [244, 51] on icon at bounding box center [241, 50] width 7 height 10
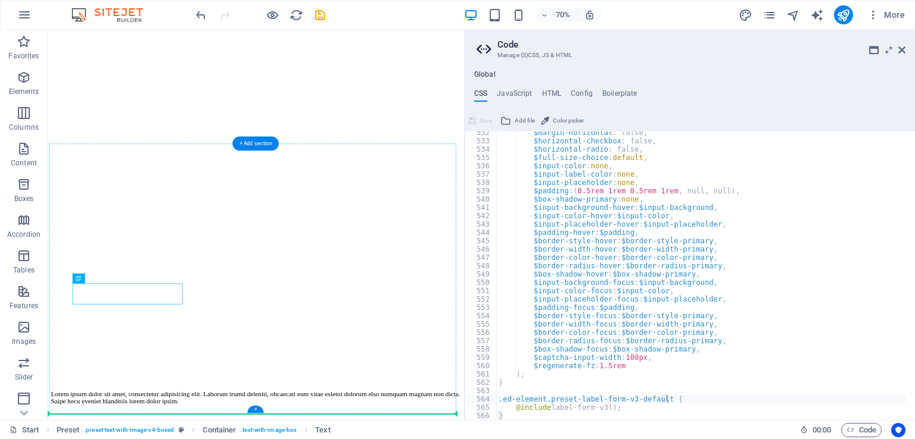
drag, startPoint x: 201, startPoint y: 416, endPoint x: 201, endPoint y: 437, distance: 21.4
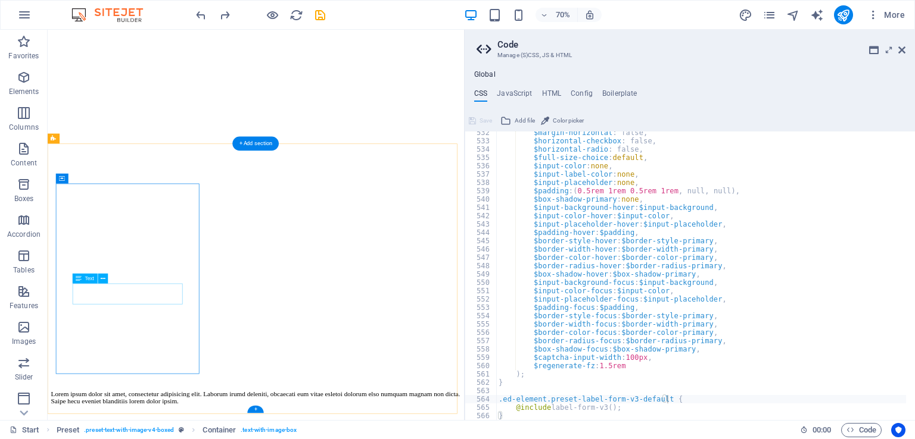
click at [105, 267] on icon at bounding box center [103, 268] width 5 height 9
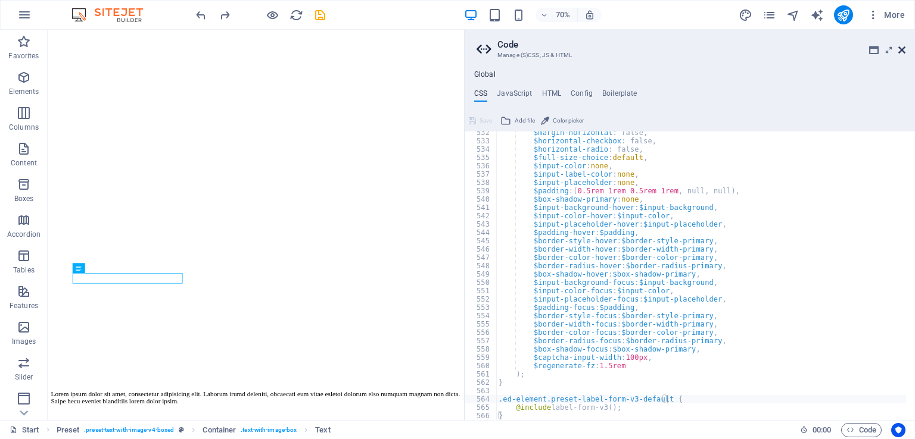
click at [900, 48] on icon at bounding box center [901, 50] width 7 height 10
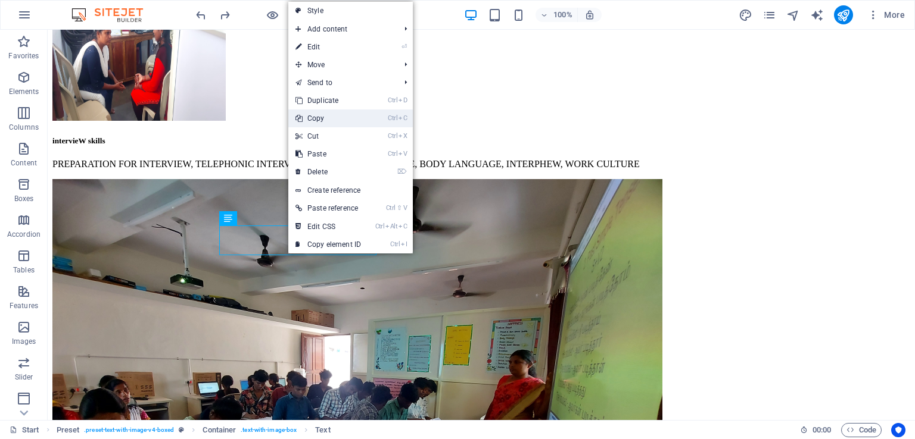
click at [331, 122] on link "Ctrl C Copy" at bounding box center [328, 119] width 80 height 18
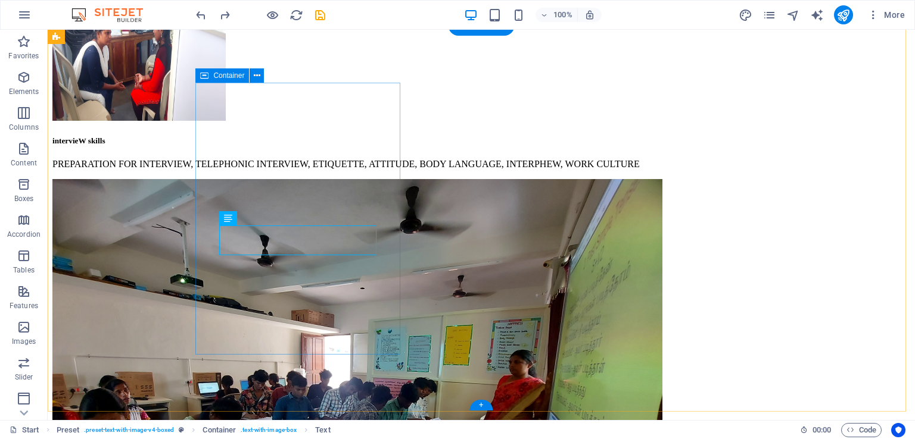
click at [260, 214] on icon at bounding box center [263, 219] width 7 height 13
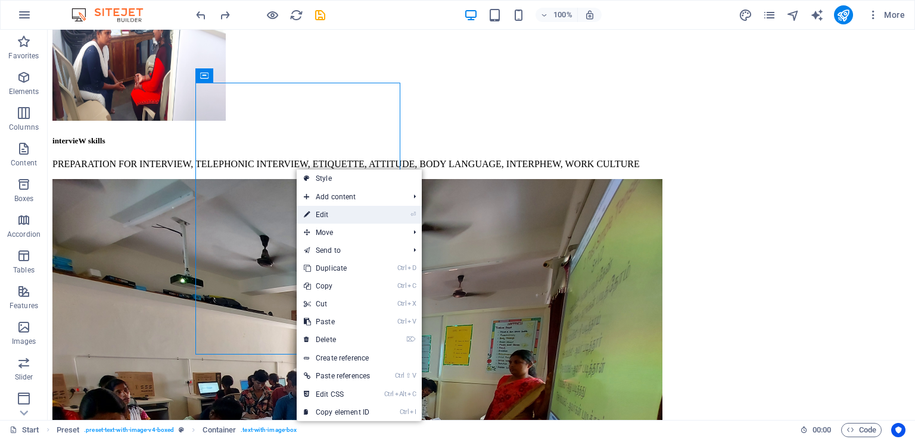
click at [335, 217] on link "⏎ Edit" at bounding box center [336, 215] width 80 height 18
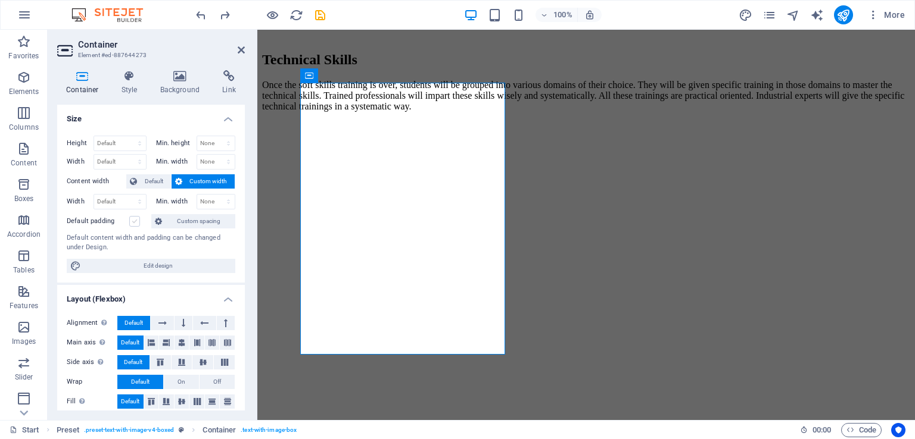
click at [135, 222] on label at bounding box center [134, 221] width 11 height 11
click at [0, 0] on input "Default padding" at bounding box center [0, 0] width 0 height 0
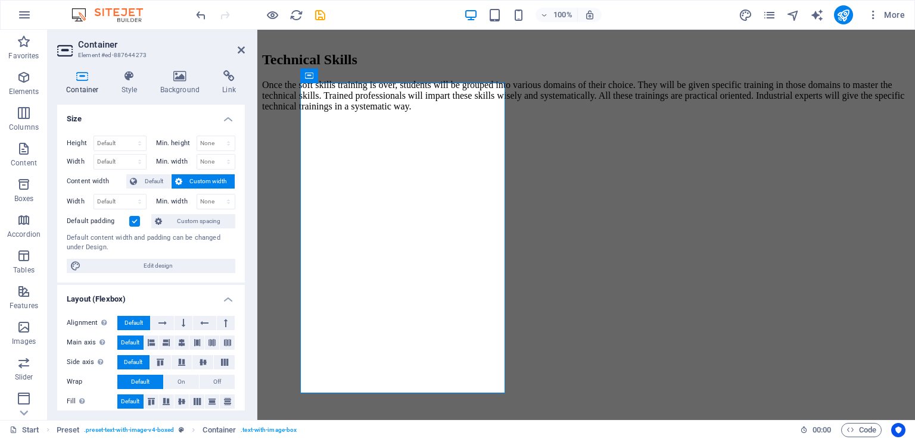
click at [136, 222] on label at bounding box center [134, 221] width 11 height 11
click at [0, 0] on input "Default padding" at bounding box center [0, 0] width 0 height 0
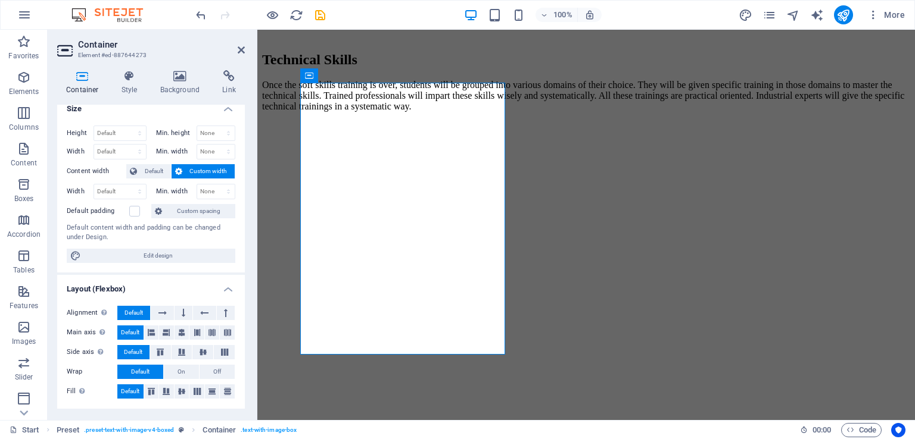
scroll to position [0, 0]
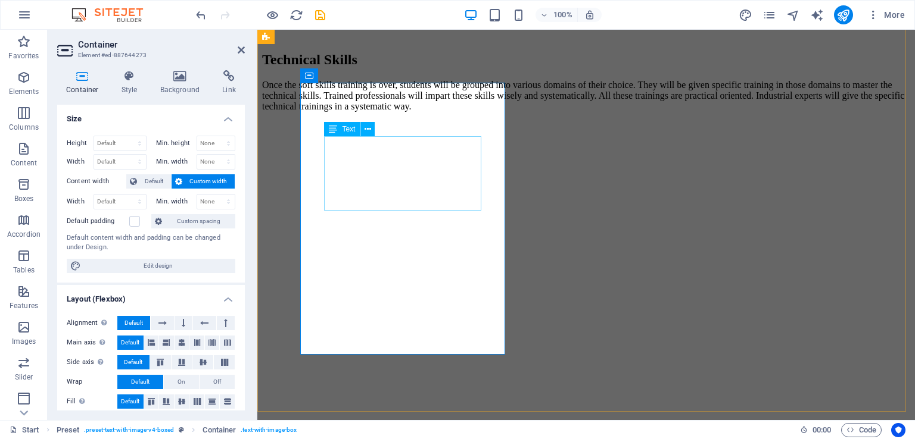
click at [363, 96] on icon at bounding box center [363, 99] width 7 height 13
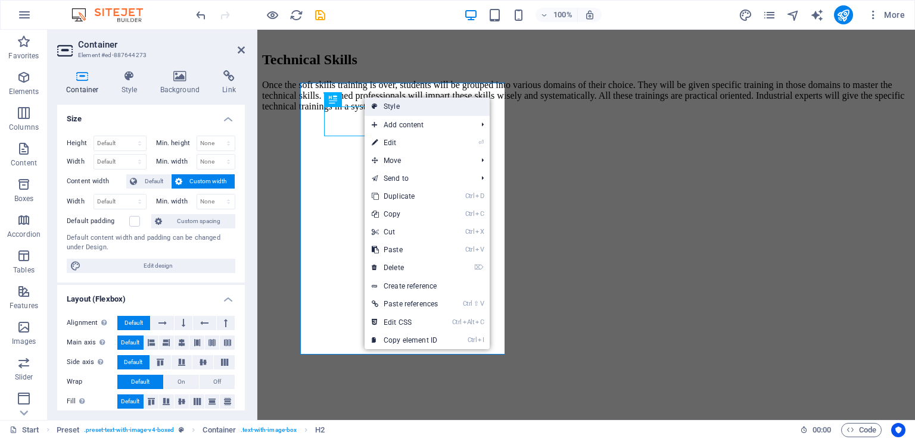
click at [405, 99] on link "Style" at bounding box center [426, 107] width 125 height 18
select select "rem"
select select "px"
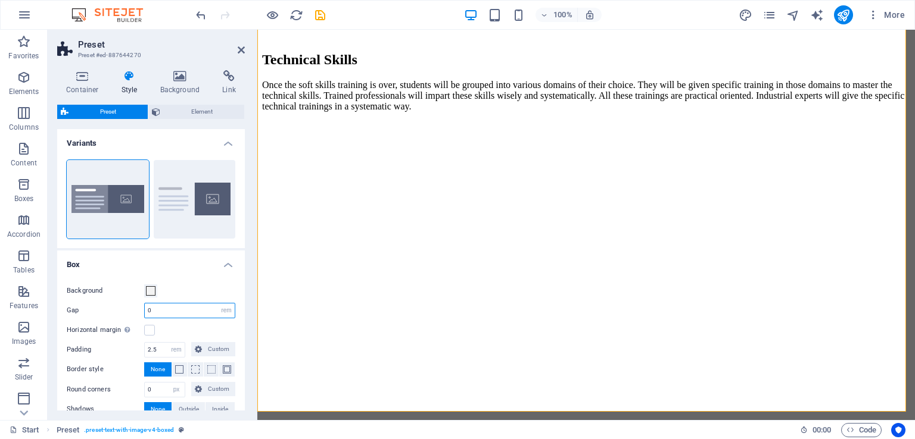
drag, startPoint x: 165, startPoint y: 310, endPoint x: 143, endPoint y: 310, distance: 21.4
click at [146, 310] on input "0" at bounding box center [190, 311] width 90 height 14
type input "5"
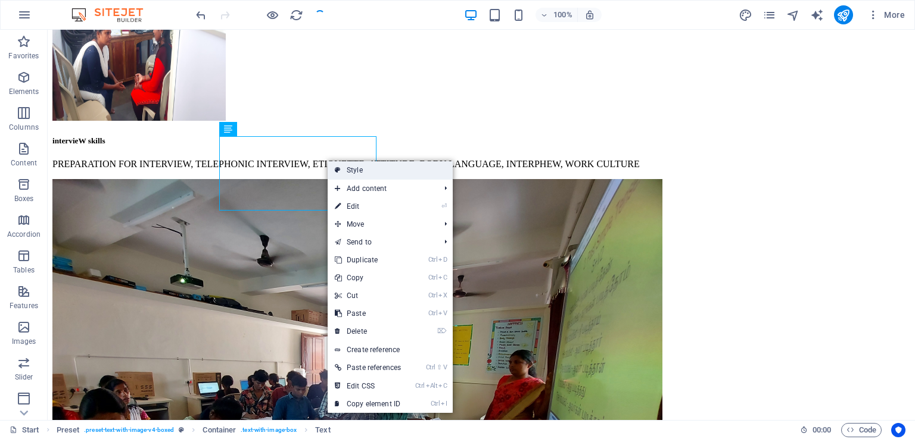
click at [359, 168] on link "Style" at bounding box center [389, 170] width 125 height 18
select select "rem"
select select "px"
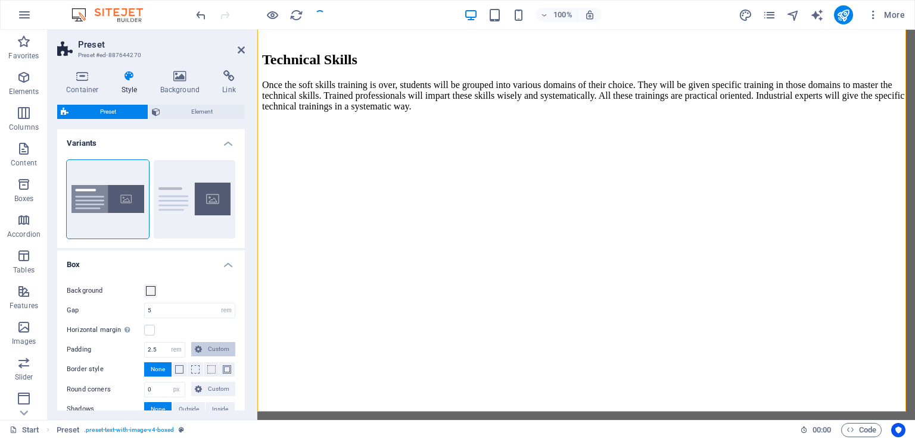
click at [212, 346] on span "Custom" at bounding box center [218, 349] width 26 height 14
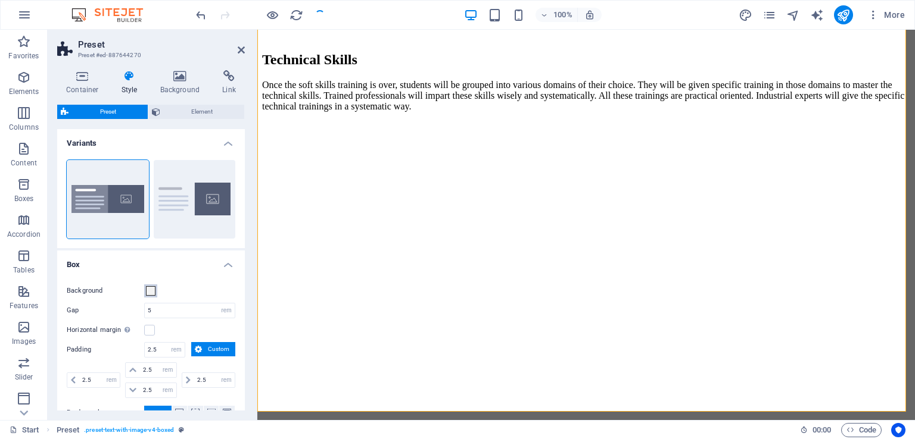
click at [151, 290] on span at bounding box center [151, 291] width 10 height 10
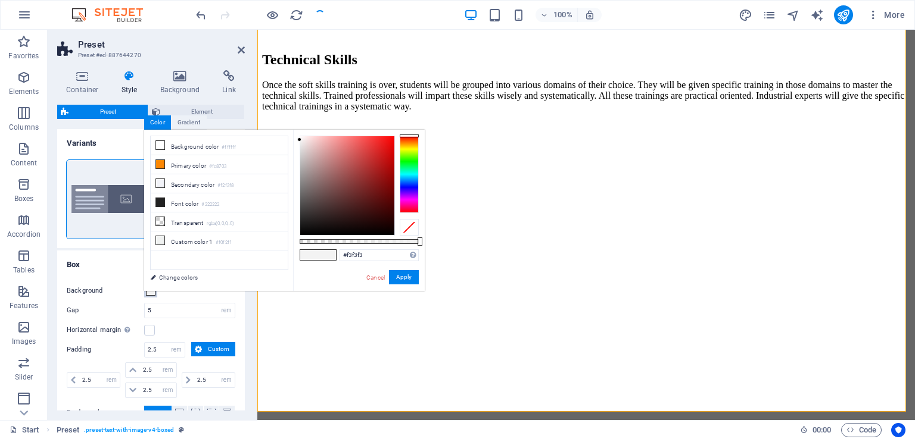
click at [151, 290] on div "less Background color #ffffff Primary color #fc8703 Secondary color #f2f3f8 Fon…" at bounding box center [284, 210] width 280 height 161
click at [374, 277] on link "Cancel" at bounding box center [375, 277] width 21 height 9
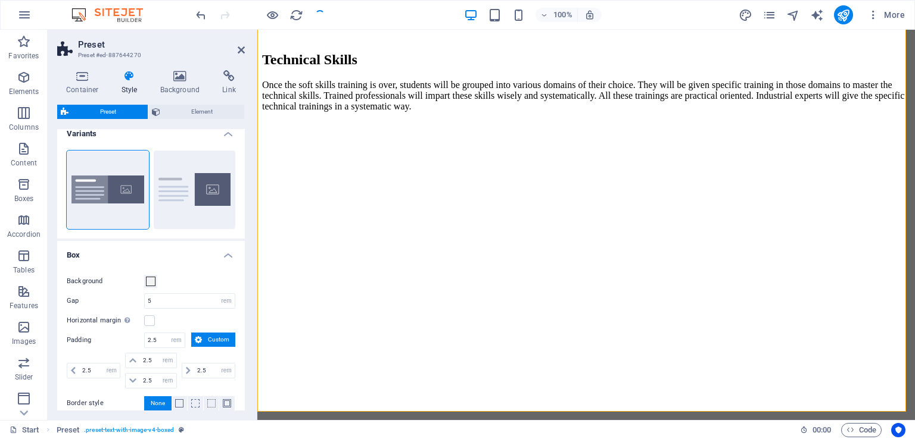
scroll to position [11, 0]
drag, startPoint x: 242, startPoint y: 319, endPoint x: 242, endPoint y: 331, distance: 12.5
click at [242, 331] on div "Background Gap 5 rem px % vh vw Horizontal margin Only if the containers "Conte…" at bounding box center [151, 361] width 192 height 201
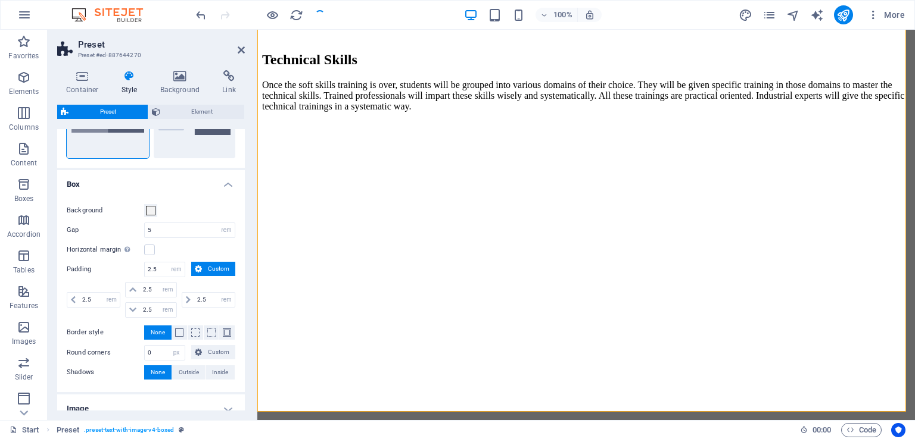
scroll to position [102, 0]
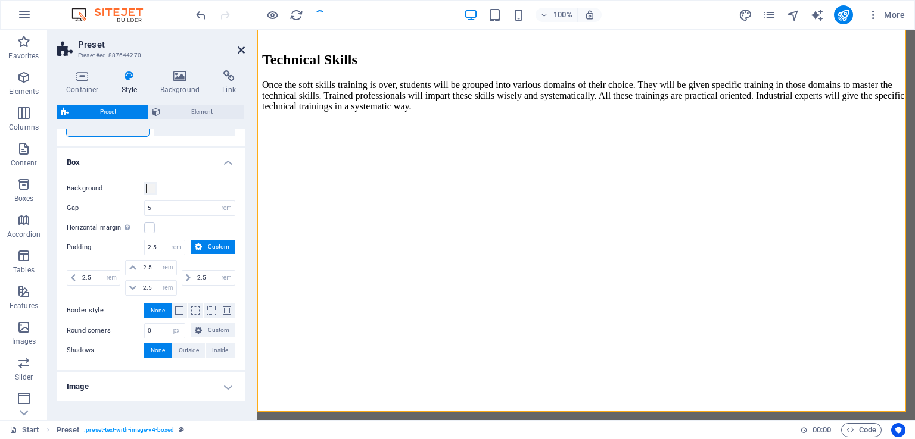
click at [240, 48] on icon at bounding box center [241, 50] width 7 height 10
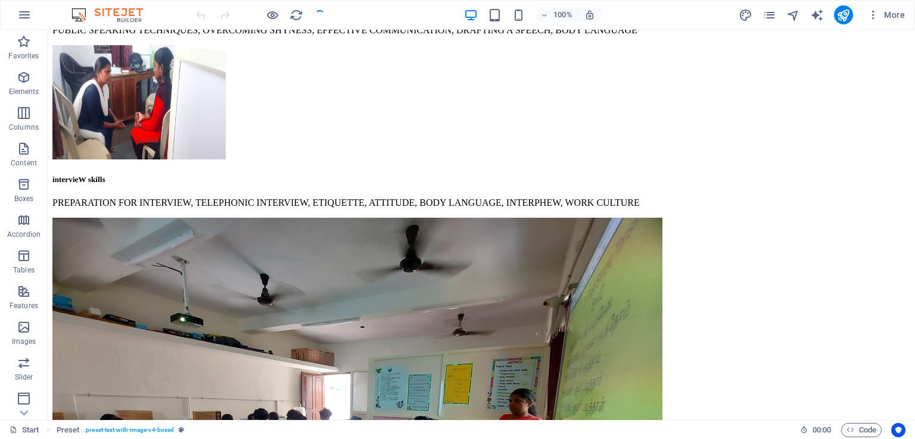
scroll to position [5239, 0]
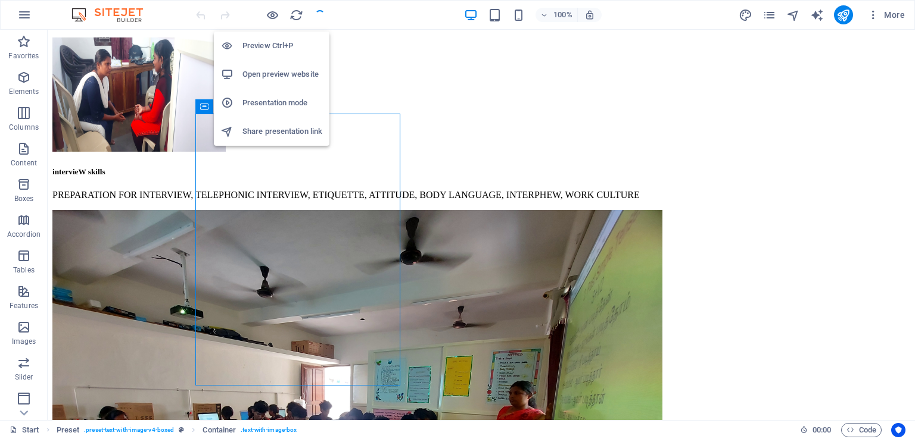
click at [272, 73] on h6 "Open preview website" at bounding box center [282, 74] width 80 height 14
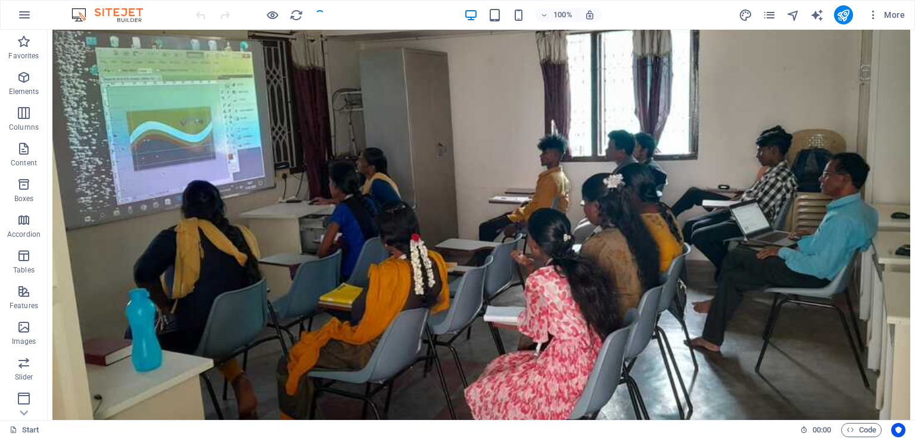
scroll to position [4337, 0]
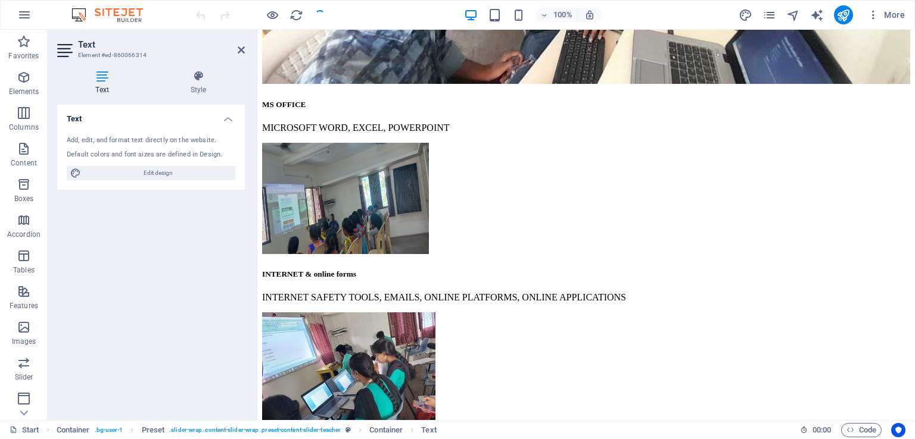
scroll to position [3046, 0]
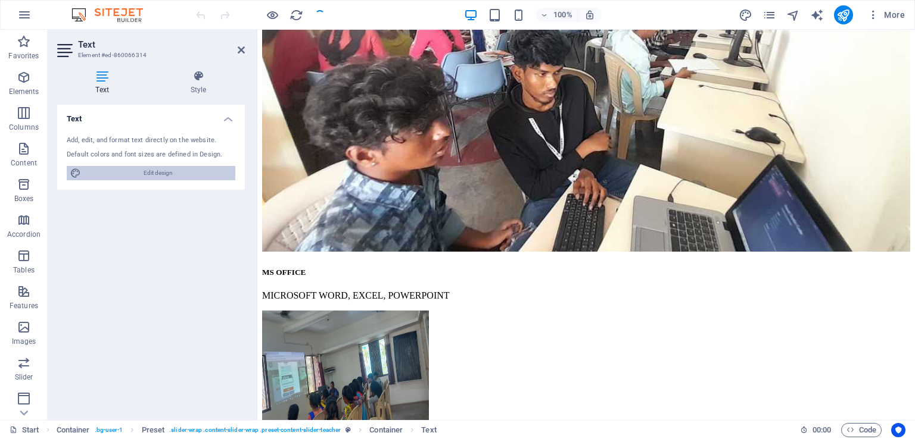
click at [164, 168] on span "Edit design" at bounding box center [158, 173] width 147 height 14
select select "px"
select select "300"
select select "px"
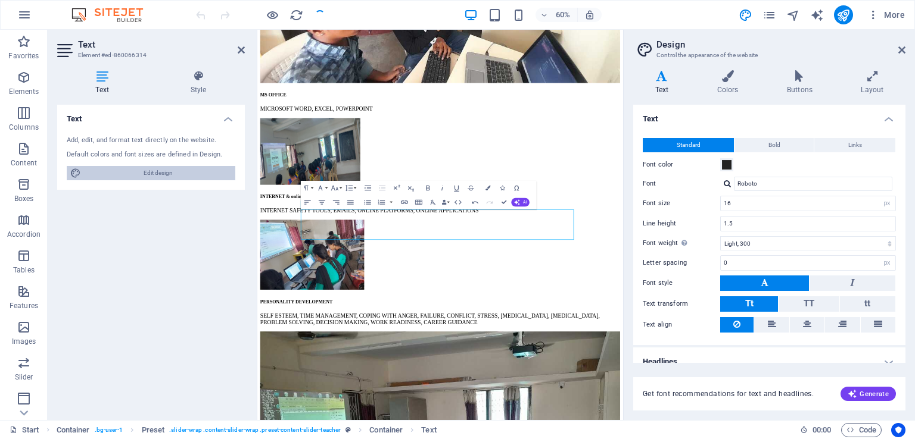
scroll to position [4480, 0]
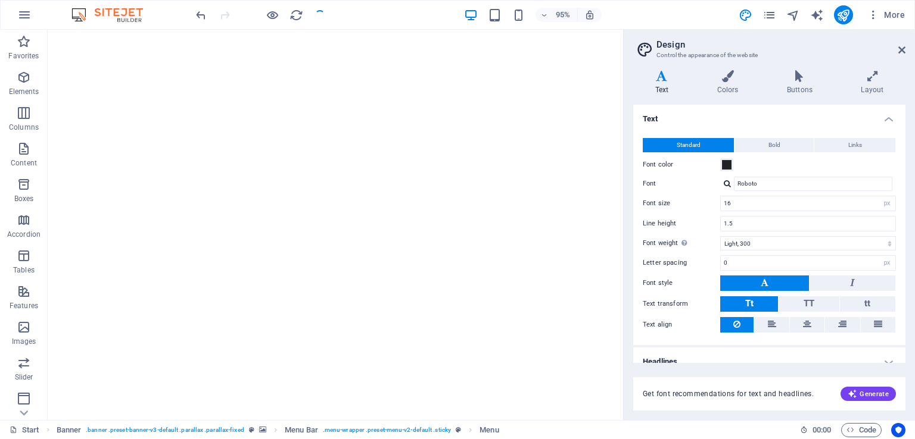
scroll to position [5270, 0]
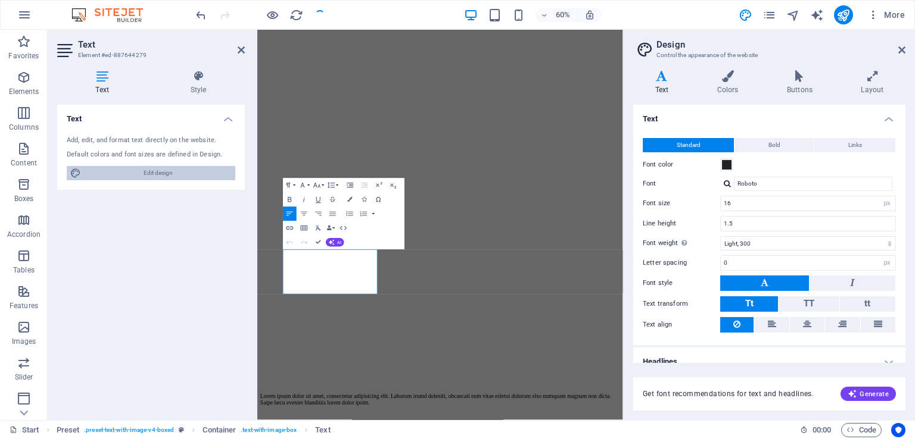
click at [164, 171] on span "Edit design" at bounding box center [158, 173] width 147 height 14
click at [898, 50] on icon at bounding box center [901, 50] width 7 height 10
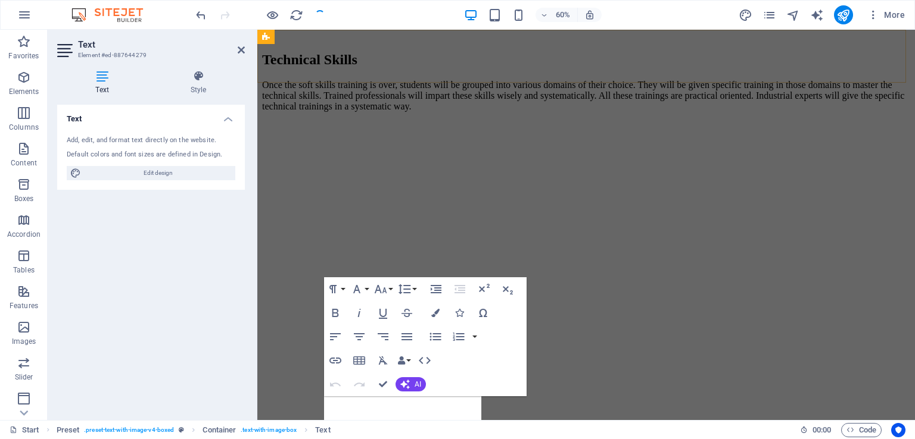
scroll to position [5010, 0]
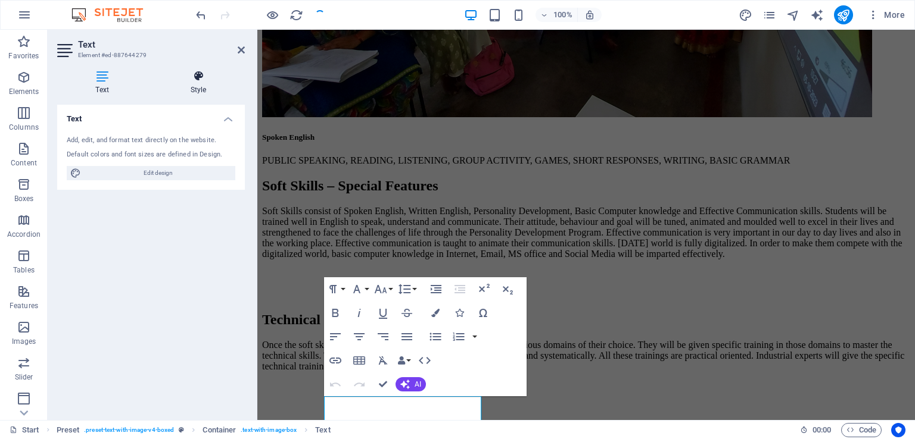
click at [200, 90] on h4 "Style" at bounding box center [198, 82] width 93 height 25
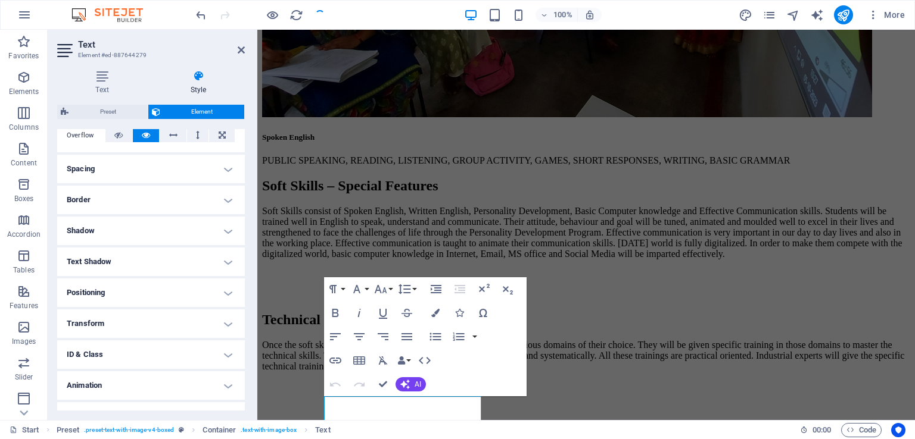
scroll to position [204, 0]
click at [239, 45] on icon at bounding box center [241, 50] width 7 height 10
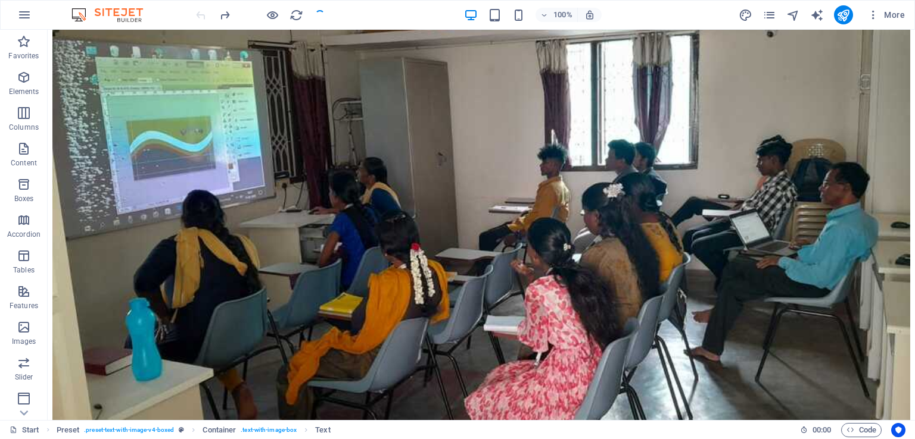
scroll to position [4350, 0]
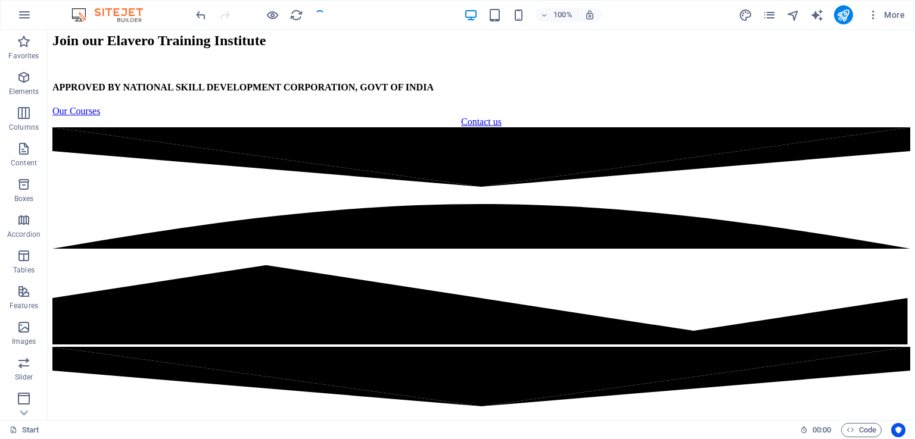
scroll to position [0, 0]
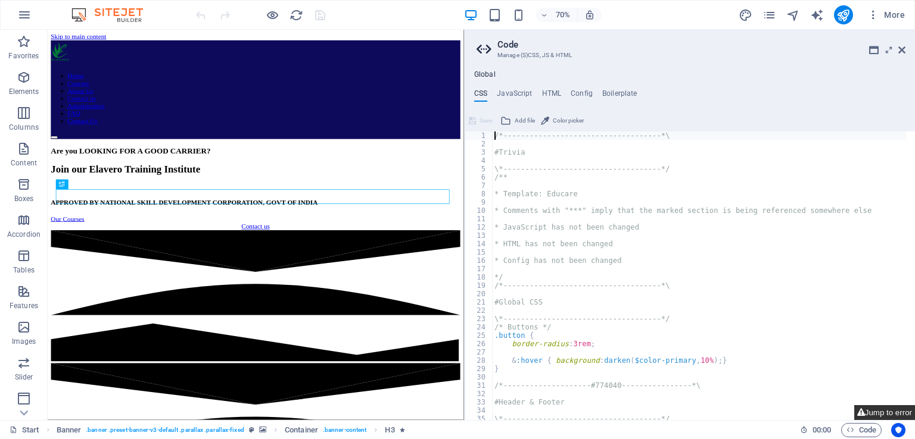
type textarea "$input-background-hover: $input-background,"
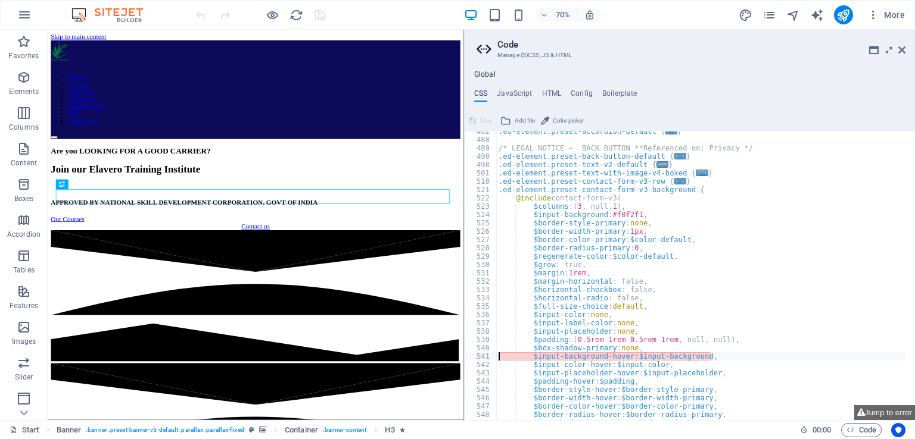
scroll to position [776, 0]
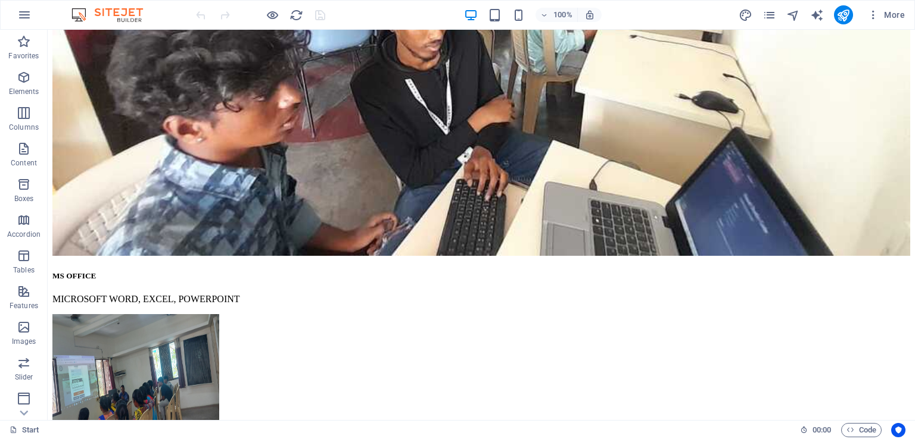
scroll to position [3654, 0]
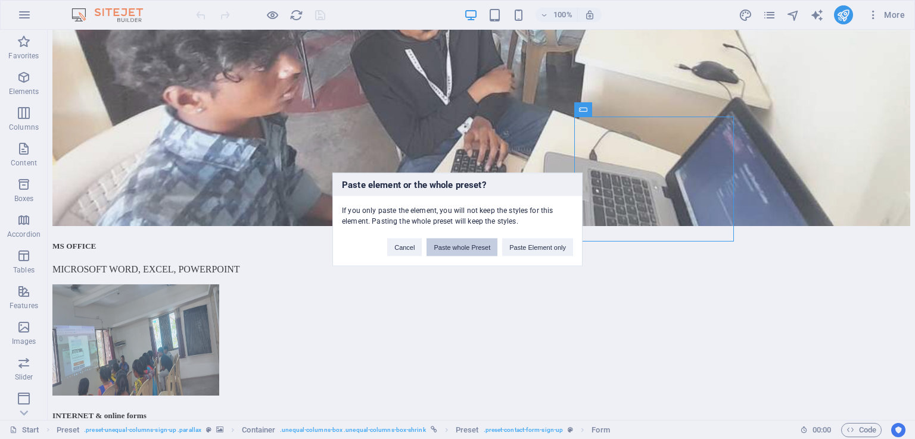
click at [475, 249] on button "Paste whole Preset" at bounding box center [461, 248] width 71 height 18
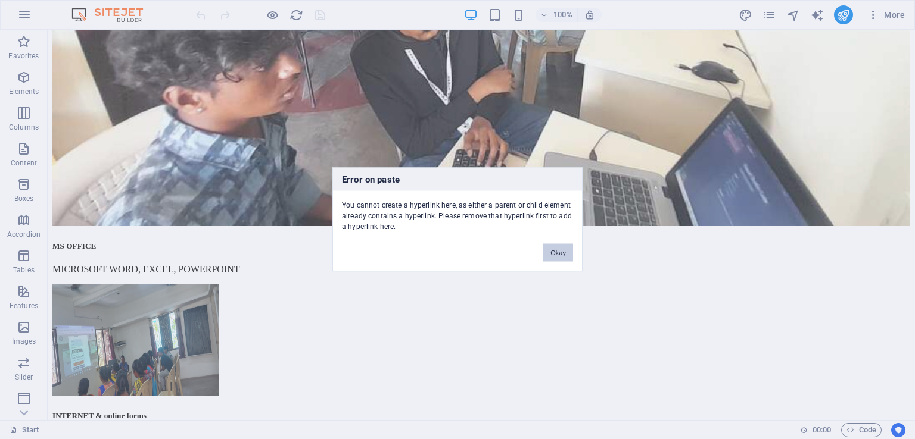
click at [555, 250] on button "Okay" at bounding box center [558, 253] width 30 height 18
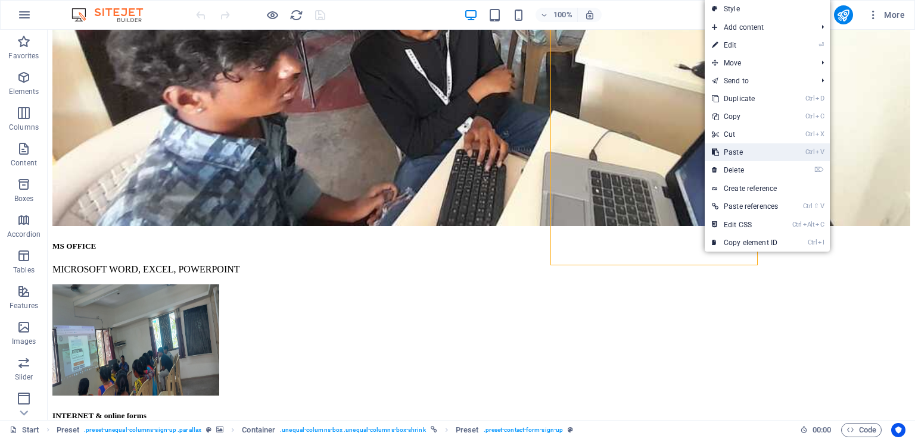
click at [735, 148] on link "Ctrl V Paste" at bounding box center [744, 152] width 80 height 18
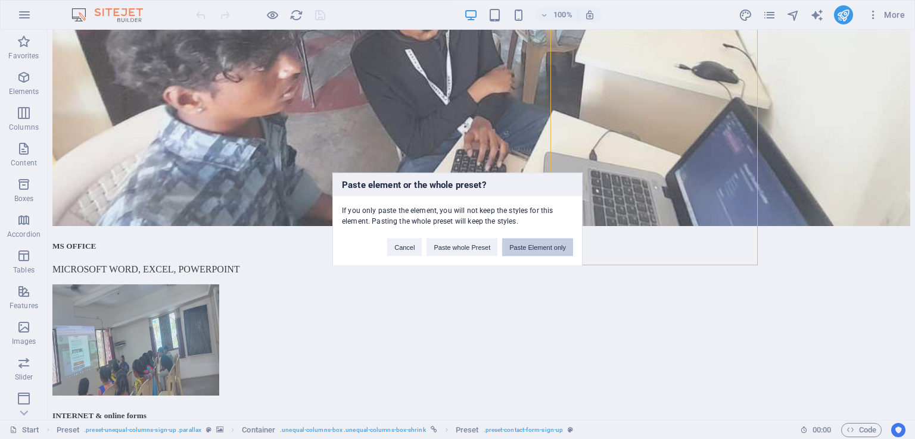
click at [535, 248] on button "Paste Element only" at bounding box center [537, 248] width 71 height 18
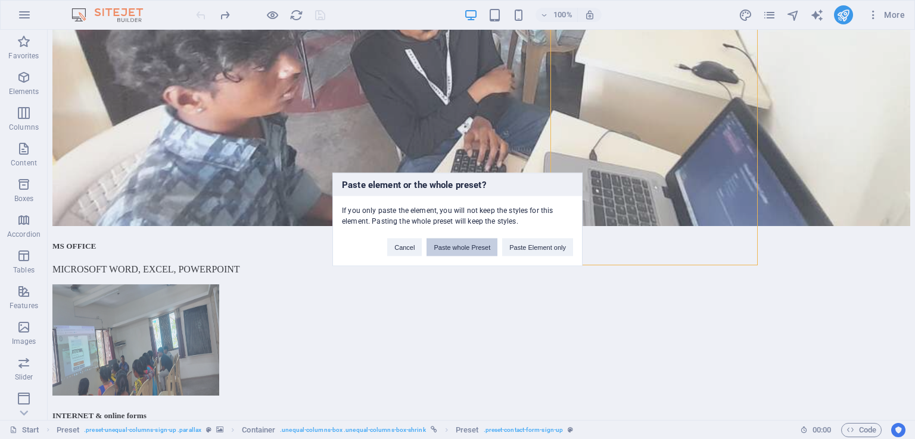
click at [466, 251] on button "Paste whole Preset" at bounding box center [461, 248] width 71 height 18
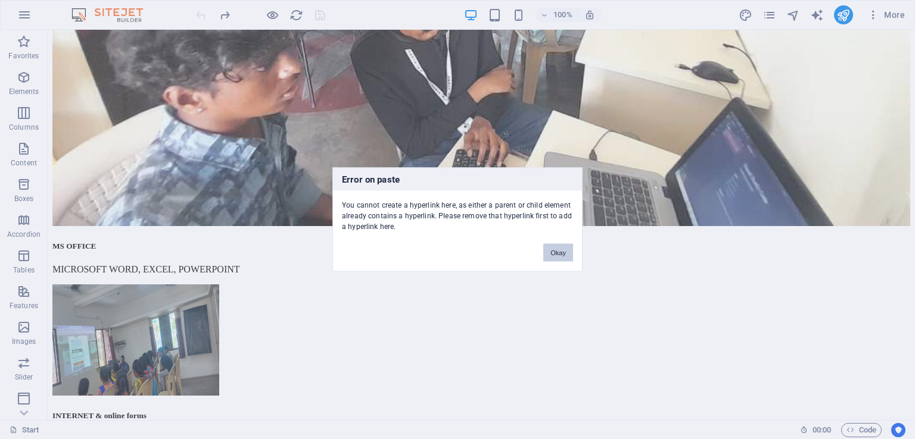
click at [562, 248] on button "Okay" at bounding box center [558, 253] width 30 height 18
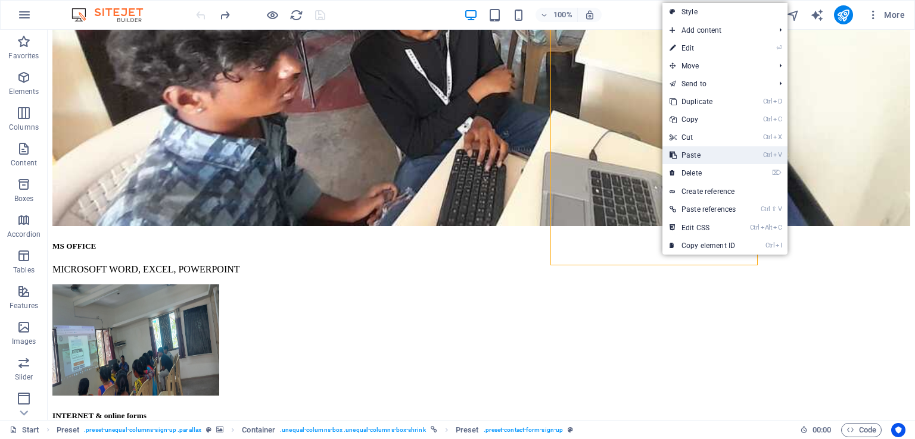
click at [700, 151] on link "Ctrl V Paste" at bounding box center [702, 155] width 80 height 18
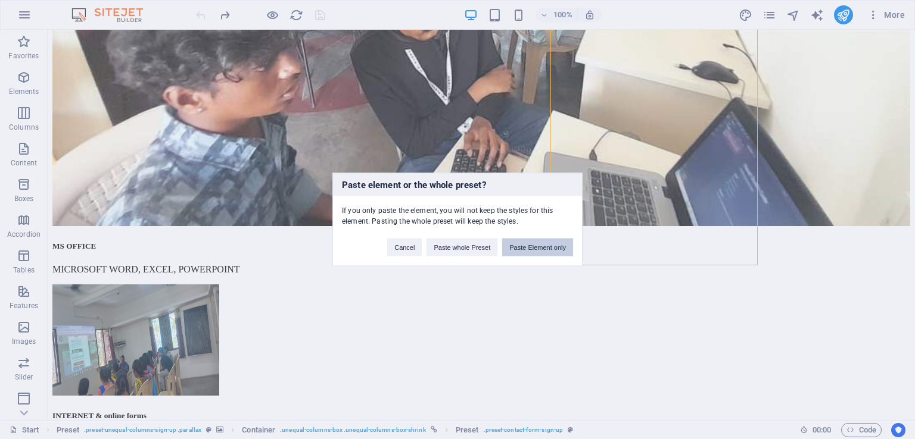
click at [537, 246] on button "Paste Element only" at bounding box center [537, 248] width 71 height 18
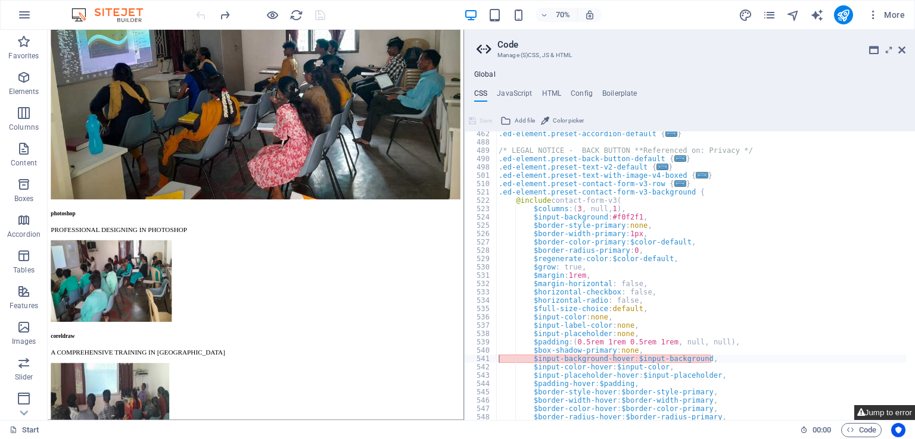
click at [882, 409] on button "Jump to error" at bounding box center [884, 412] width 61 height 15
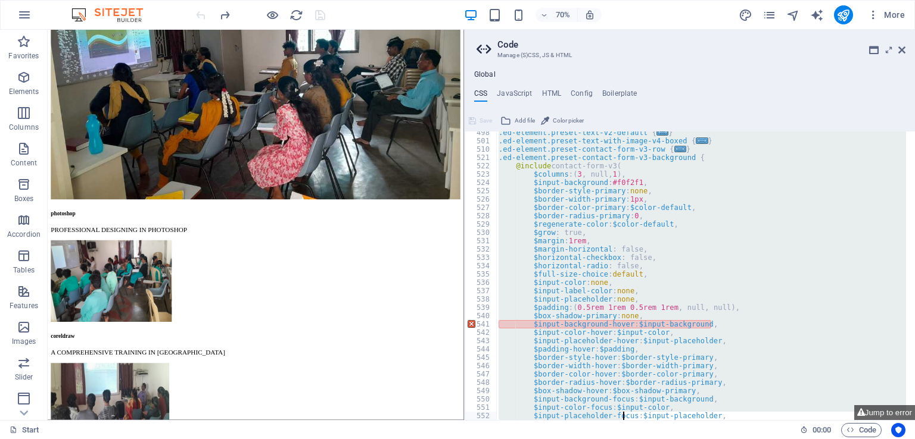
scroll to position [912, 0]
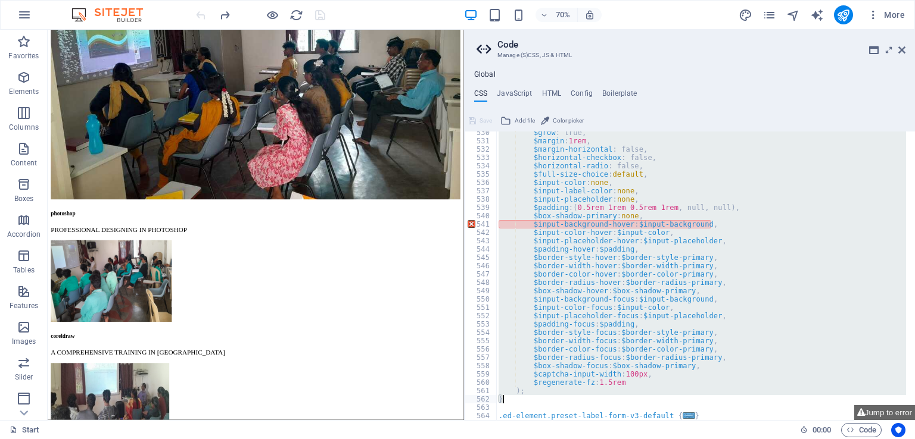
drag, startPoint x: 498, startPoint y: 178, endPoint x: 636, endPoint y: 403, distance: 264.1
click at [636, 403] on div "$grow : true, $margin : 1rem , $margin-horizontal : false, $horizontal-checkbox…" at bounding box center [701, 281] width 410 height 305
paste textarea
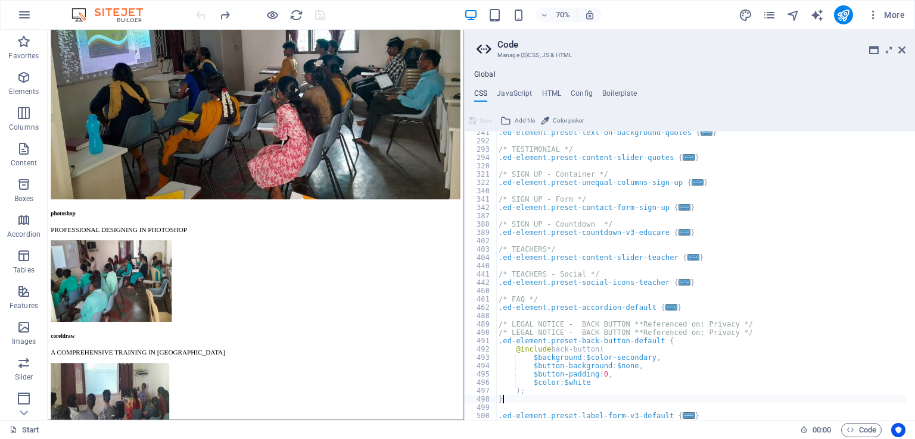
scroll to position [603, 0]
click at [733, 390] on div ".ed-element.preset-text-on-background-quotes { ... } /* TESTIMONIAL */ .ed-elem…" at bounding box center [701, 281] width 410 height 305
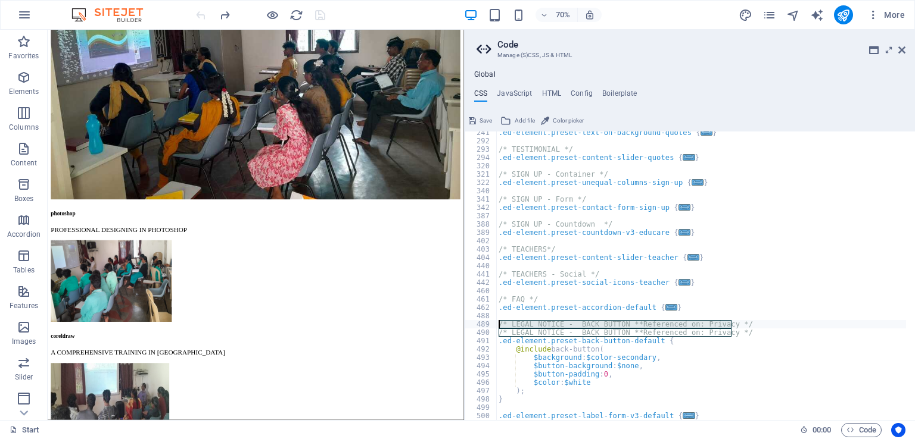
drag, startPoint x: 737, startPoint y: 322, endPoint x: 494, endPoint y: 324, distance: 243.5
click at [494, 324] on div "); 241 292 293 294 320 321 322 340 341 342 387 388 389 402 403 404 440 441 442 …" at bounding box center [689, 276] width 450 height 289
click at [683, 368] on div ".ed-element.preset-text-on-background-quotes { ... } /* TESTIMONIAL */ .ed-elem…" at bounding box center [701, 281] width 410 height 305
type textarea "$button-background: $none,"
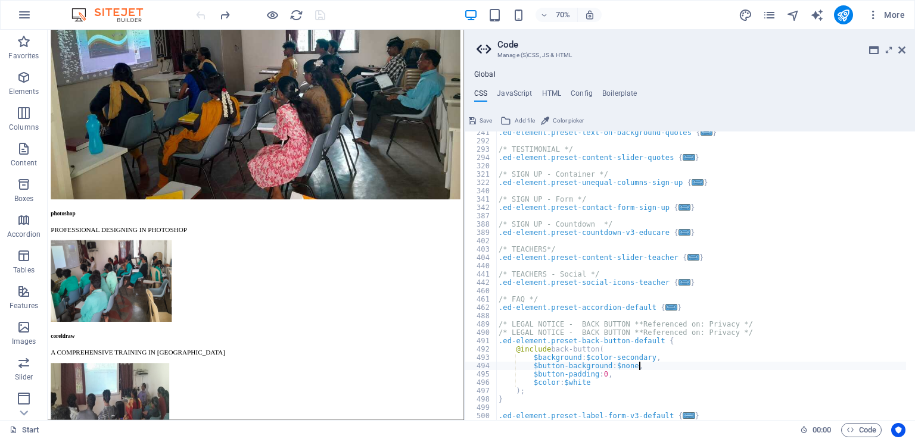
scroll to position [3487, 0]
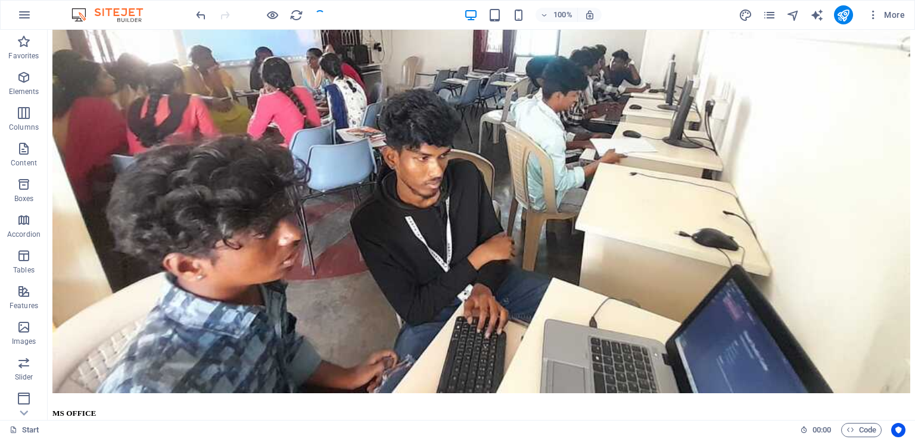
click at [863, 438] on div "Start 00 : 00 Code" at bounding box center [457, 429] width 915 height 19
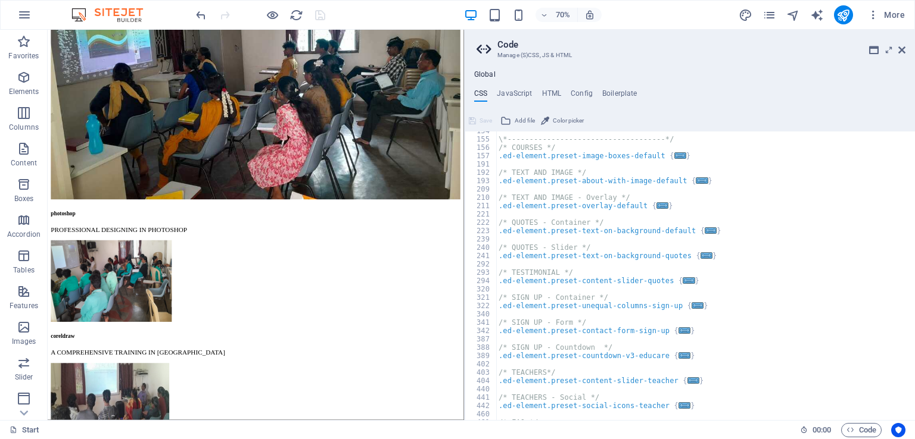
scroll to position [603, 0]
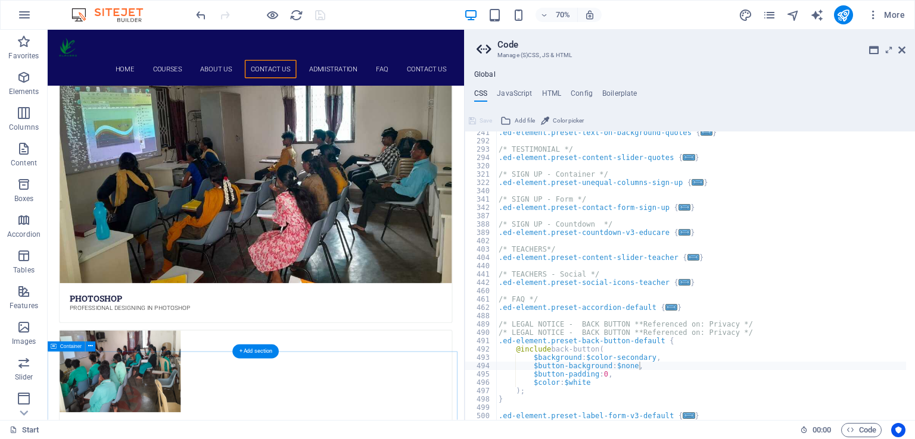
click at [901, 49] on icon at bounding box center [901, 50] width 7 height 10
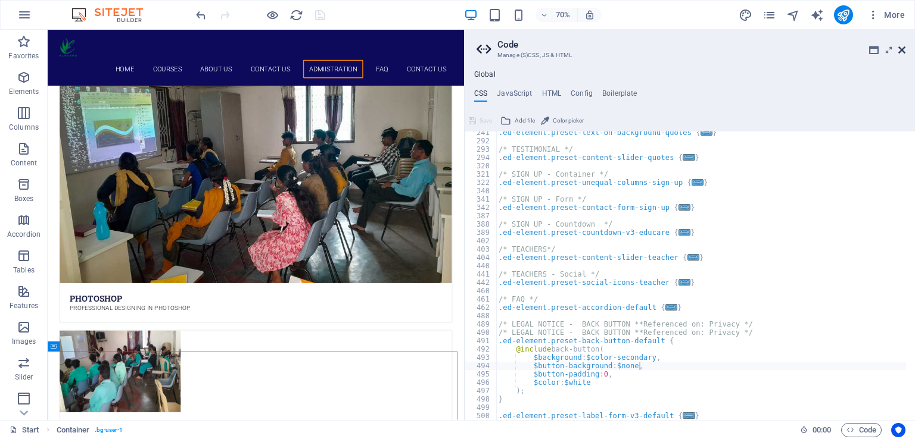
scroll to position [4196, 0]
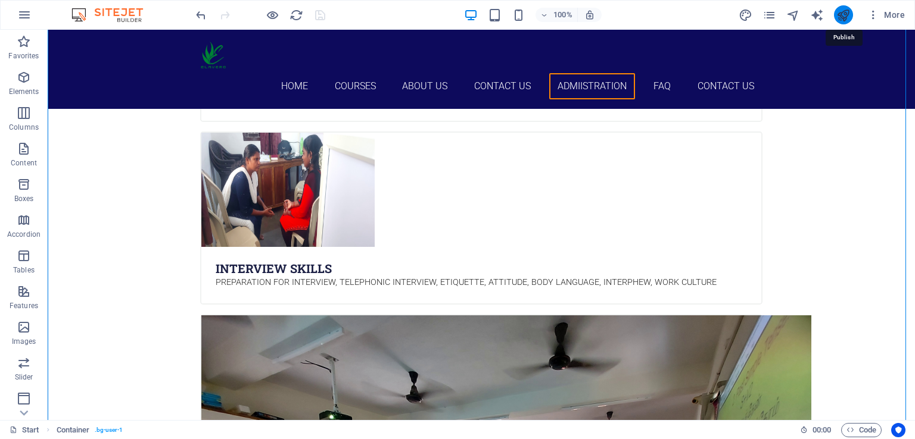
click at [843, 11] on icon "publish" at bounding box center [843, 15] width 14 height 14
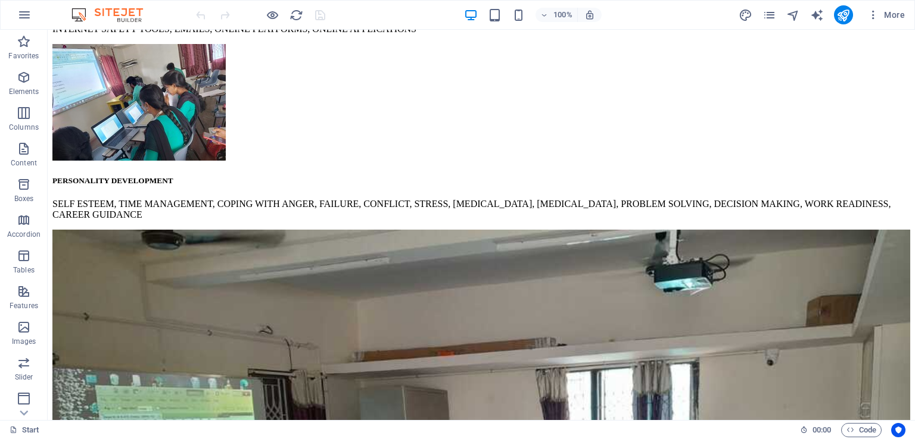
scroll to position [4073, 0]
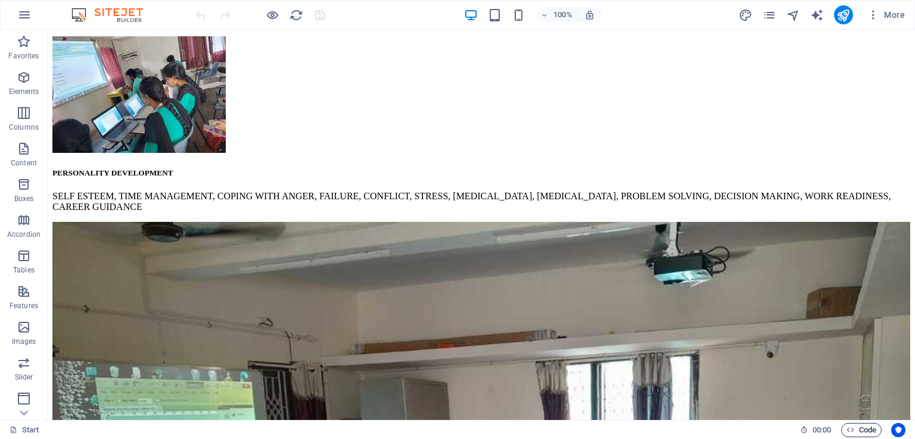
click at [867, 429] on span "Code" at bounding box center [861, 430] width 30 height 14
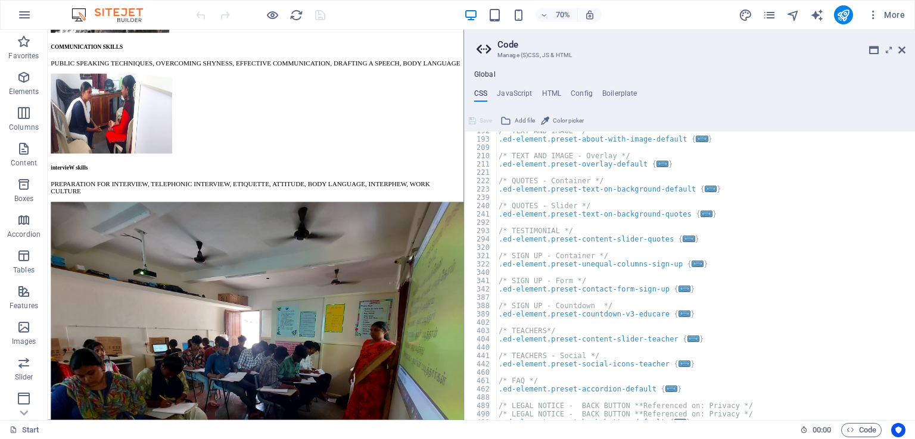
scroll to position [545, 0]
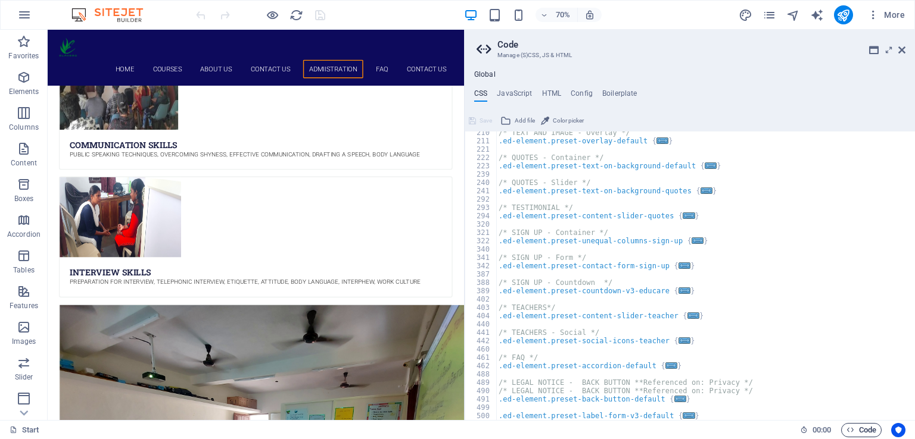
click at [863, 429] on span "Code" at bounding box center [861, 430] width 30 height 14
type textarea "/* JS for preset "Menu V2" */"
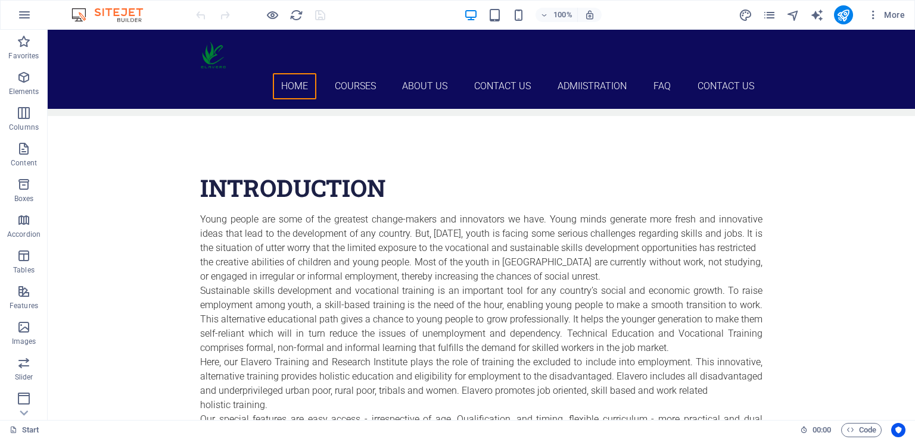
scroll to position [0, 0]
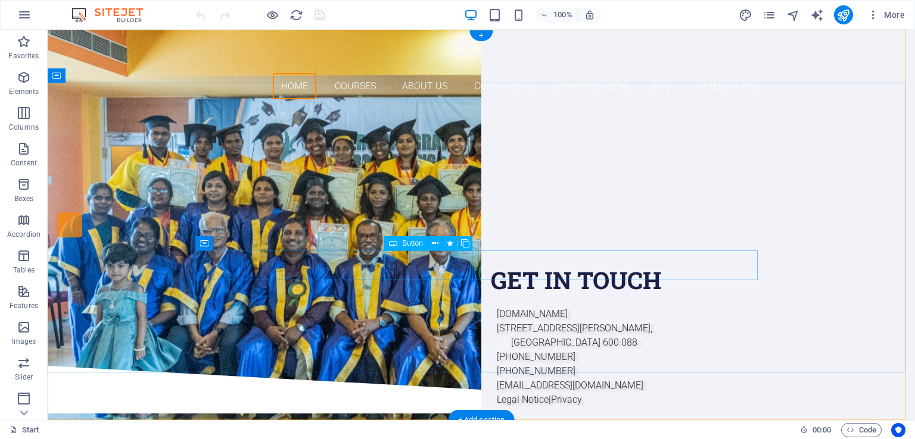
click at [432, 265] on div "Our Courses" at bounding box center [481, 257] width 562 height 30
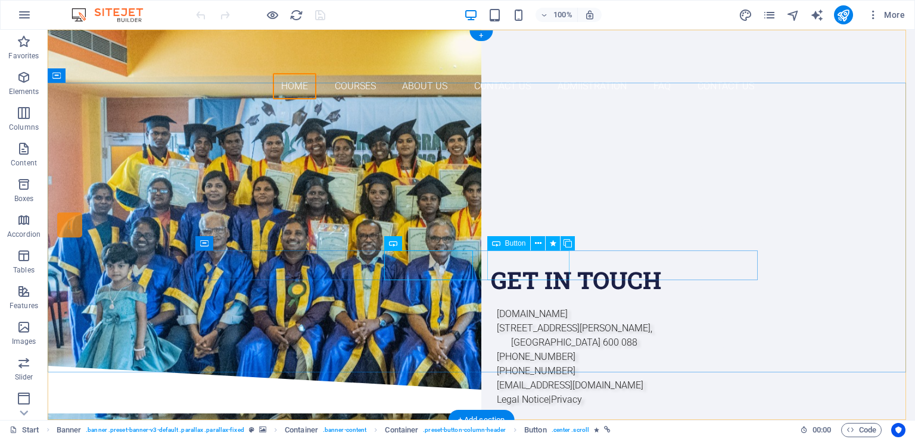
click at [525, 279] on div "Contact us" at bounding box center [481, 294] width 562 height 30
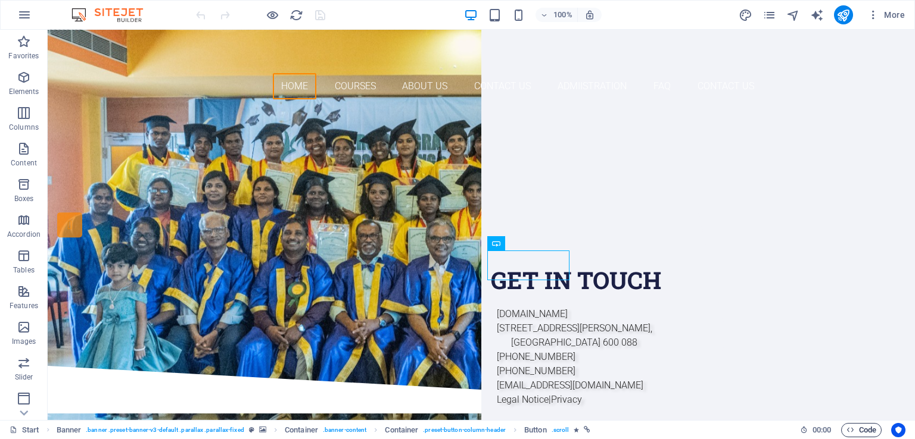
click at [860, 432] on span "Code" at bounding box center [861, 430] width 30 height 14
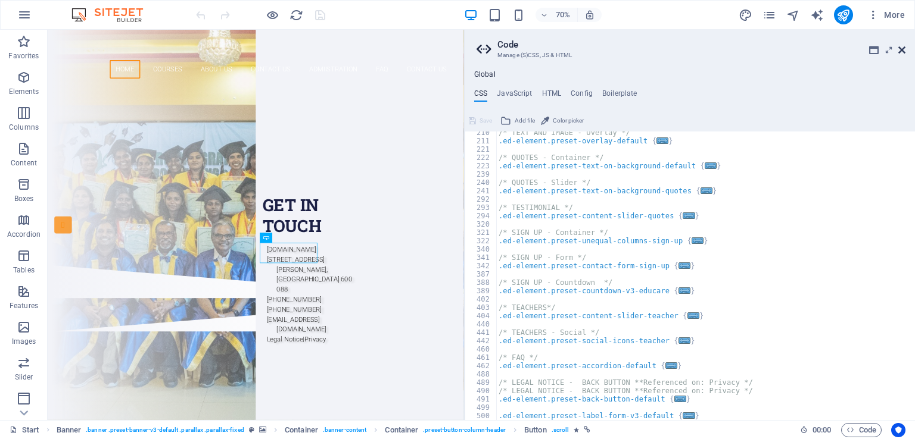
click at [902, 49] on icon at bounding box center [901, 50] width 7 height 10
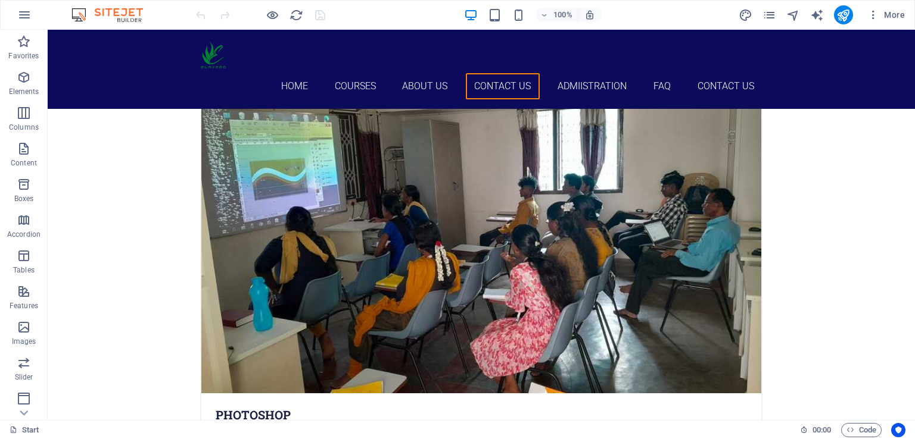
scroll to position [3478, 0]
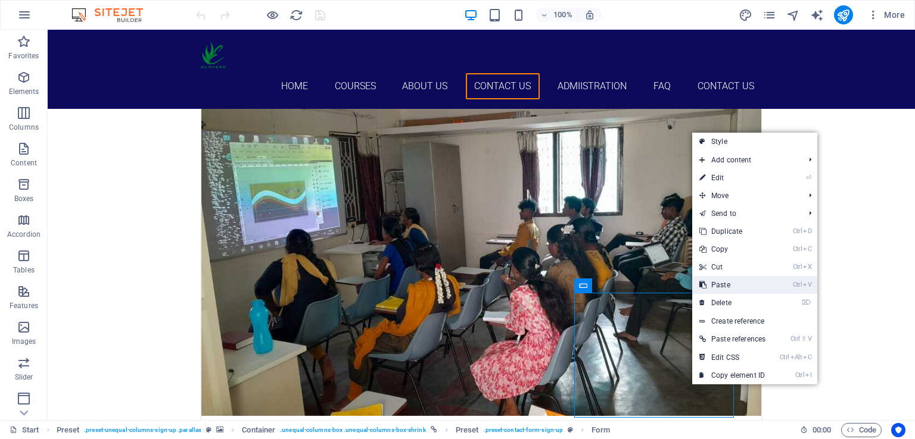
click at [726, 288] on link "Ctrl V Paste" at bounding box center [732, 285] width 80 height 18
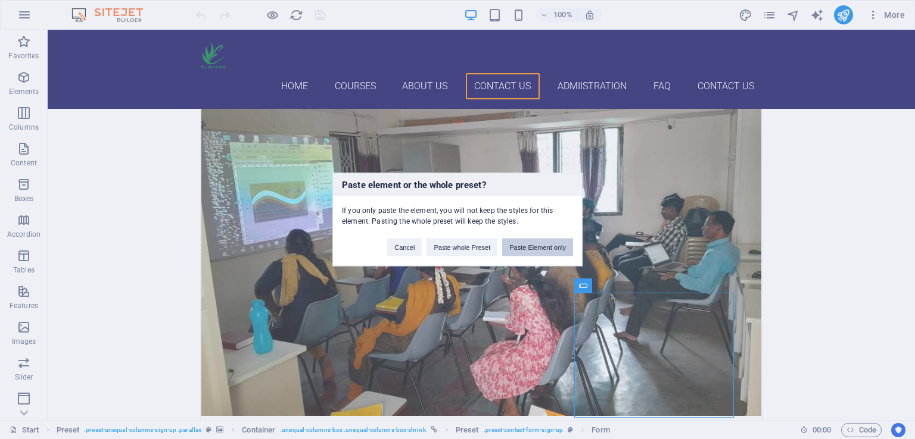
click at [545, 249] on button "Paste Element only" at bounding box center [537, 248] width 71 height 18
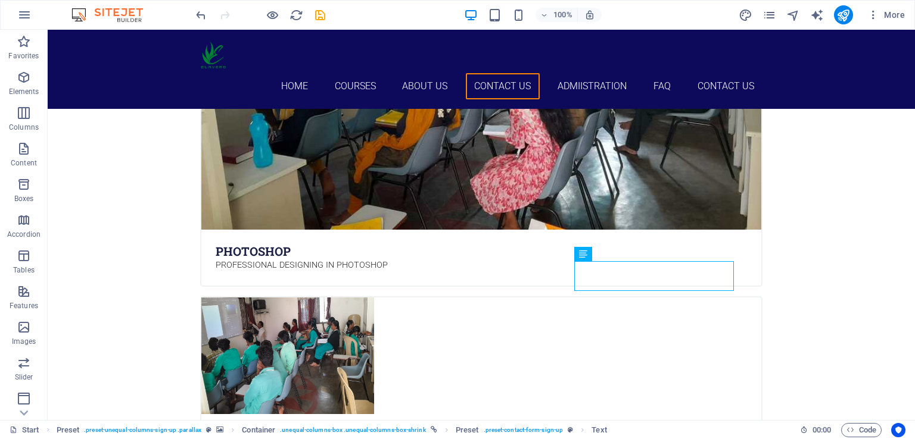
scroll to position [3635, 0]
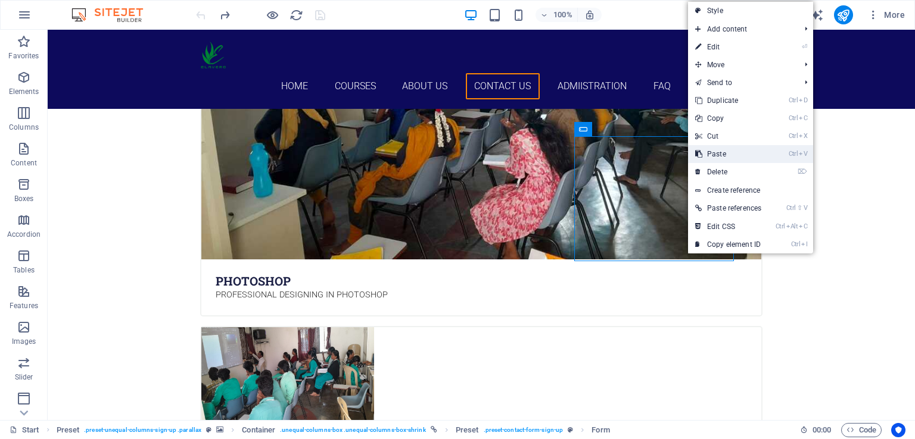
click at [734, 151] on link "Ctrl V Paste" at bounding box center [728, 154] width 80 height 18
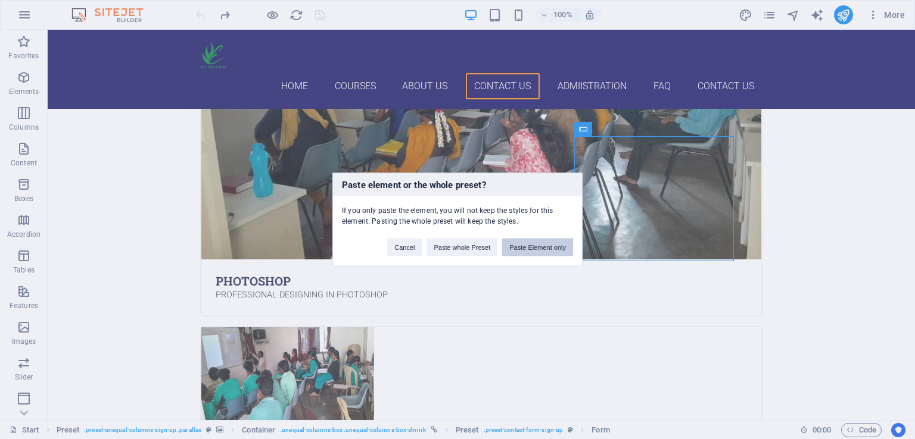
click at [533, 251] on button "Paste Element only" at bounding box center [537, 248] width 71 height 18
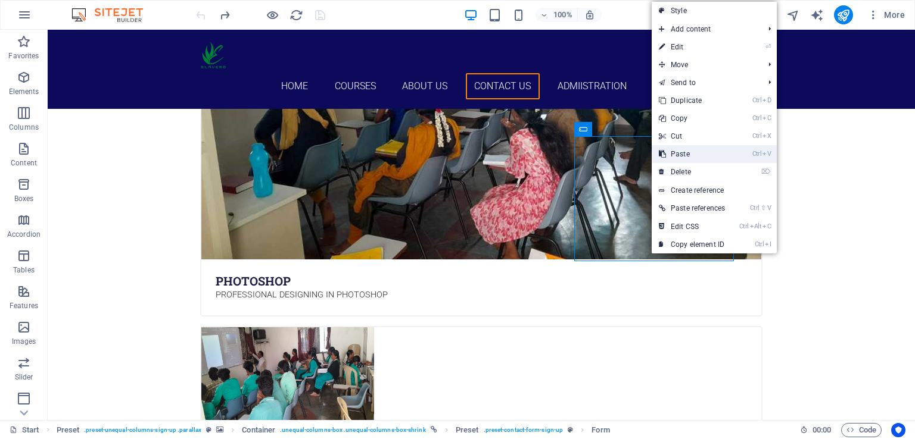
click at [690, 155] on link "Ctrl V Paste" at bounding box center [691, 154] width 80 height 18
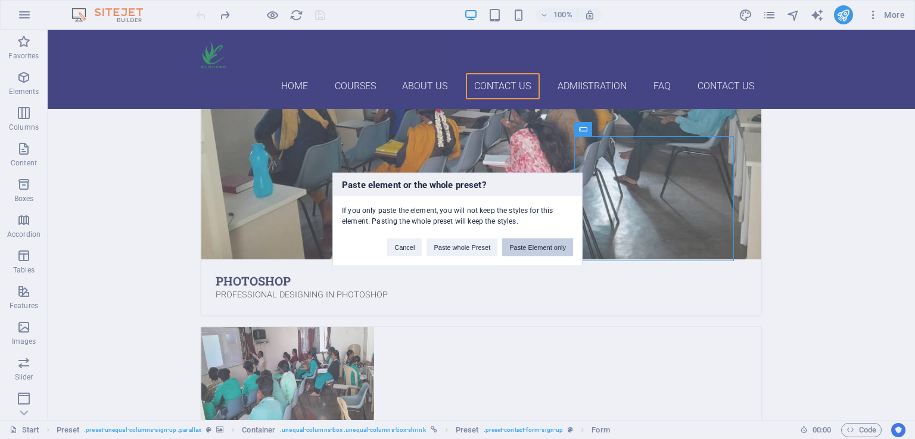
click at [537, 248] on button "Paste Element only" at bounding box center [537, 248] width 71 height 18
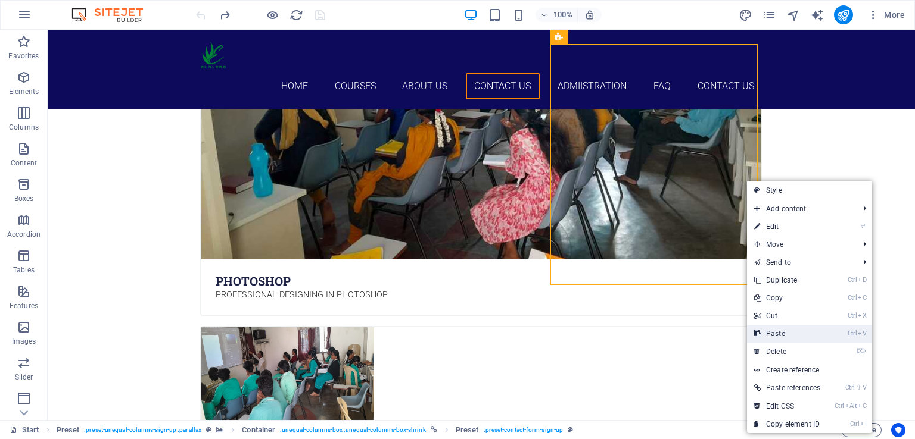
click at [776, 336] on link "Ctrl V Paste" at bounding box center [787, 334] width 80 height 18
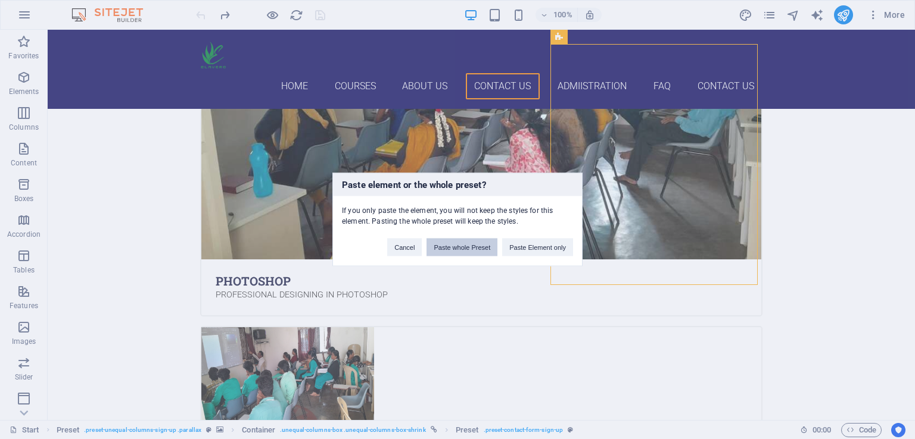
click at [466, 248] on button "Paste whole Preset" at bounding box center [461, 248] width 71 height 18
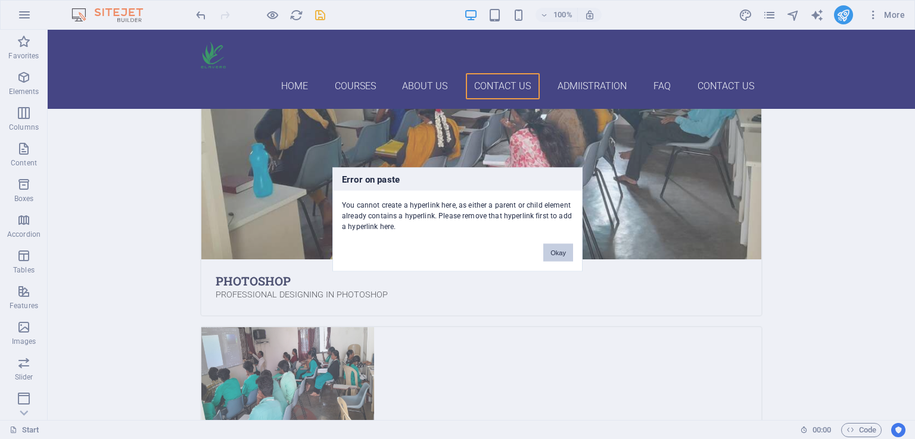
click at [563, 251] on button "Okay" at bounding box center [558, 253] width 30 height 18
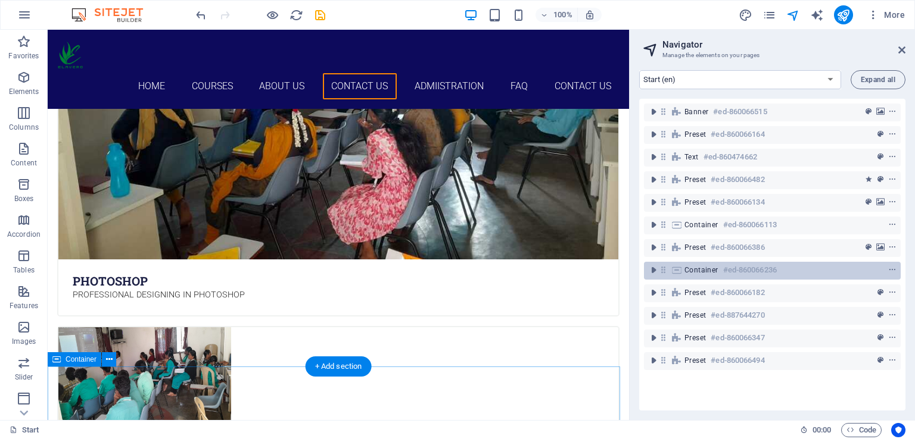
click at [729, 271] on h6 "#ed-860066236" at bounding box center [750, 270] width 54 height 14
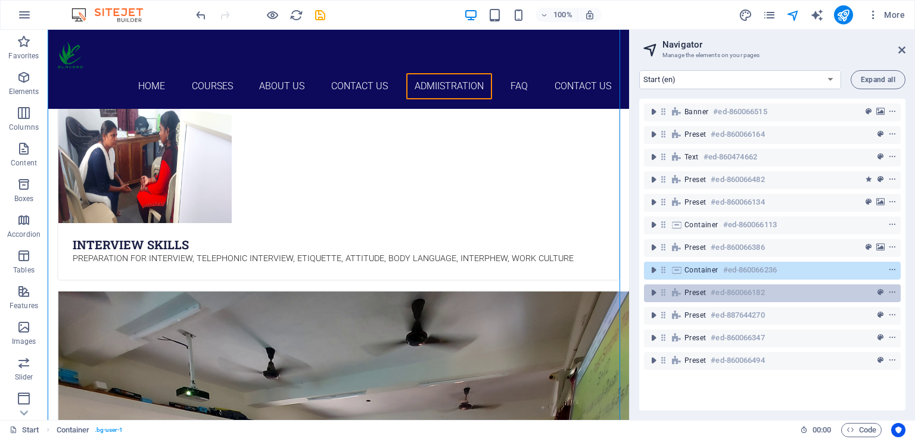
click at [733, 295] on h6 "#ed-860066182" at bounding box center [737, 293] width 54 height 14
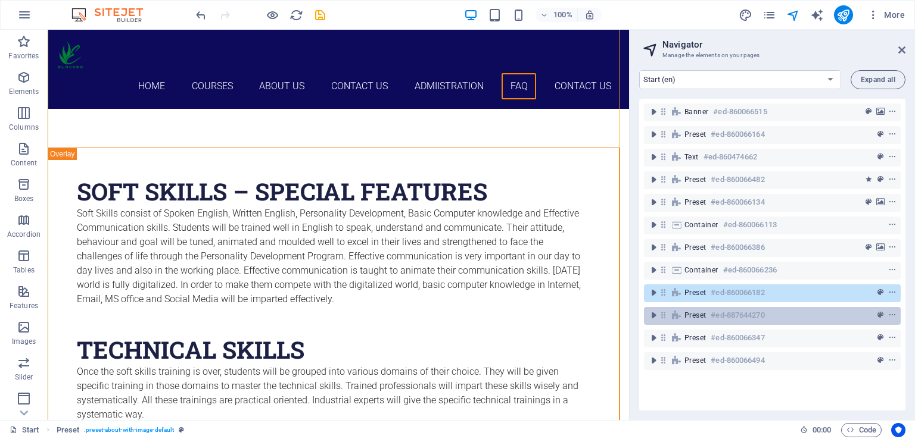
click at [725, 314] on h6 "#ed-887644270" at bounding box center [737, 315] width 54 height 14
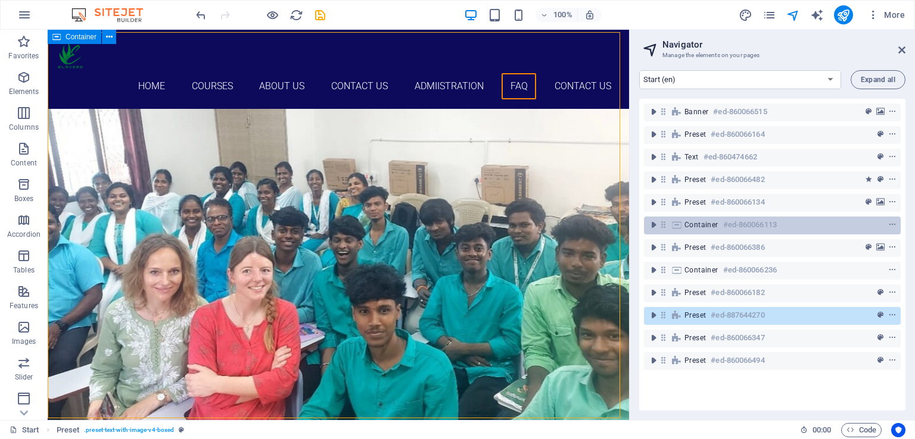
click at [734, 217] on div "Container #ed-860066113" at bounding box center [772, 226] width 257 height 18
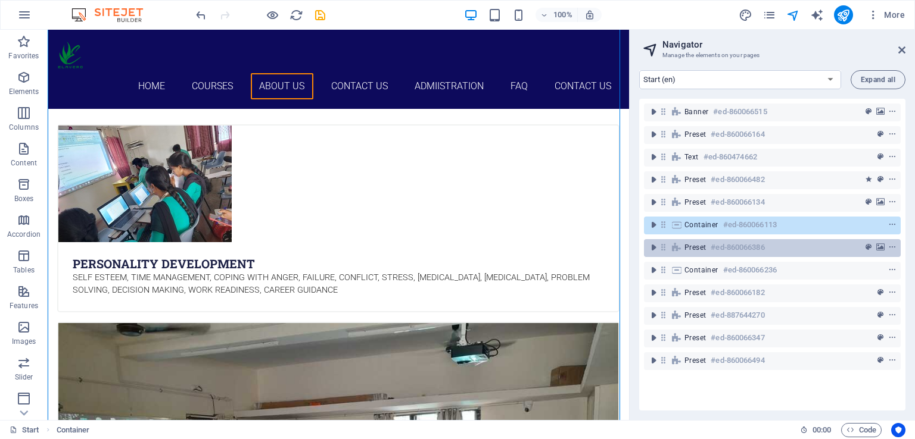
click at [734, 245] on h6 "#ed-860066386" at bounding box center [737, 248] width 54 height 14
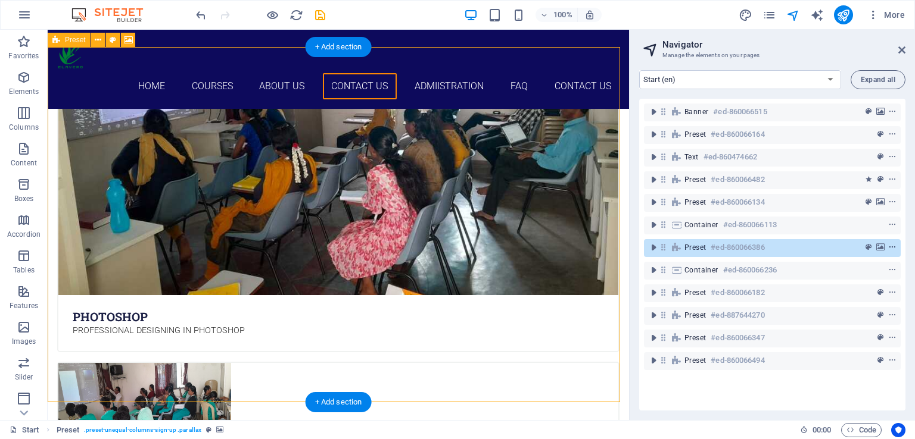
click at [889, 248] on icon "context-menu" at bounding box center [892, 248] width 8 height 8
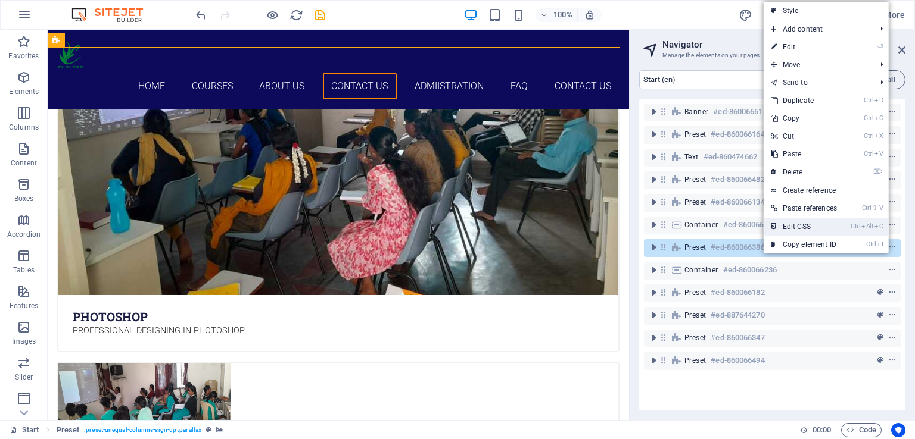
click at [829, 229] on link "Ctrl Alt C Edit CSS" at bounding box center [803, 227] width 80 height 18
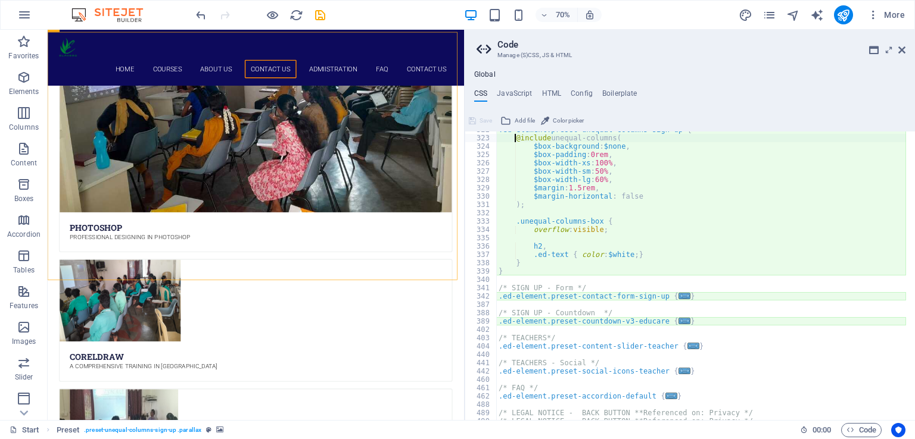
scroll to position [656, 0]
click at [678, 295] on span "..." at bounding box center [684, 296] width 12 height 7
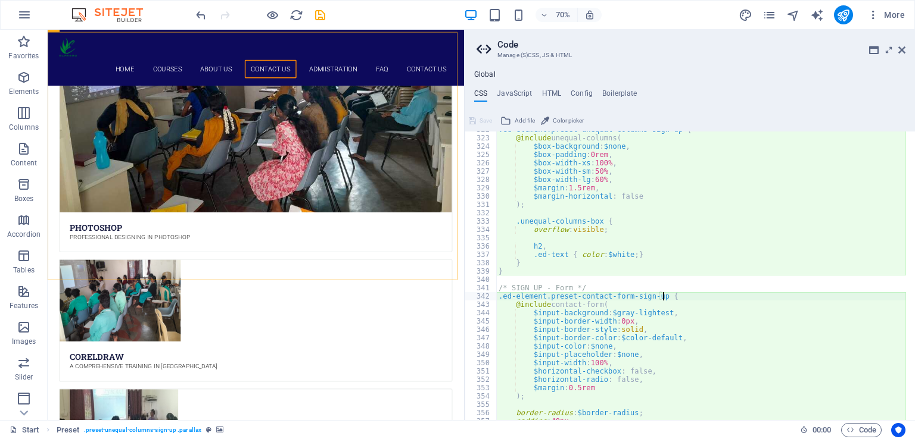
click at [633, 379] on div ".ed-element.preset-unequal-columns-sign-up { @include unequal-columns ( $box-ba…" at bounding box center [701, 278] width 410 height 305
drag, startPoint x: 633, startPoint y: 379, endPoint x: 529, endPoint y: 374, distance: 104.3
click at [529, 374] on div ".ed-element.preset-unequal-columns-sign-up { @include unequal-columns ( $box-ba…" at bounding box center [701, 278] width 410 height 305
type textarea "$horizontal-checkbox: false, $horizontal-radio: false,"
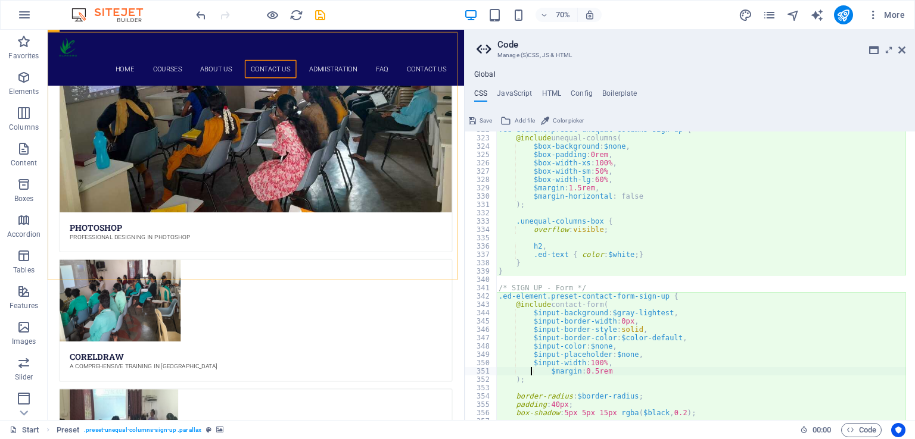
type textarea "$margin: 0.5rem"
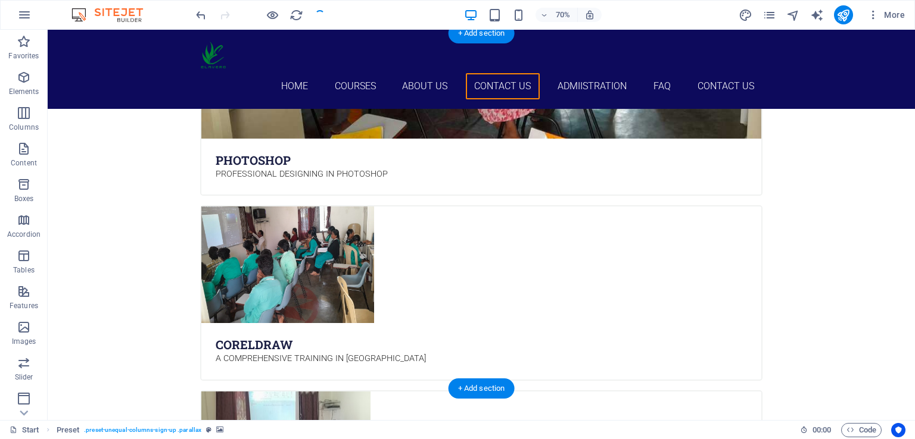
scroll to position [3589, 0]
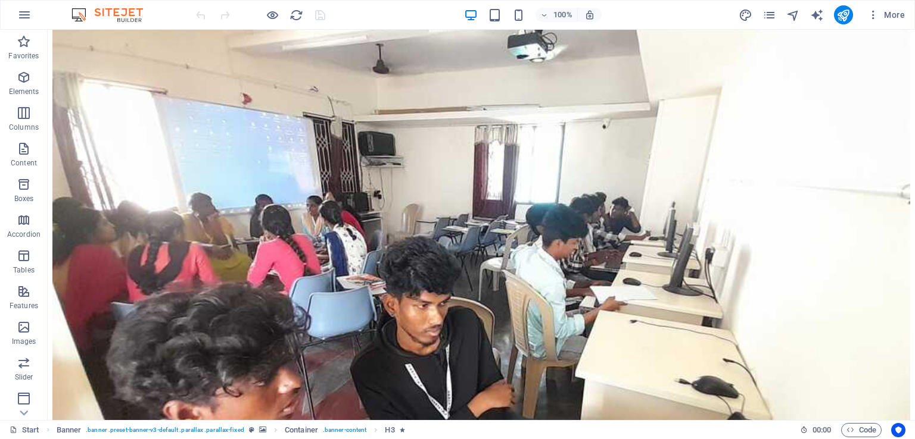
scroll to position [3384, 0]
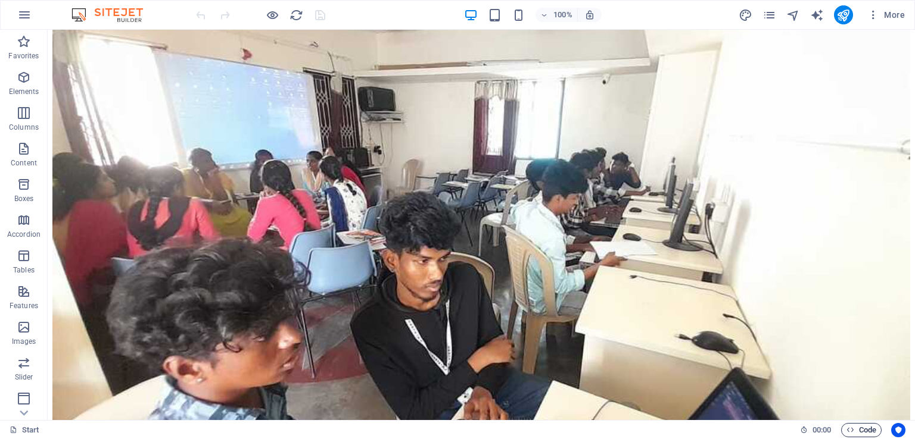
click at [866, 427] on span "Code" at bounding box center [861, 430] width 30 height 14
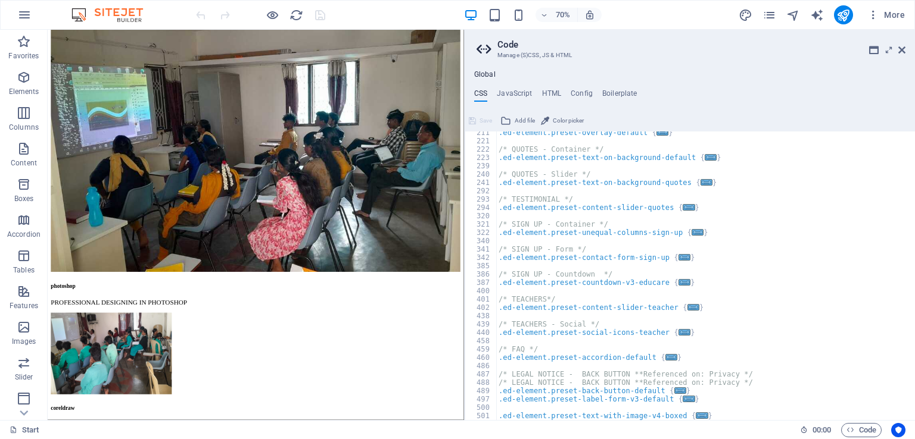
scroll to position [553, 0]
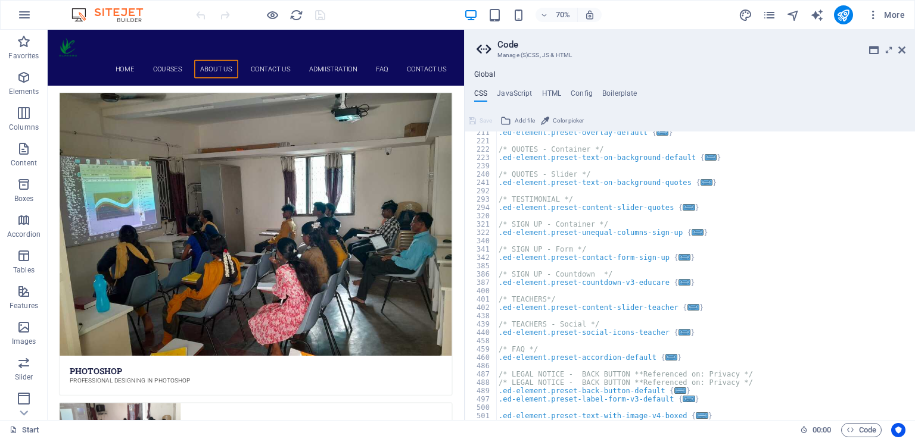
click at [691, 231] on span "..." at bounding box center [697, 232] width 12 height 7
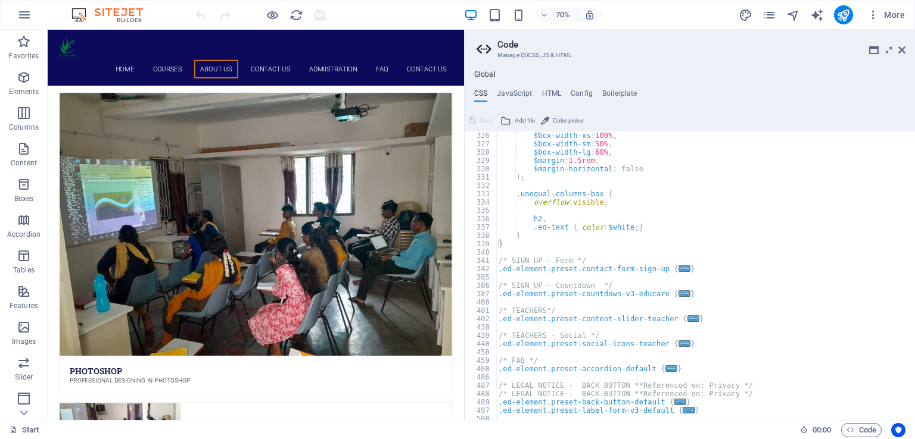
scroll to position [695, 0]
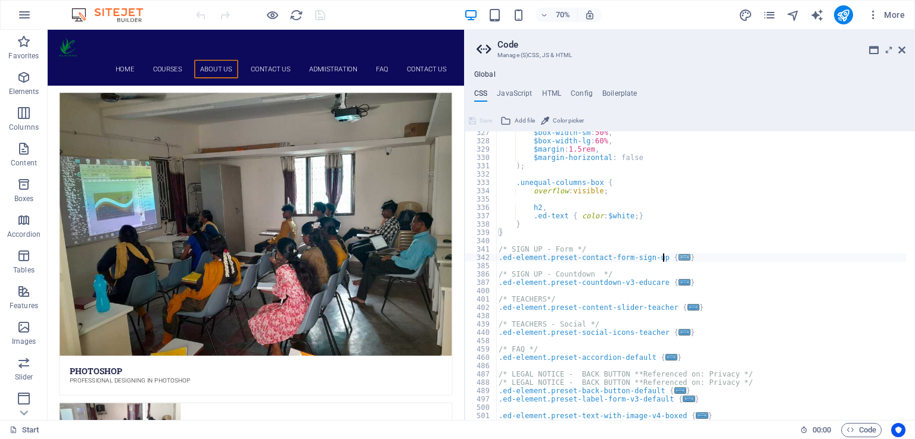
click at [678, 258] on span "..." at bounding box center [684, 257] width 12 height 7
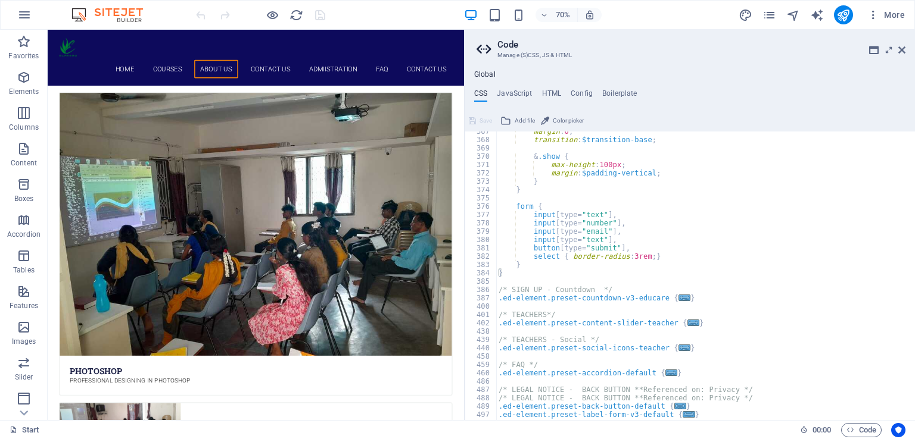
scroll to position [1045, 0]
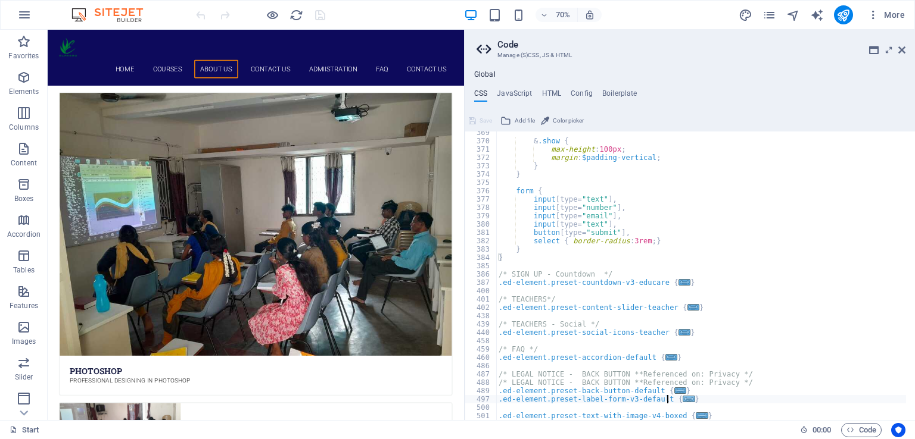
click at [682, 400] on span "..." at bounding box center [688, 399] width 12 height 7
click at [674, 390] on span "..." at bounding box center [680, 391] width 12 height 7
type textarea ".ed-element.preset-back-button-default {"
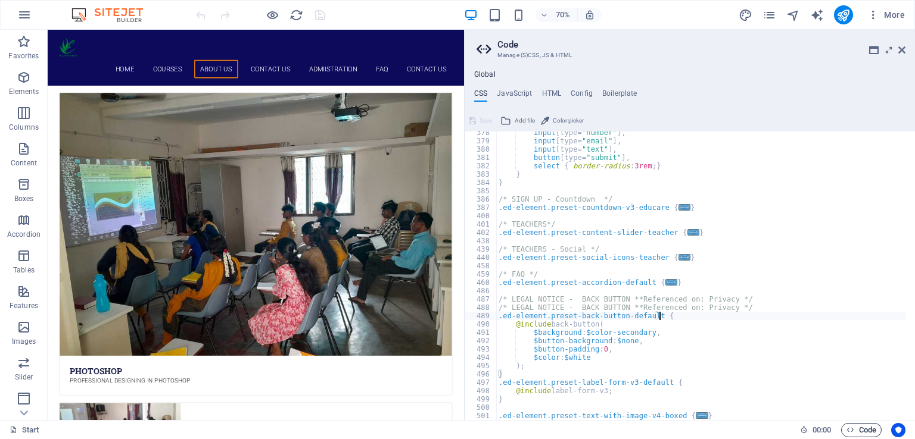
click at [859, 431] on span "Code" at bounding box center [861, 430] width 30 height 14
type textarea "<a href="#main-content" class="wv-link-content button">Skip to main content</a>"
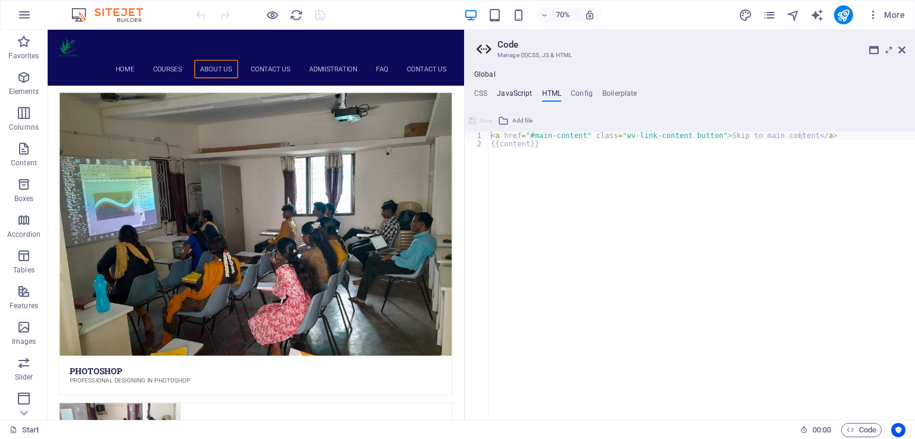
type textarea "/* JS for preset "Menu V2" */"
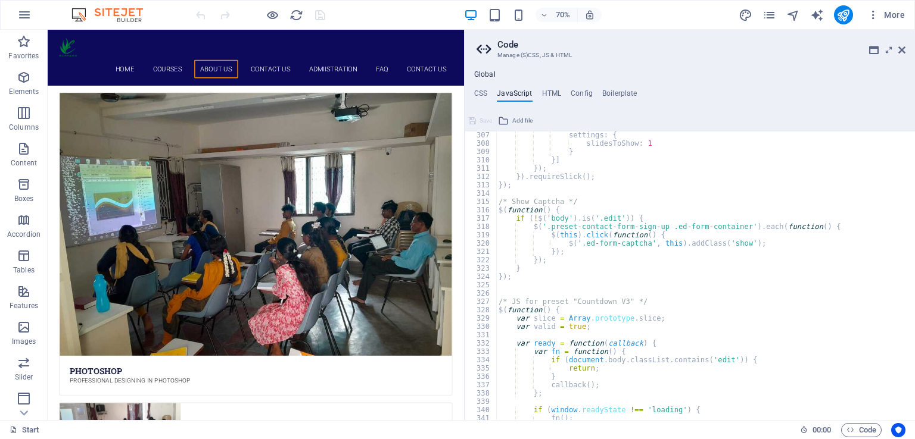
scroll to position [2514, 0]
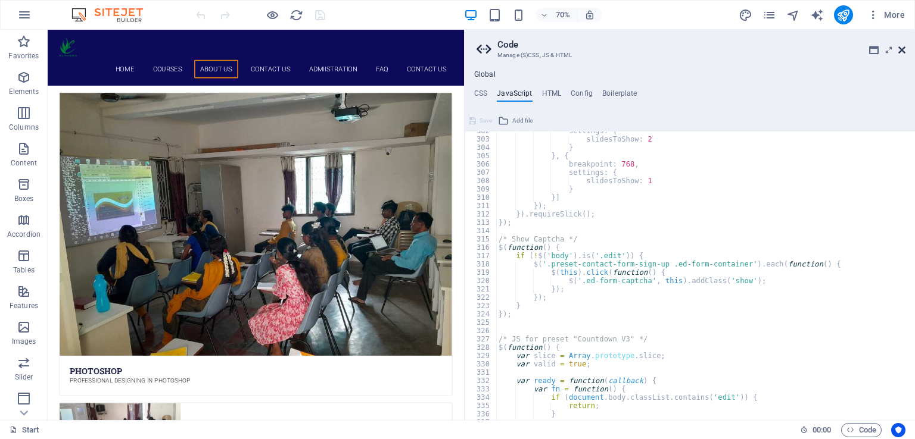
click at [900, 49] on icon at bounding box center [901, 50] width 7 height 10
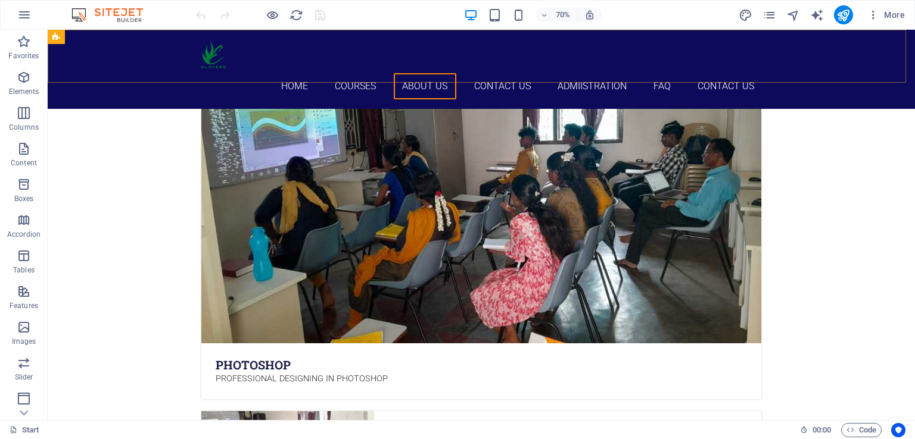
scroll to position [3384, 0]
